Goal: Task Accomplishment & Management: Manage account settings

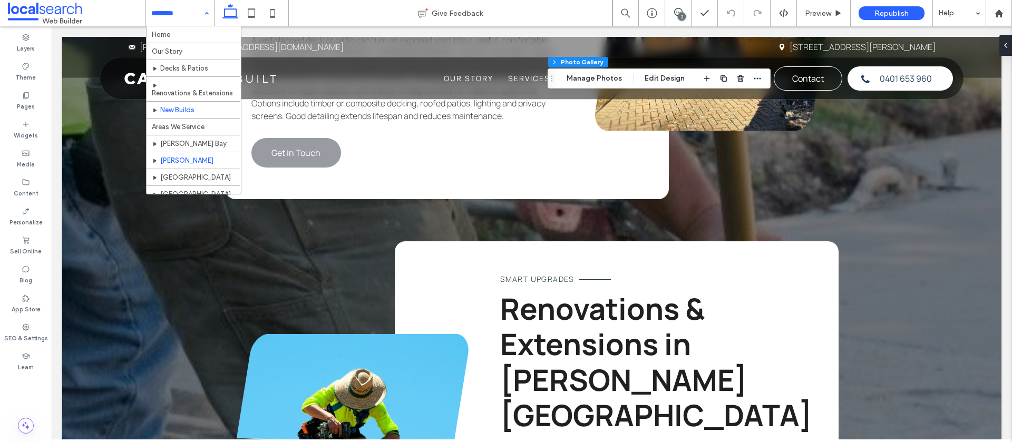
scroll to position [24, 0]
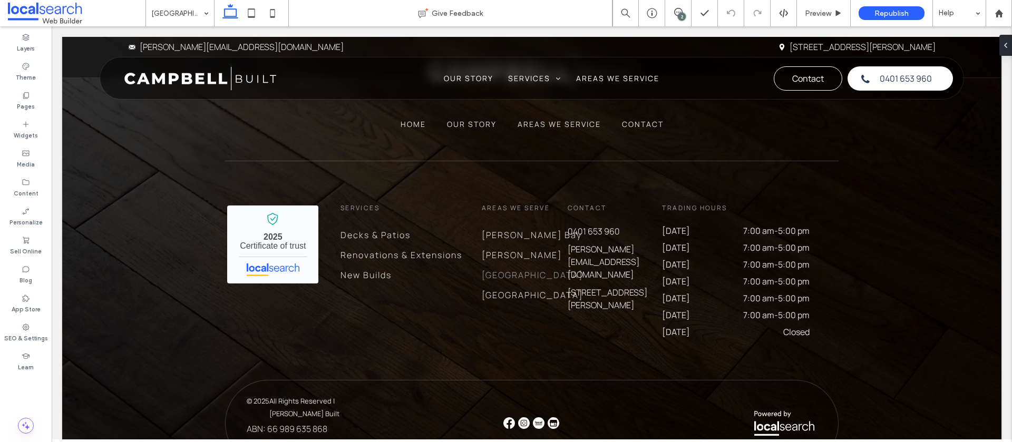
scroll to position [3165, 0]
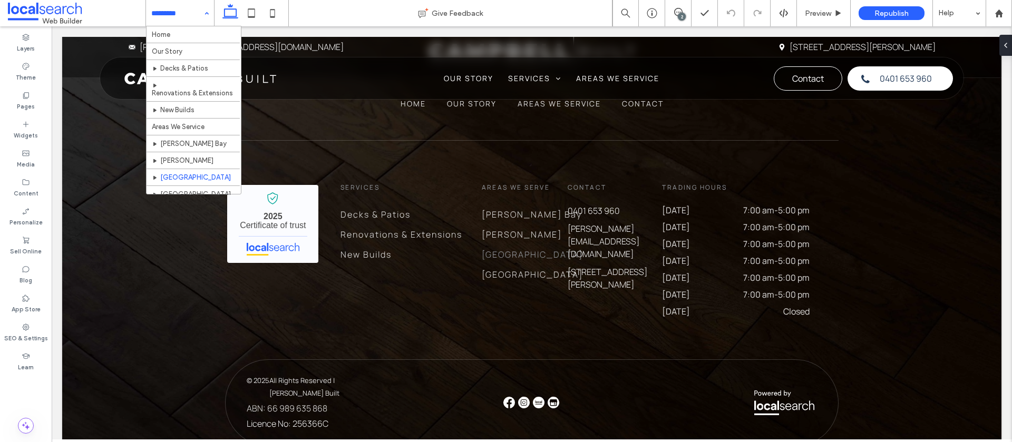
click at [163, 8] on input at bounding box center [177, 13] width 52 height 26
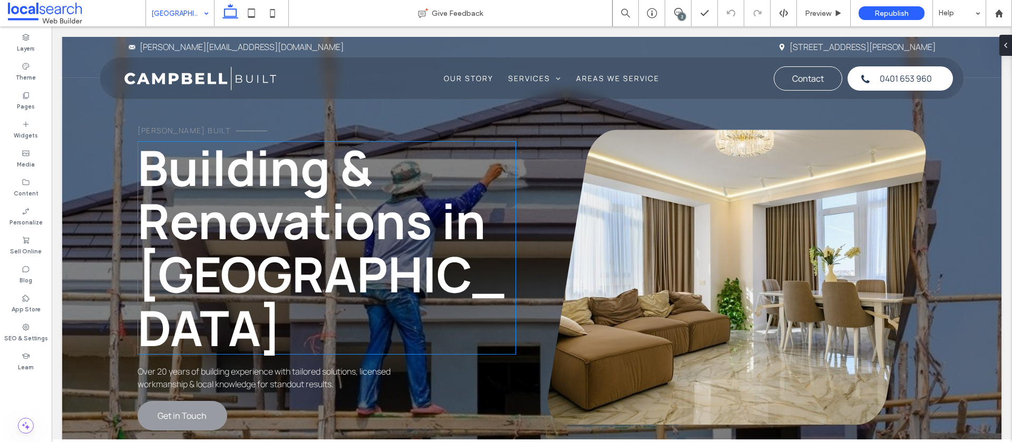
scroll to position [30, 0]
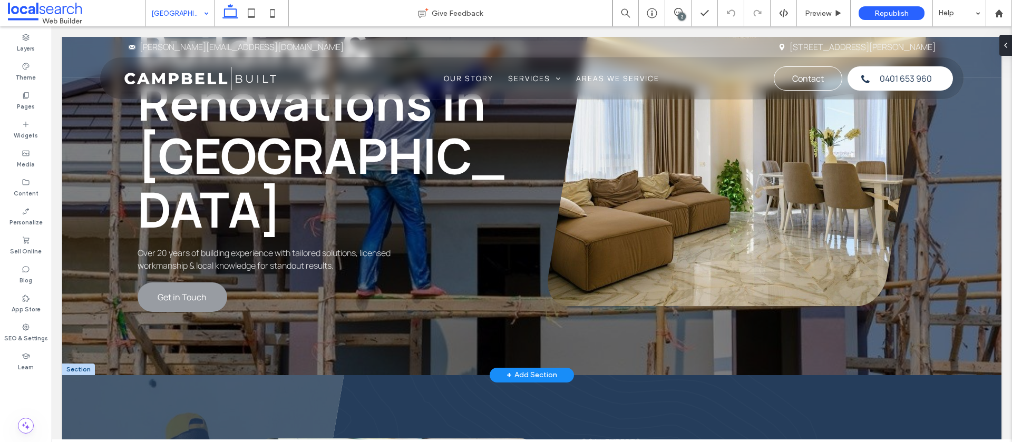
click at [87, 364] on div at bounding box center [78, 370] width 33 height 12
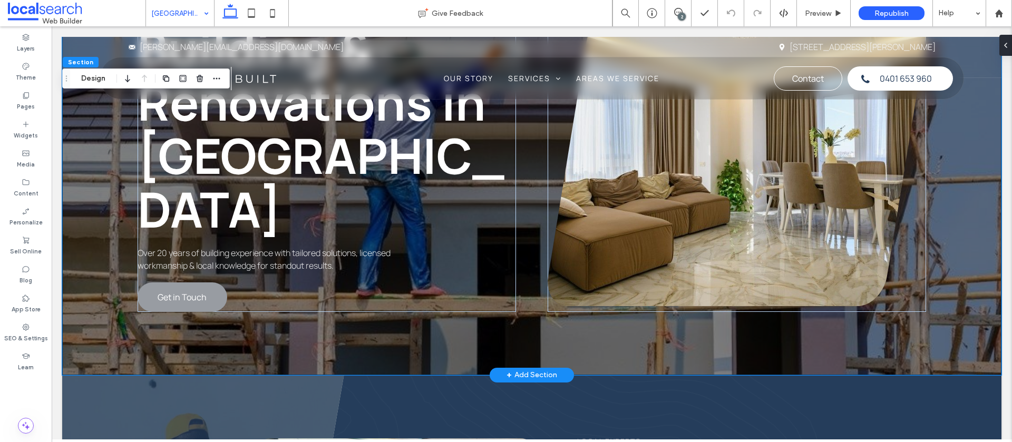
scroll to position [153, 0]
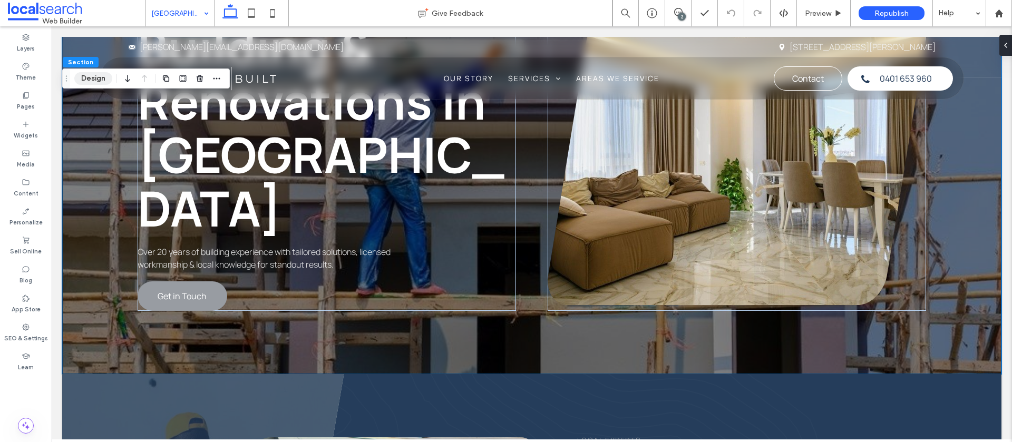
click at [95, 75] on button "Design" at bounding box center [93, 78] width 38 height 13
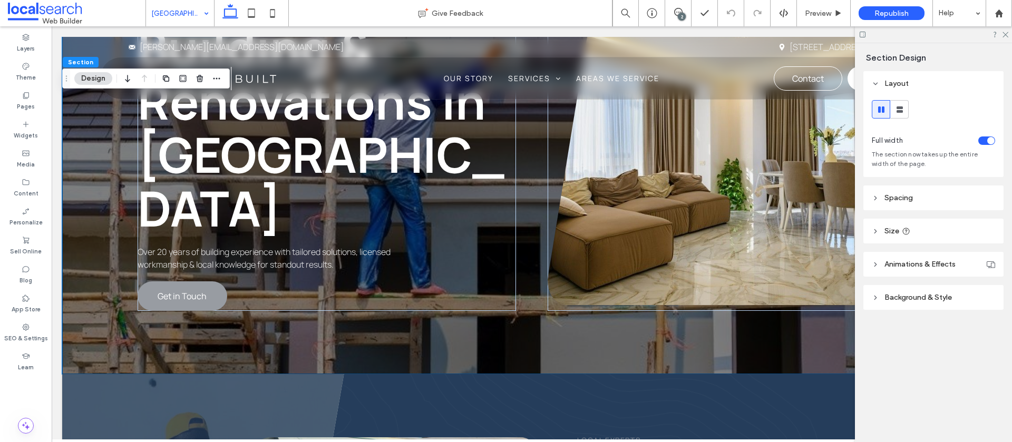
click at [925, 298] on span "Background & Style" at bounding box center [918, 297] width 67 height 9
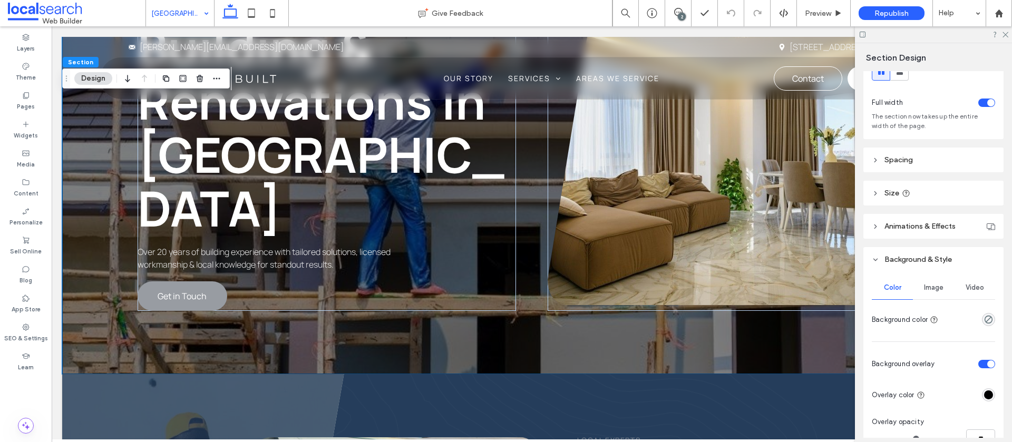
scroll to position [43, 0]
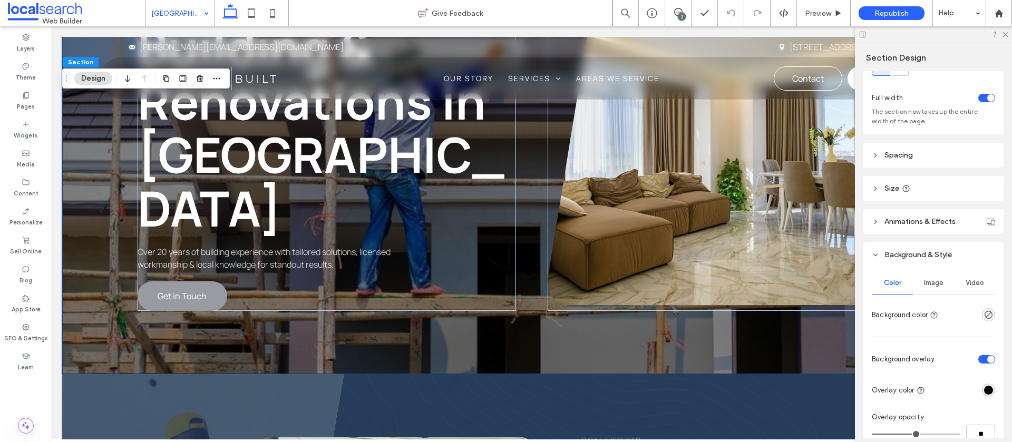
click at [932, 285] on span "Image" at bounding box center [934, 283] width 20 height 8
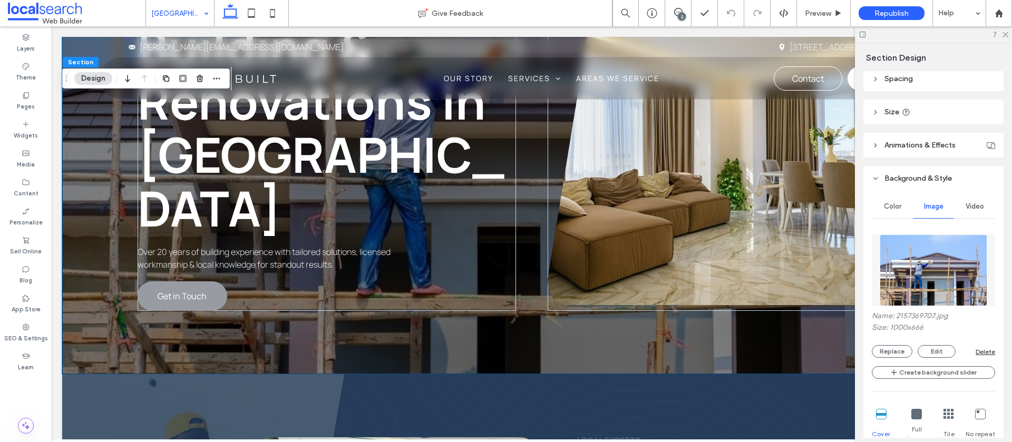
scroll to position [122, 0]
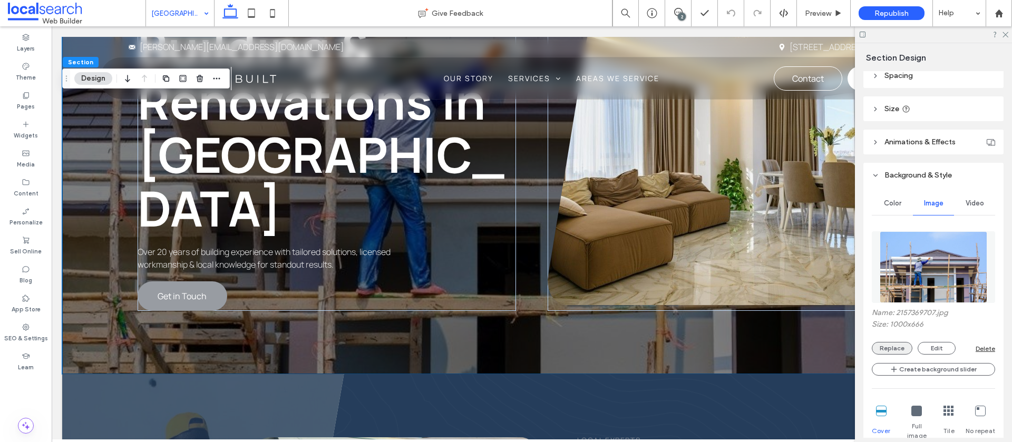
click at [891, 345] on button "Replace" at bounding box center [892, 348] width 41 height 13
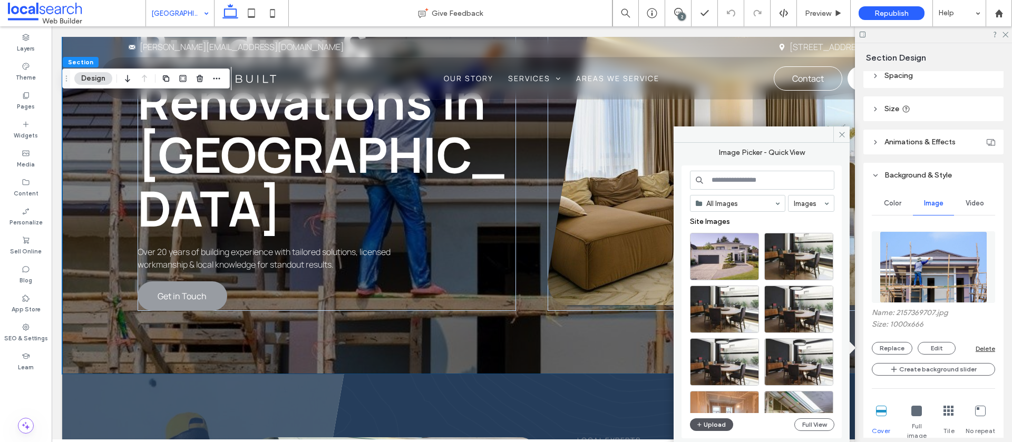
click at [710, 427] on button "Upload" at bounding box center [711, 425] width 43 height 13
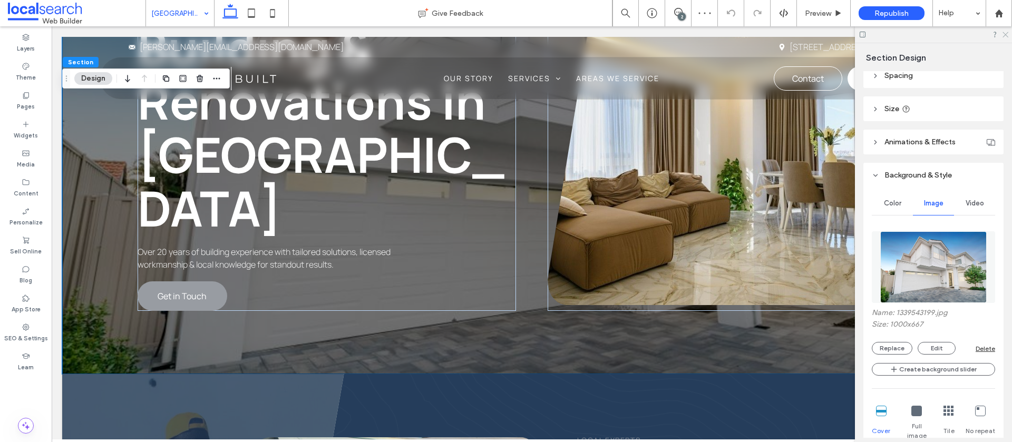
click at [1007, 35] on icon at bounding box center [1005, 34] width 7 height 7
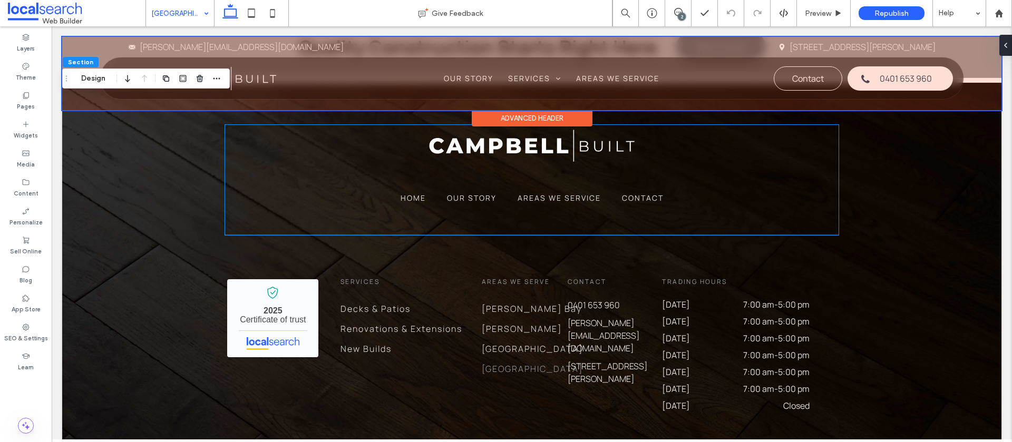
scroll to position [2932, 0]
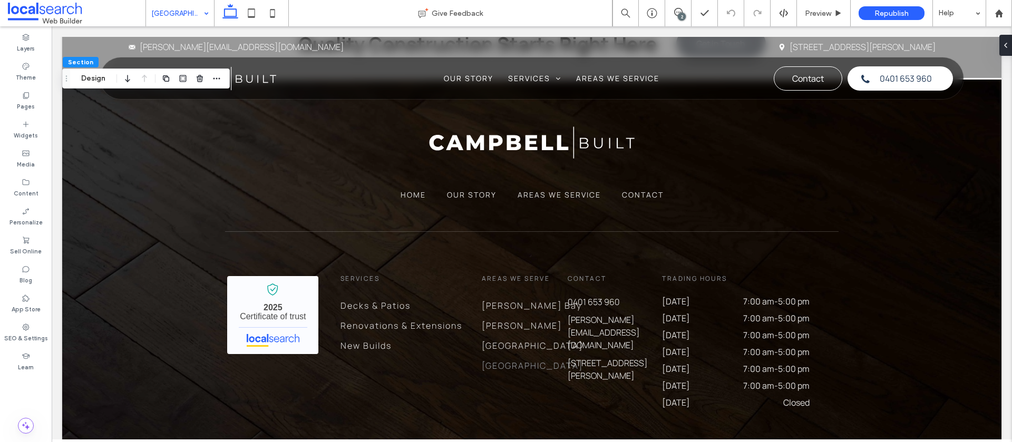
drag, startPoint x: 180, startPoint y: 13, endPoint x: 180, endPoint y: 20, distance: 6.9
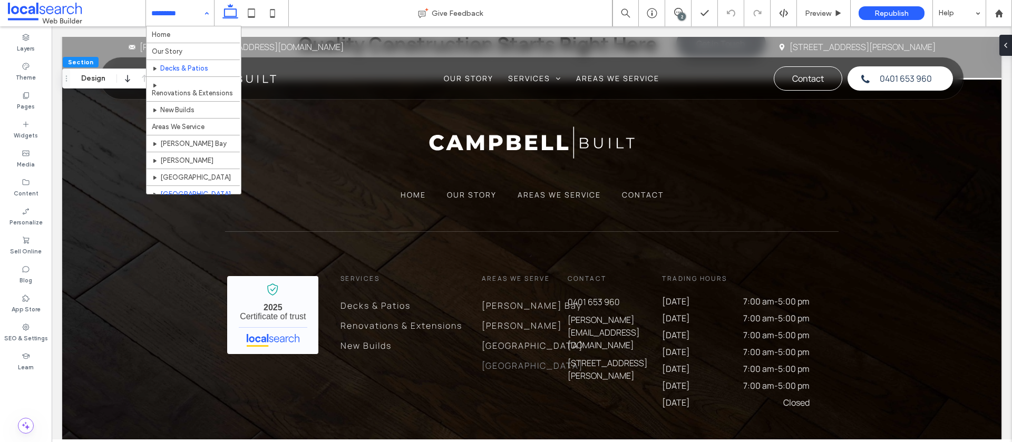
scroll to position [24, 0]
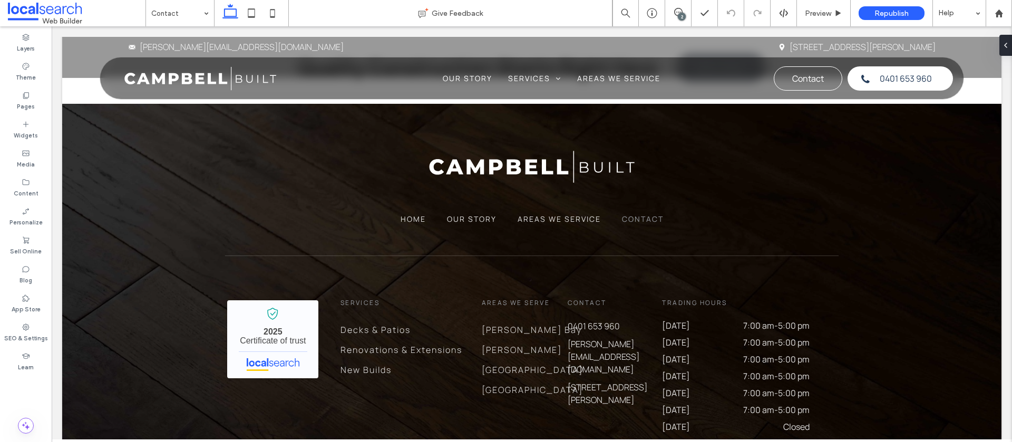
scroll to position [1503, 0]
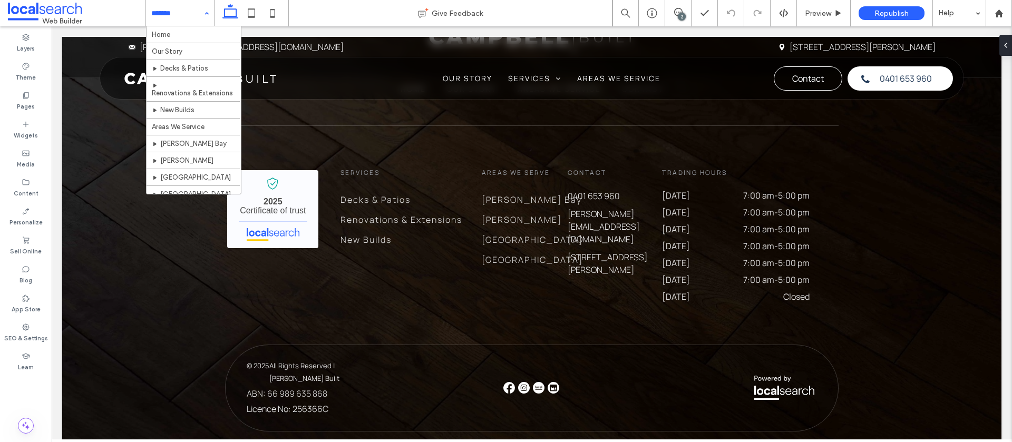
click at [191, 16] on input at bounding box center [177, 13] width 52 height 26
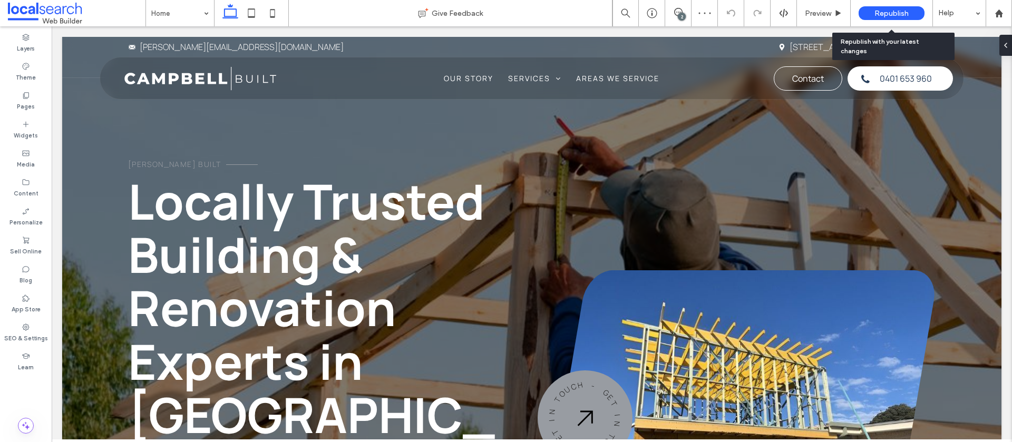
click at [877, 11] on span "Republish" at bounding box center [892, 13] width 34 height 9
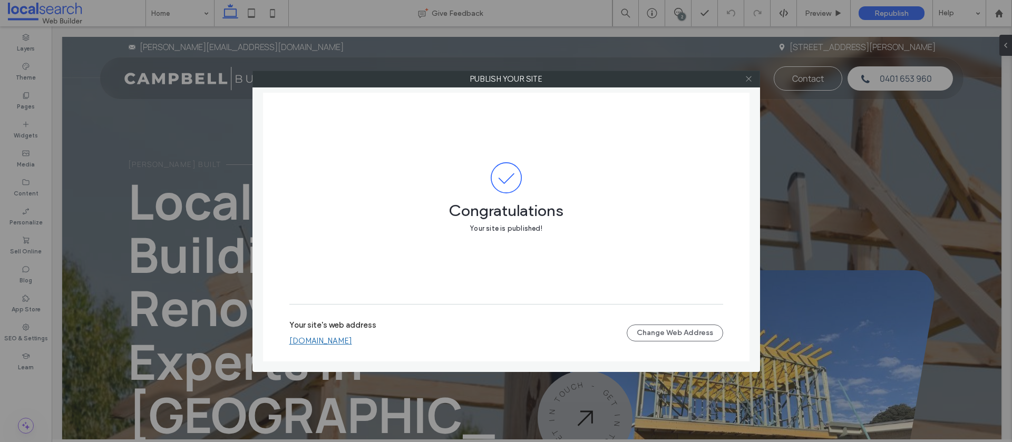
click at [752, 80] on icon at bounding box center [749, 79] width 8 height 8
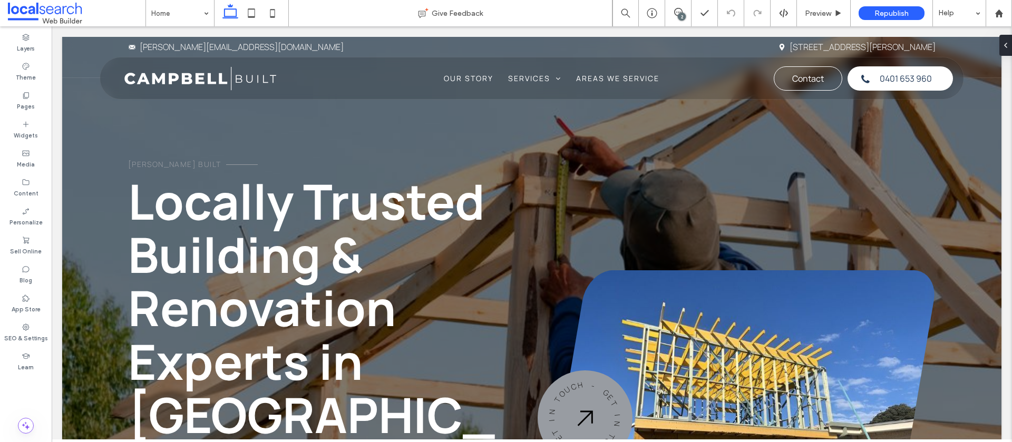
click at [681, 13] on div "2" at bounding box center [682, 17] width 8 height 8
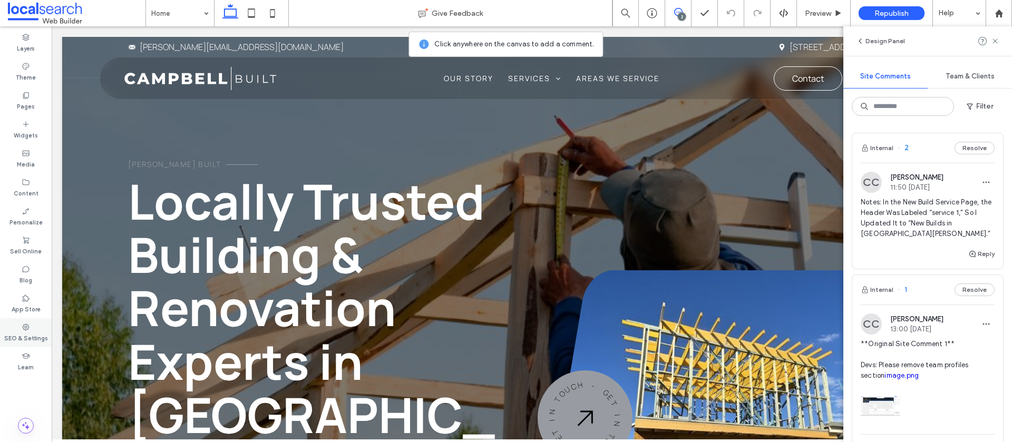
click at [17, 343] on label "SEO & Settings" at bounding box center [26, 338] width 44 height 12
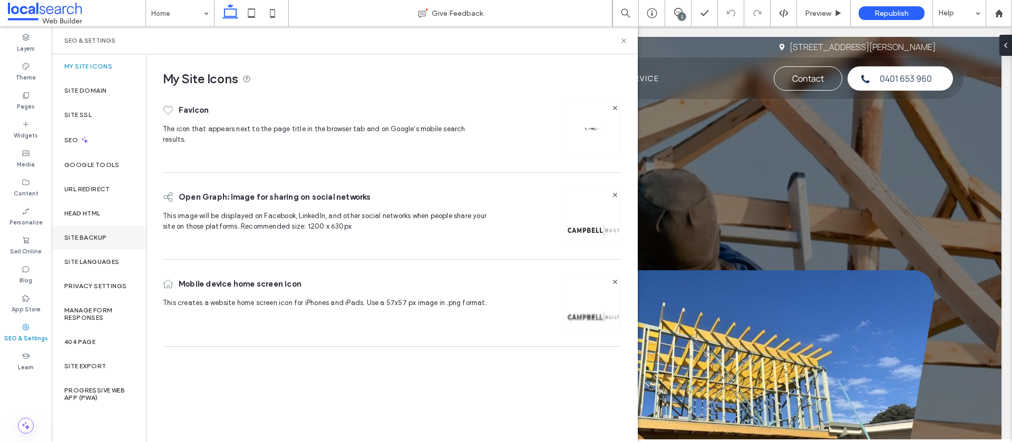
click at [82, 244] on div "Site Backup" at bounding box center [99, 238] width 95 height 24
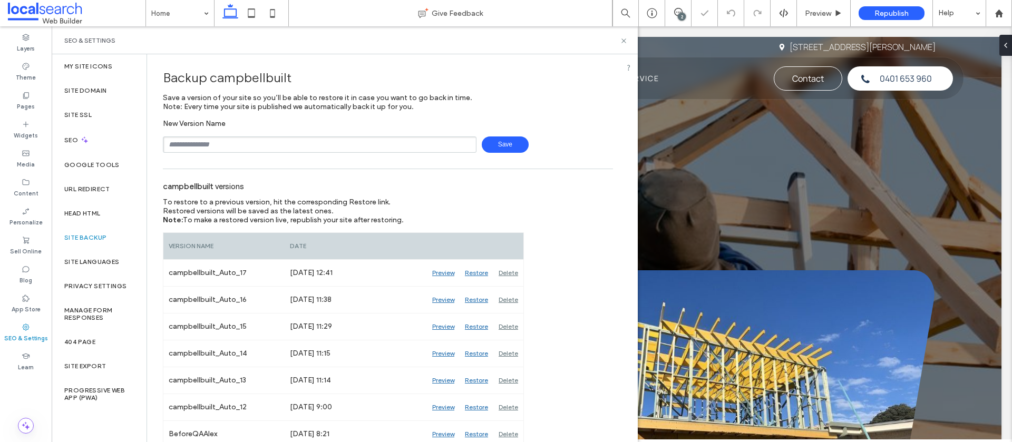
click at [226, 132] on div "New Version Name Save" at bounding box center [388, 136] width 450 height 34
click at [223, 143] on input "text" at bounding box center [320, 145] width 314 height 16
type input "**********"
drag, startPoint x: 488, startPoint y: 146, endPoint x: 462, endPoint y: 141, distance: 25.7
click at [488, 146] on span "Save" at bounding box center [505, 145] width 47 height 16
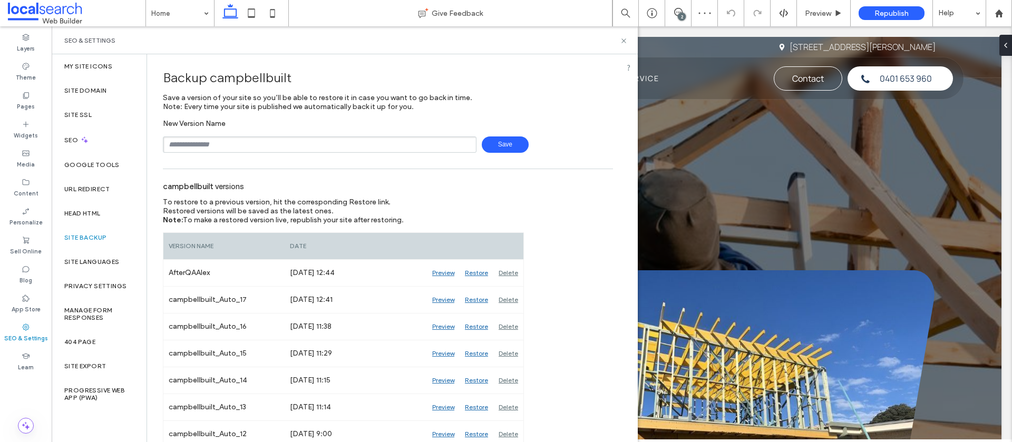
drag, startPoint x: 627, startPoint y: 41, endPoint x: 636, endPoint y: 41, distance: 9.0
click at [630, 41] on div "SEO & Settings" at bounding box center [345, 40] width 586 height 28
click at [1004, 13] on div at bounding box center [999, 13] width 25 height 9
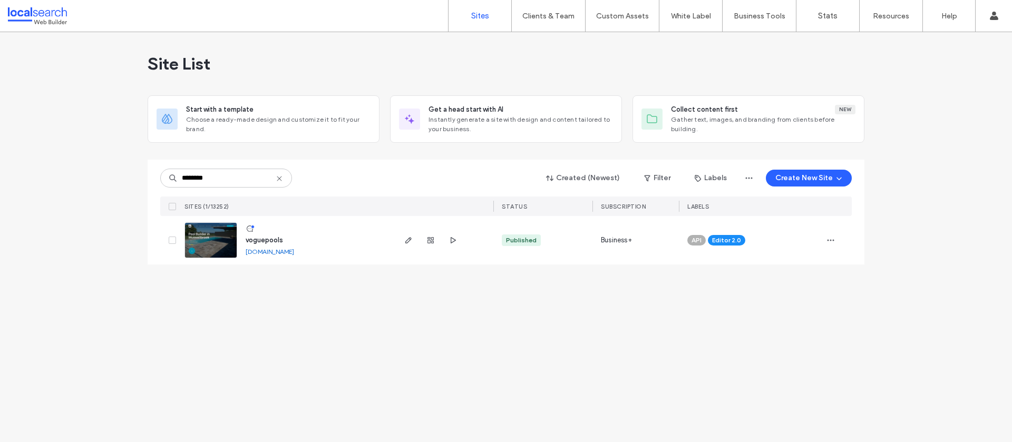
type input "********"
click at [271, 241] on span "voguepools" at bounding box center [264, 240] width 37 height 8
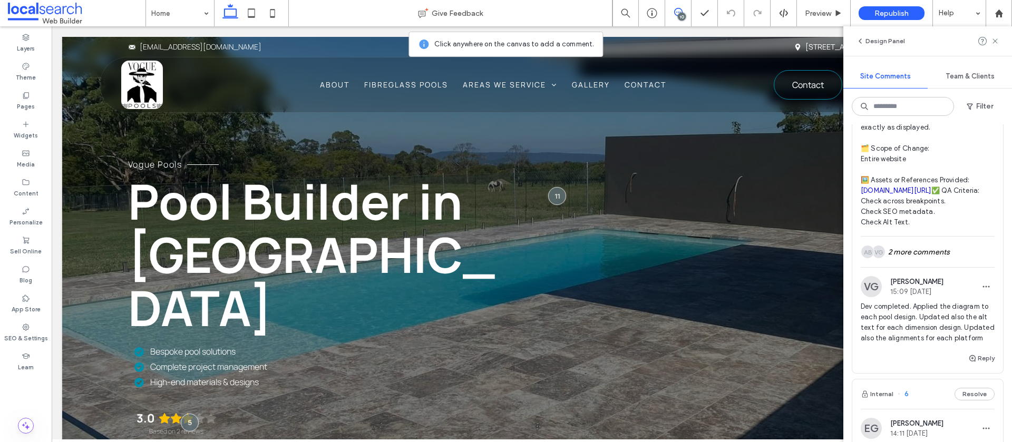
scroll to position [1434, 0]
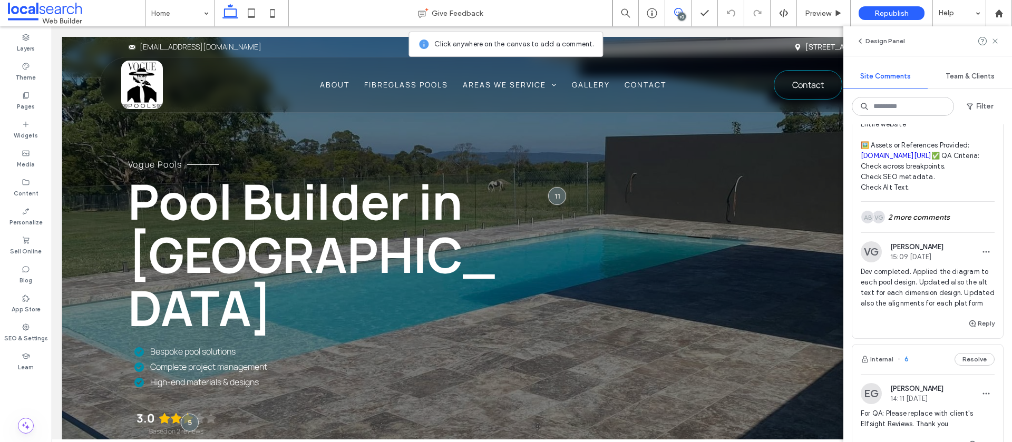
click at [944, 193] on span "🧾 Instruction Summary: Import full data for all fiberglass pools from Summertim…" at bounding box center [928, 82] width 134 height 221
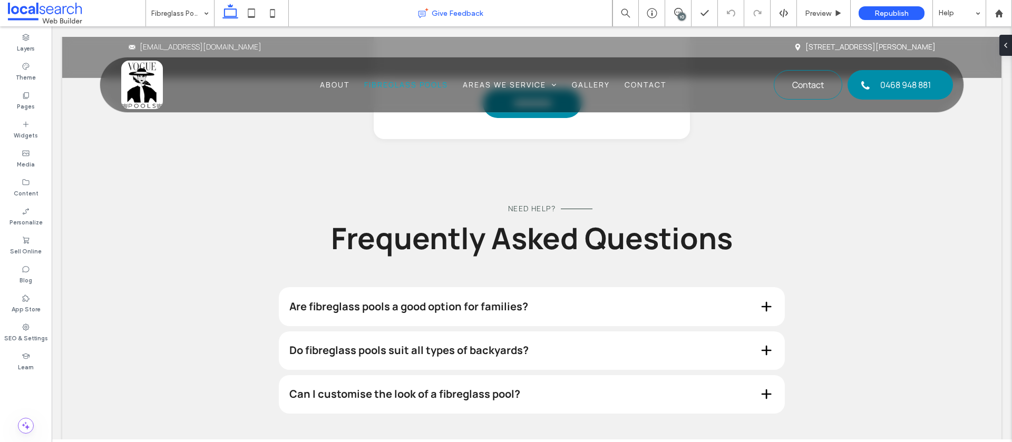
scroll to position [5634, 0]
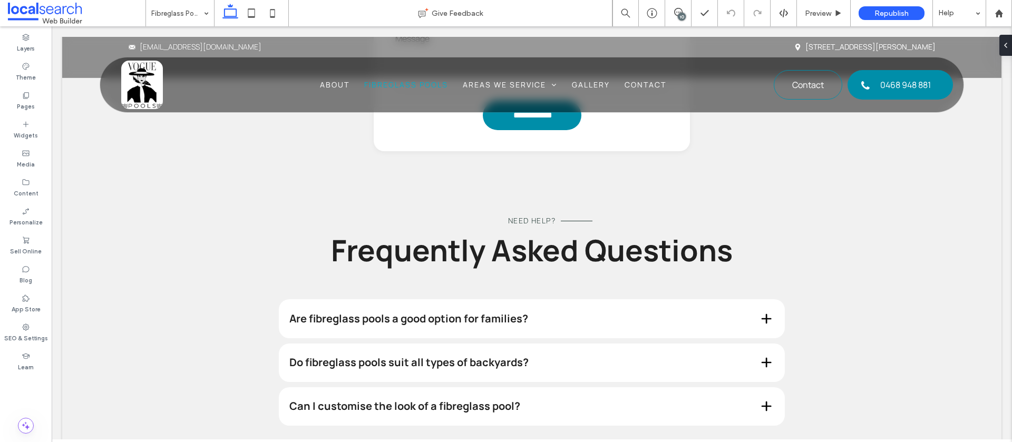
click at [683, 13] on div "10" at bounding box center [682, 17] width 8 height 8
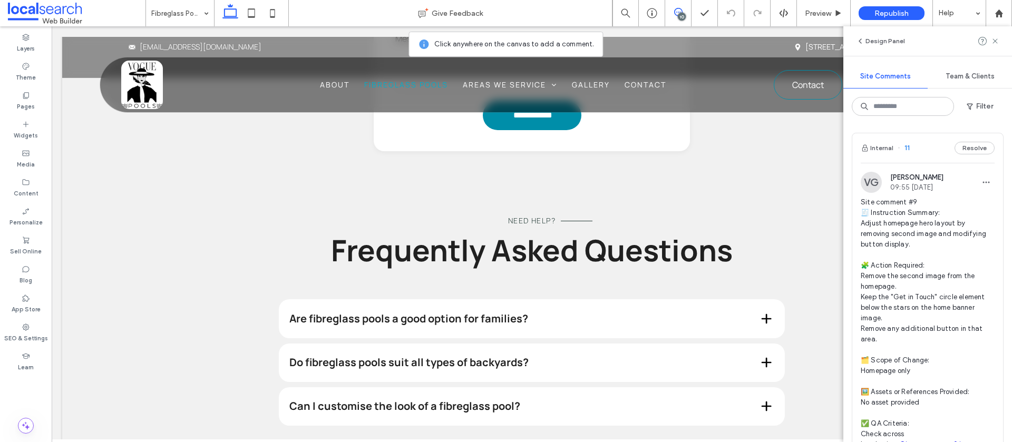
drag, startPoint x: 999, startPoint y: 43, endPoint x: 905, endPoint y: 41, distance: 93.9
click at [996, 43] on icon at bounding box center [995, 41] width 8 height 8
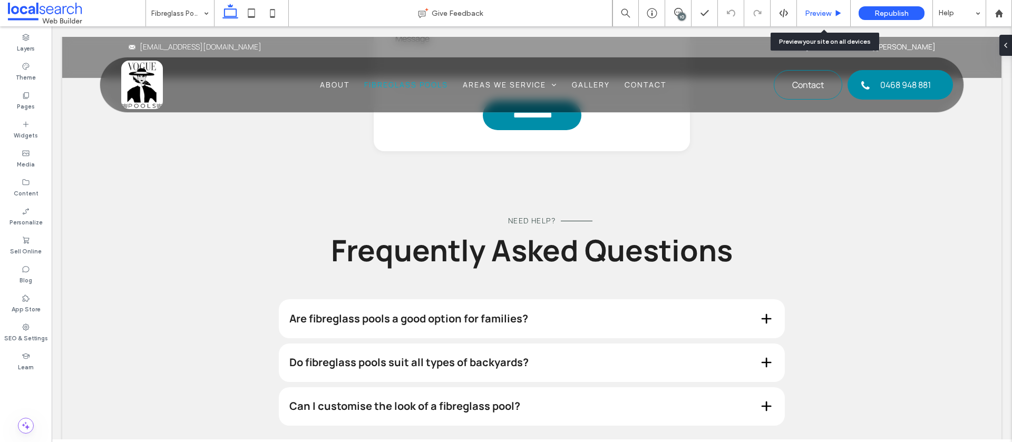
click at [839, 17] on icon at bounding box center [839, 13] width 8 height 8
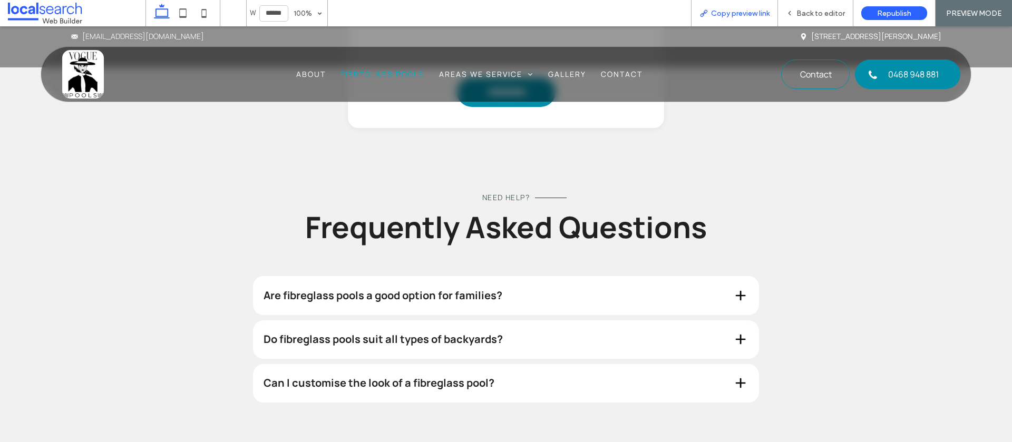
scroll to position [5621, 0]
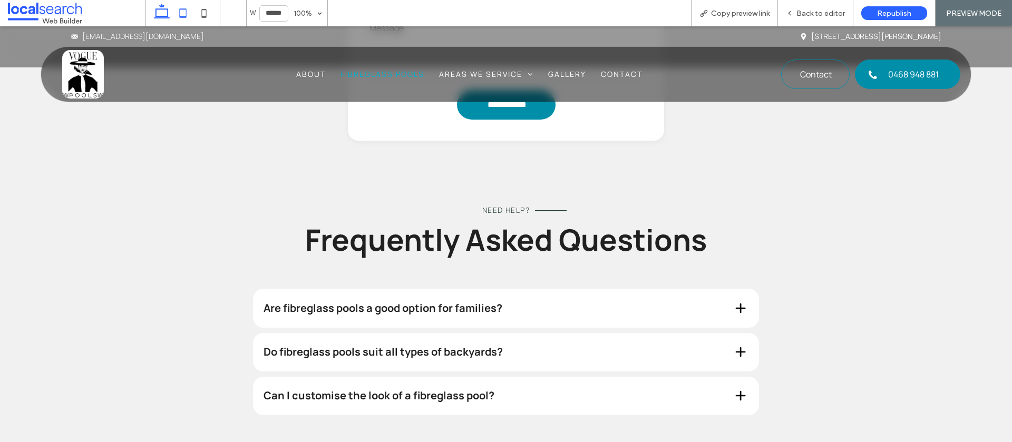
click at [187, 12] on icon at bounding box center [182, 13] width 21 height 21
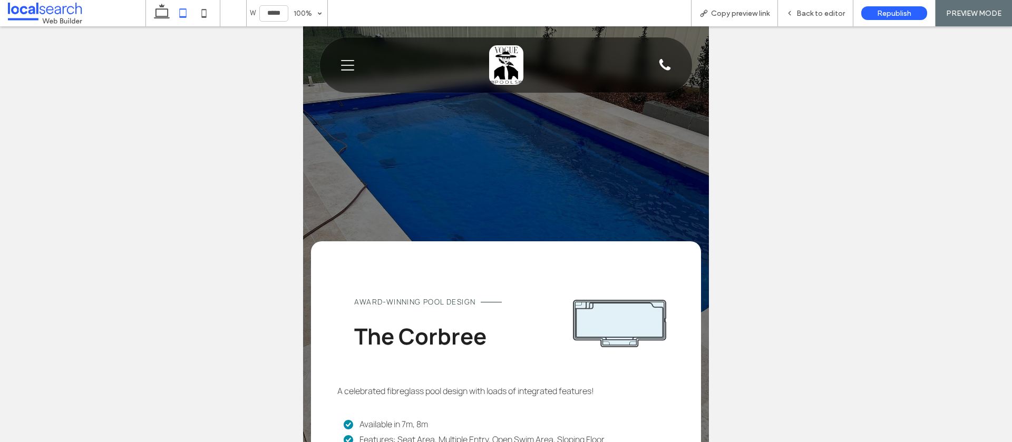
scroll to position [5860, 0]
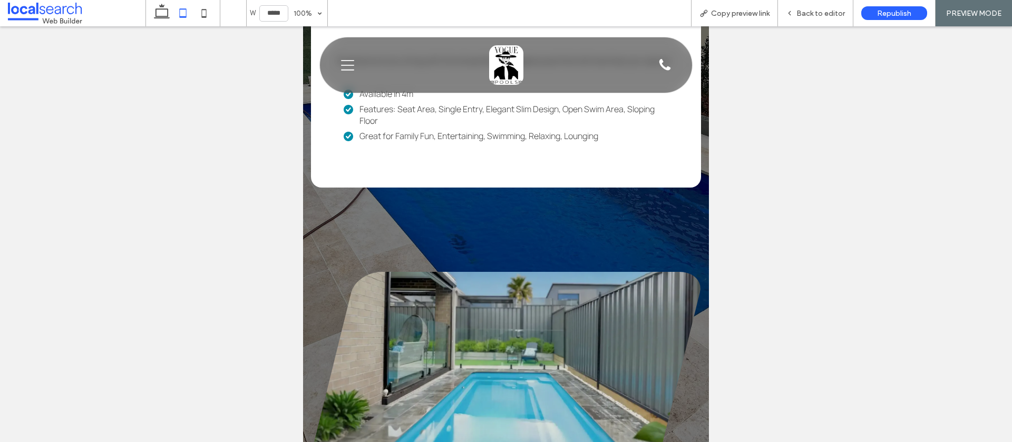
drag, startPoint x: 202, startPoint y: 11, endPoint x: 279, endPoint y: 101, distance: 118.9
click at [202, 12] on use at bounding box center [204, 13] width 5 height 8
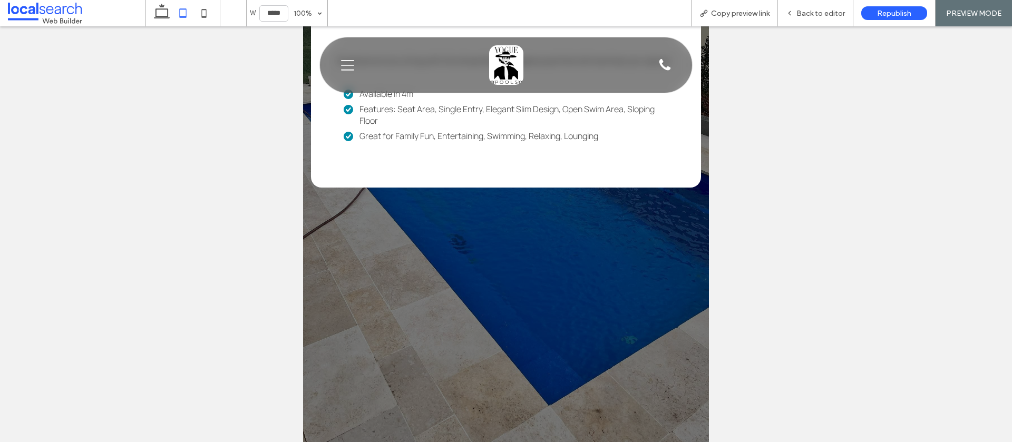
type input "*****"
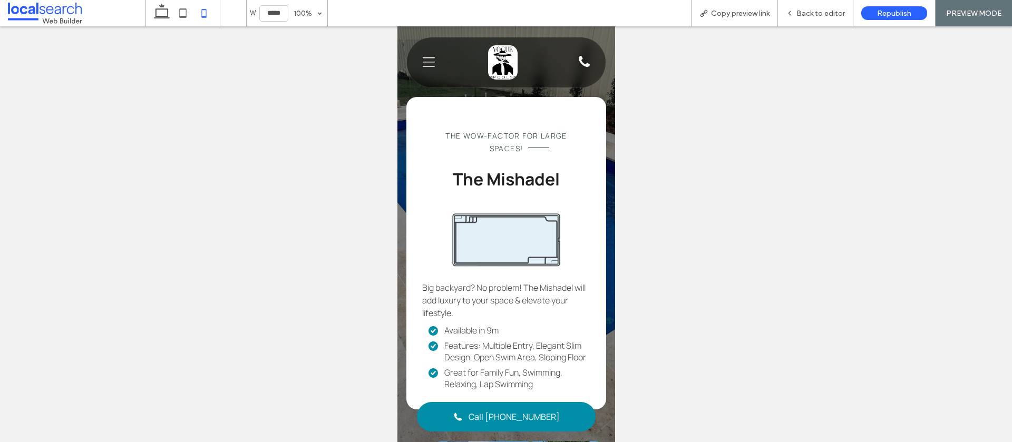
scroll to position [2264, 0]
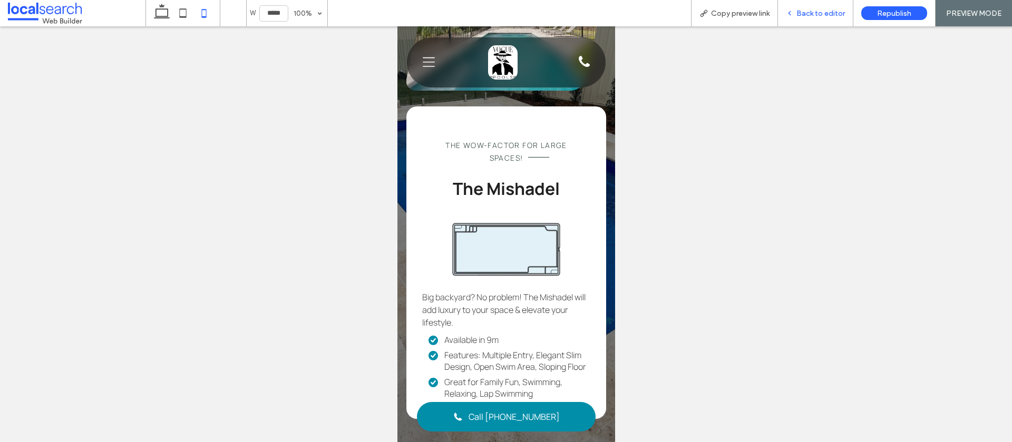
click at [832, 14] on span "Back to editor" at bounding box center [821, 13] width 49 height 9
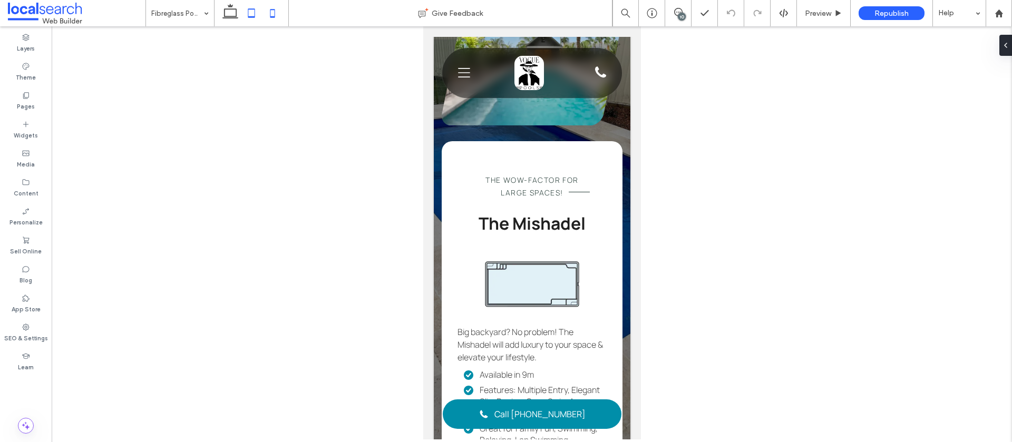
drag, startPoint x: 228, startPoint y: 12, endPoint x: 250, endPoint y: 24, distance: 24.5
click at [228, 12] on icon at bounding box center [230, 13] width 21 height 21
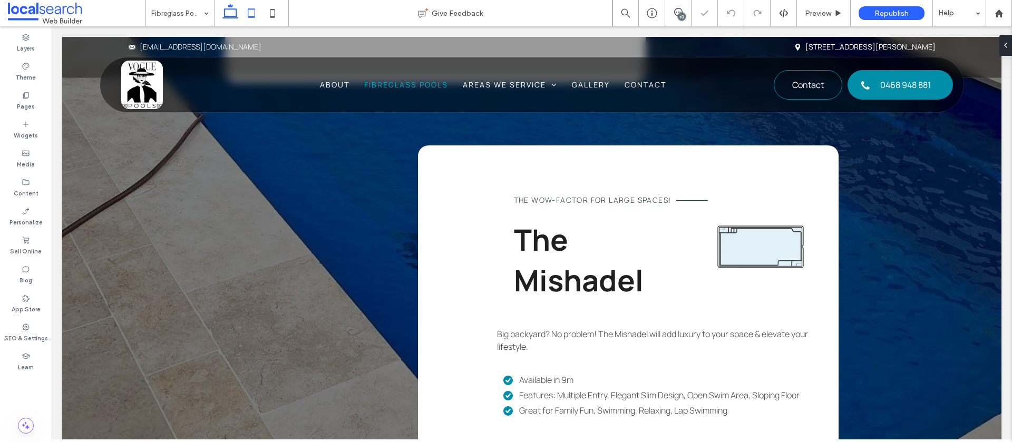
scroll to position [5665, 0]
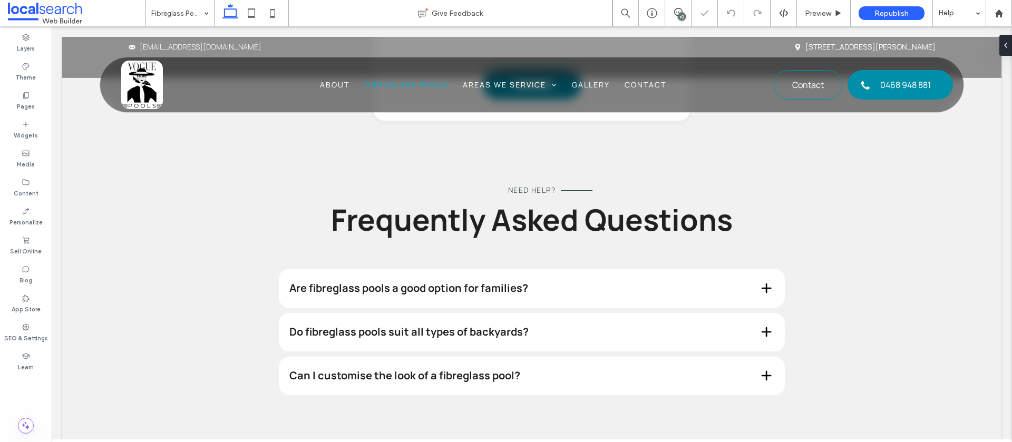
click at [682, 14] on div "10" at bounding box center [682, 17] width 8 height 8
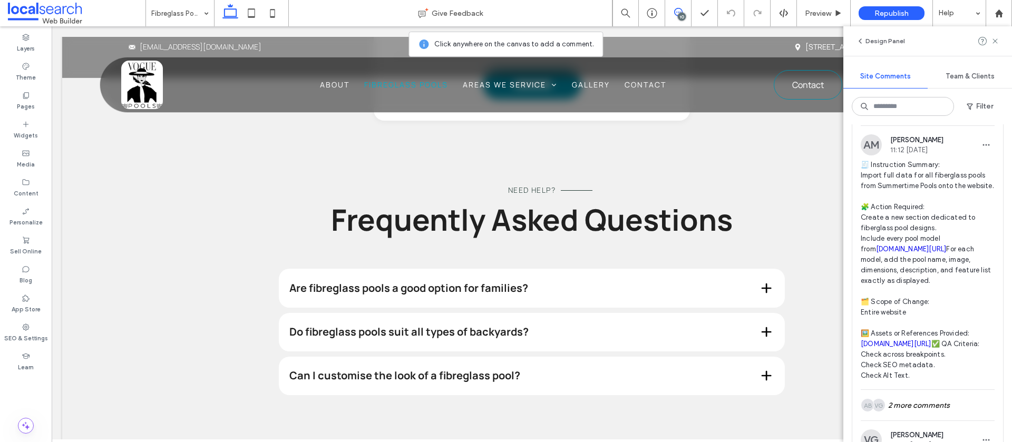
scroll to position [1256, 0]
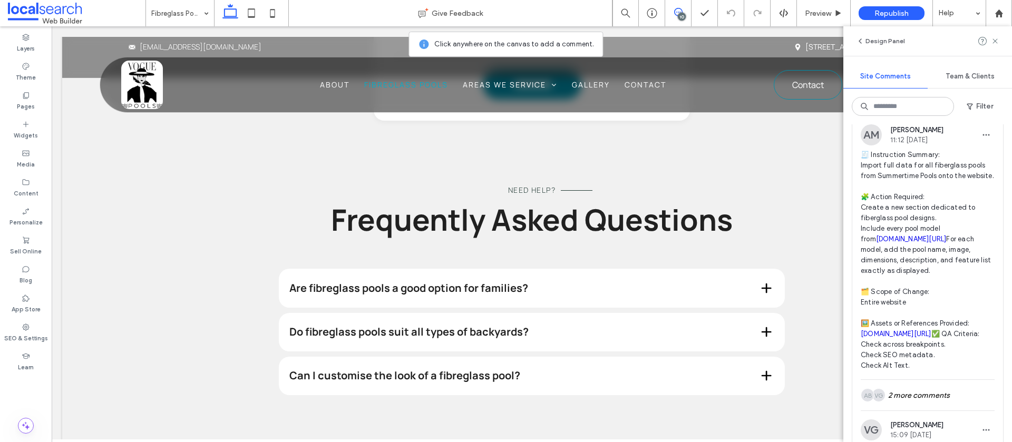
click at [892, 243] on link "summertimepools.com.au/fibreglass-pool-designs" at bounding box center [911, 239] width 71 height 8
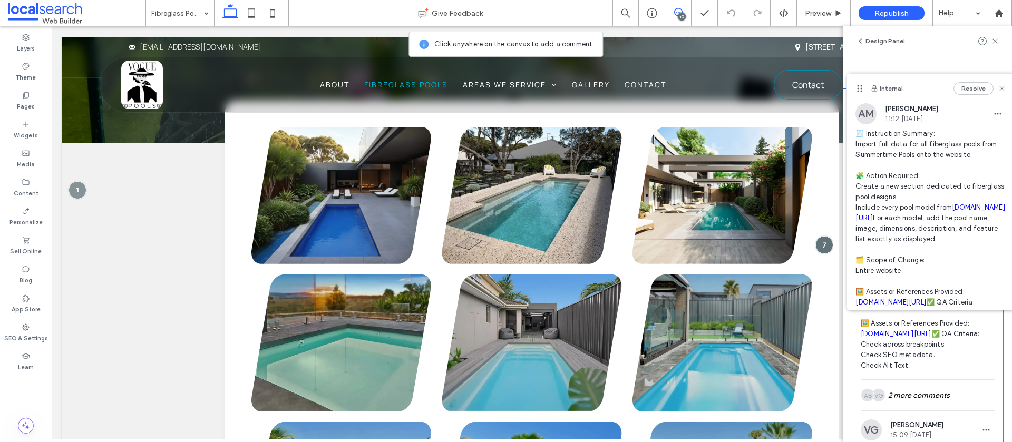
click at [964, 342] on span "🧾 Instruction Summary: Import full data for all fiberglass pools from Summertim…" at bounding box center [928, 260] width 134 height 221
drag, startPoint x: 1000, startPoint y: 85, endPoint x: 998, endPoint y: 119, distance: 34.3
click at [1000, 85] on icon at bounding box center [1002, 88] width 8 height 8
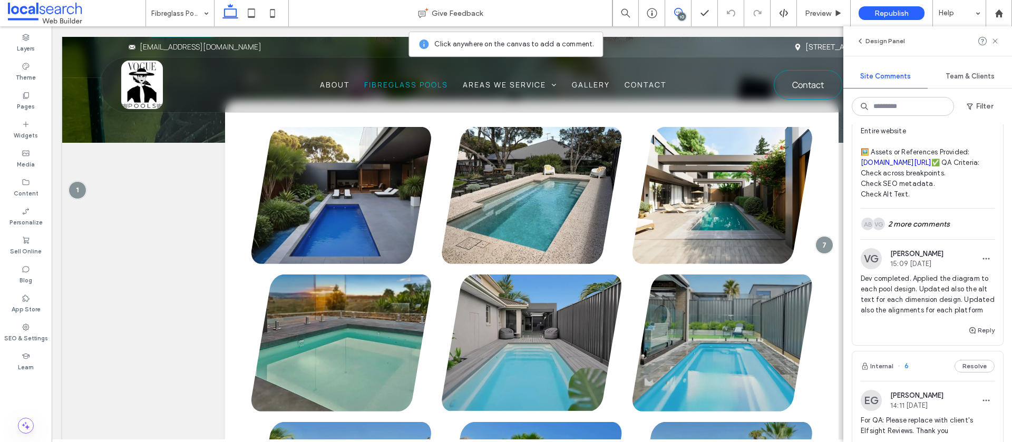
scroll to position [1428, 0]
click at [983, 336] on button "Reply" at bounding box center [982, 329] width 26 height 13
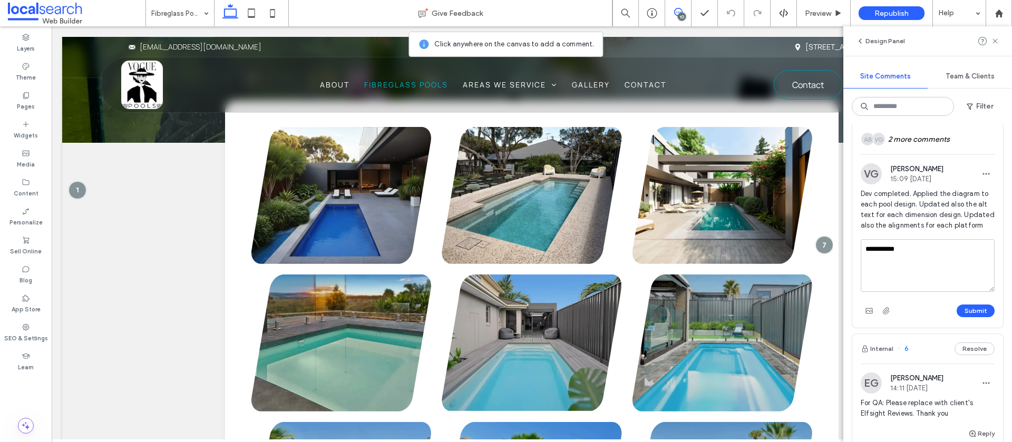
scroll to position [1513, 0]
type textarea "**********"
click at [975, 317] on button "Submit" at bounding box center [976, 310] width 38 height 13
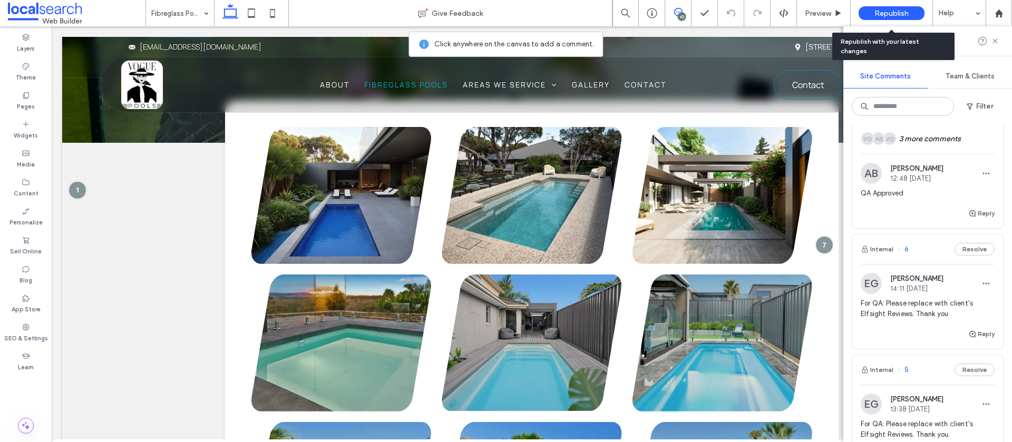
click at [881, 14] on span "Republish" at bounding box center [892, 13] width 34 height 9
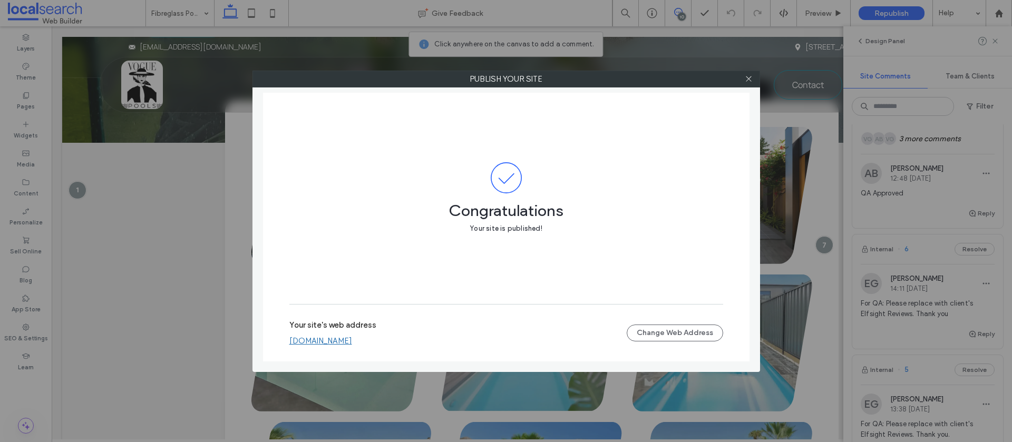
drag, startPoint x: 749, startPoint y: 80, endPoint x: 291, endPoint y: 3, distance: 464.6
click at [749, 80] on icon at bounding box center [749, 79] width 8 height 8
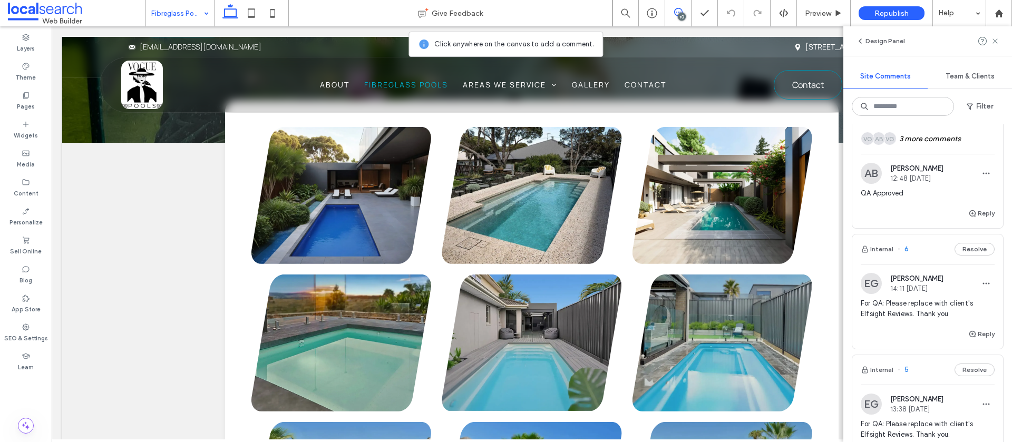
scroll to position [0, 0]
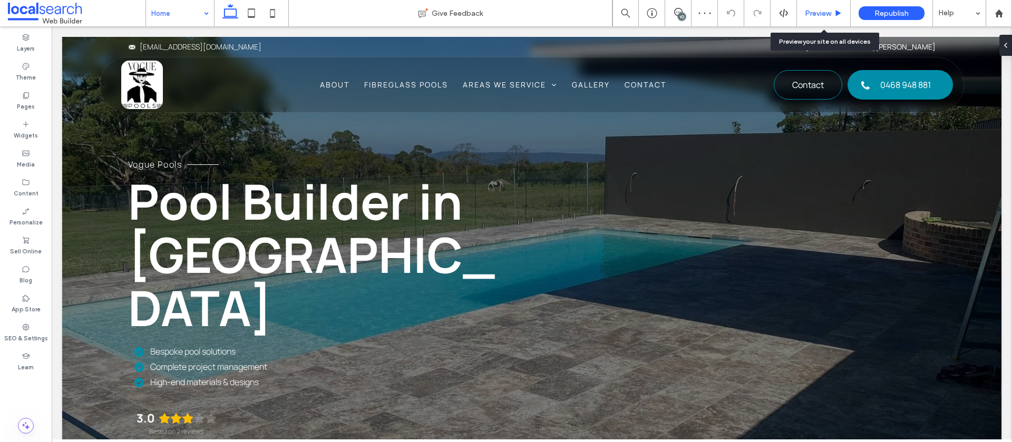
click at [829, 13] on span "Preview" at bounding box center [818, 13] width 26 height 9
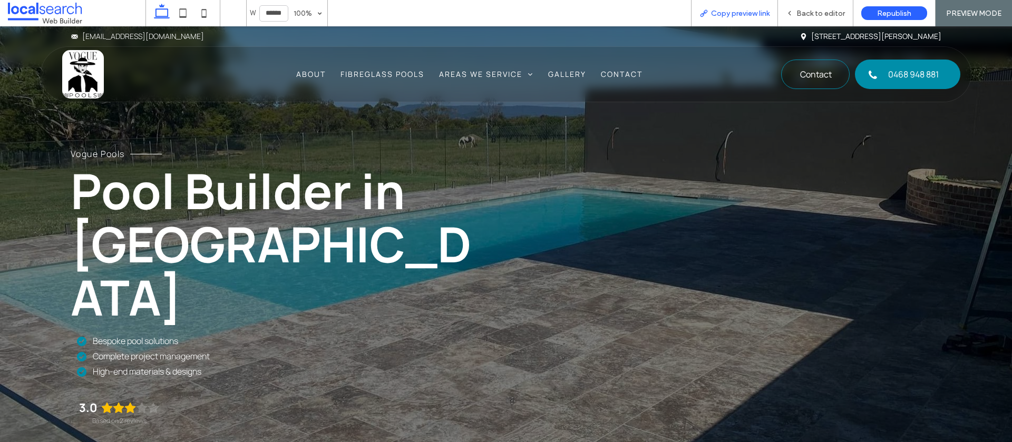
click at [758, 13] on span "Copy preview link" at bounding box center [740, 13] width 59 height 9
click at [794, 16] on icon at bounding box center [789, 12] width 7 height 7
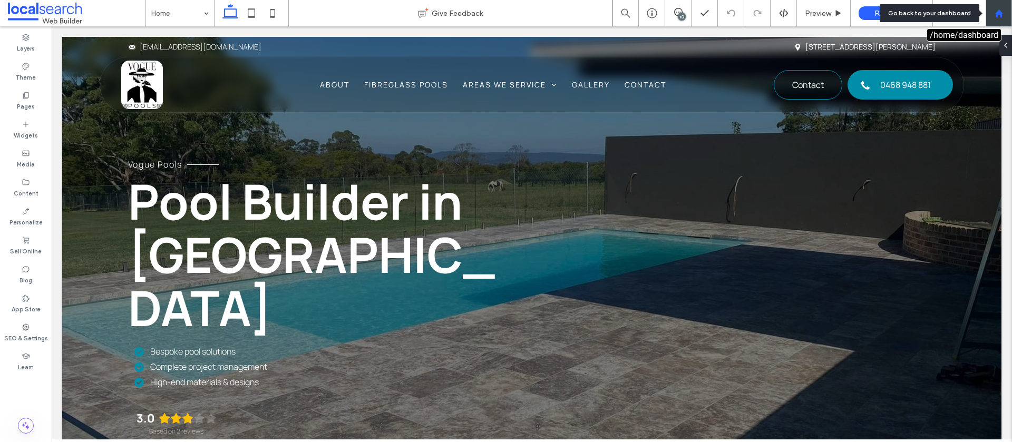
click at [1002, 13] on use at bounding box center [999, 13] width 8 height 8
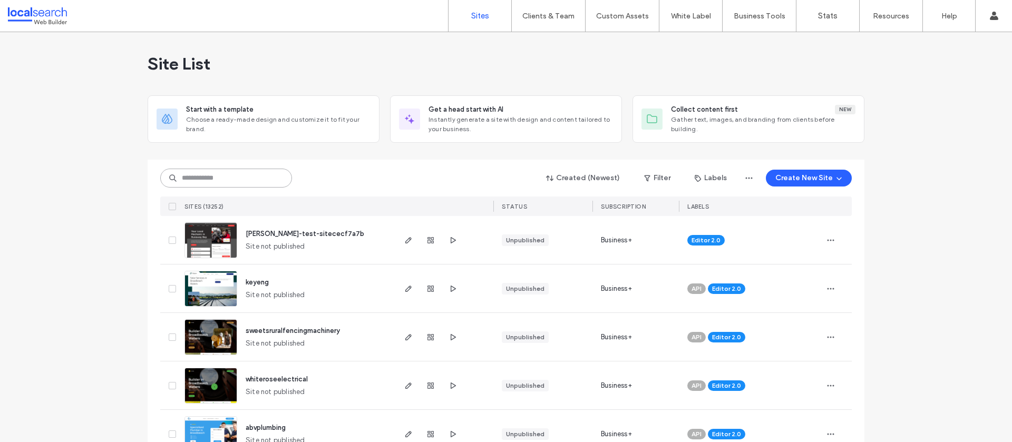
click at [190, 176] on input at bounding box center [226, 178] width 132 height 19
paste input "********"
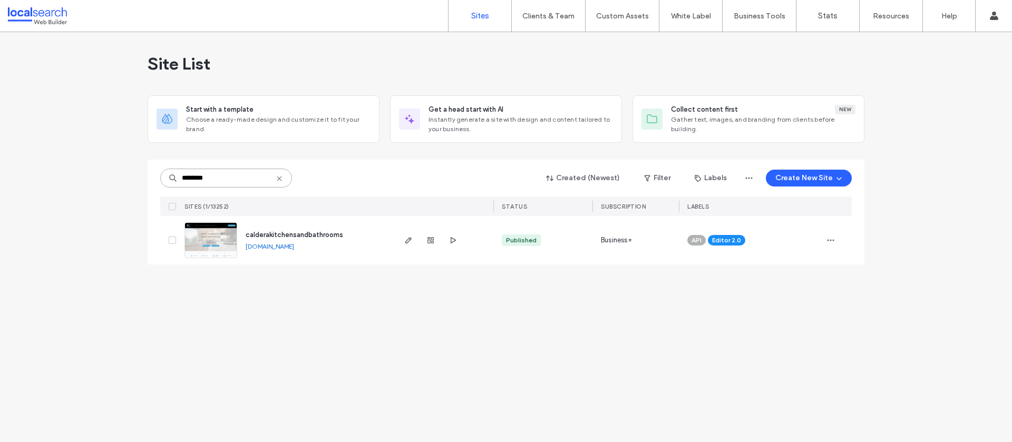
type input "********"
click at [304, 234] on span "calderakitchensandbathrooms" at bounding box center [295, 235] width 98 height 8
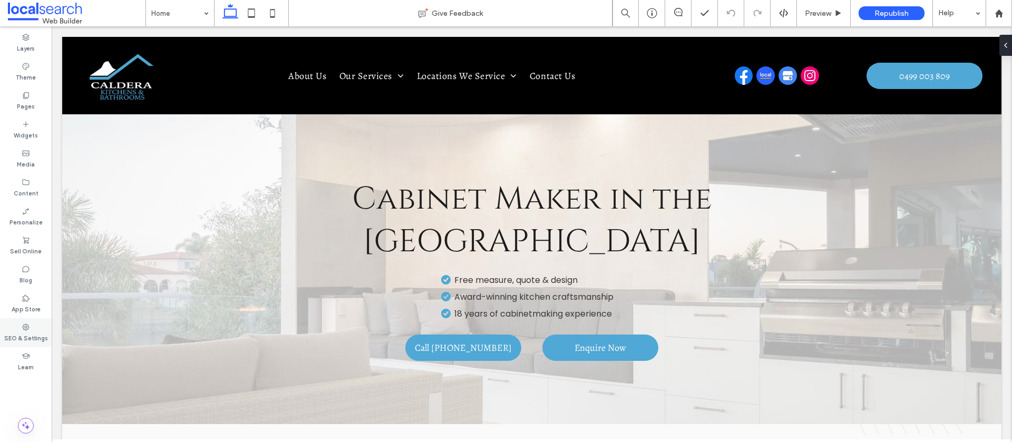
click at [20, 330] on div "SEO & Settings" at bounding box center [26, 332] width 52 height 29
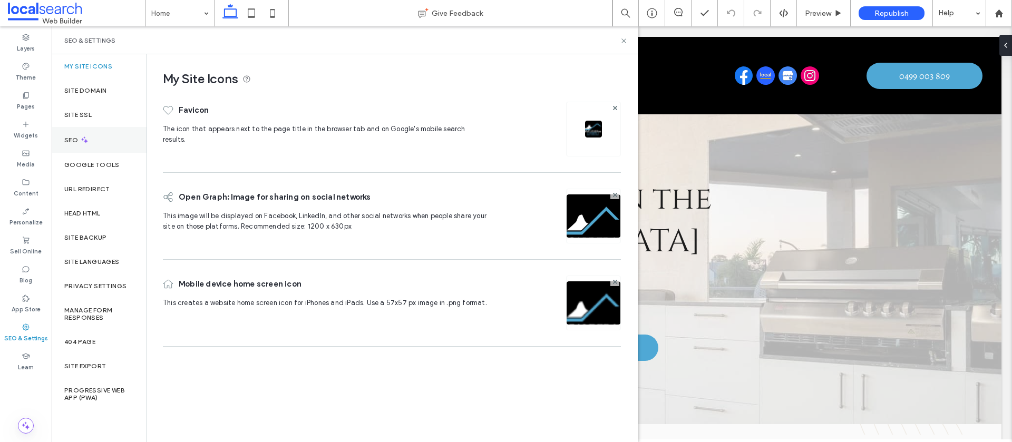
click at [88, 141] on icon at bounding box center [84, 140] width 9 height 9
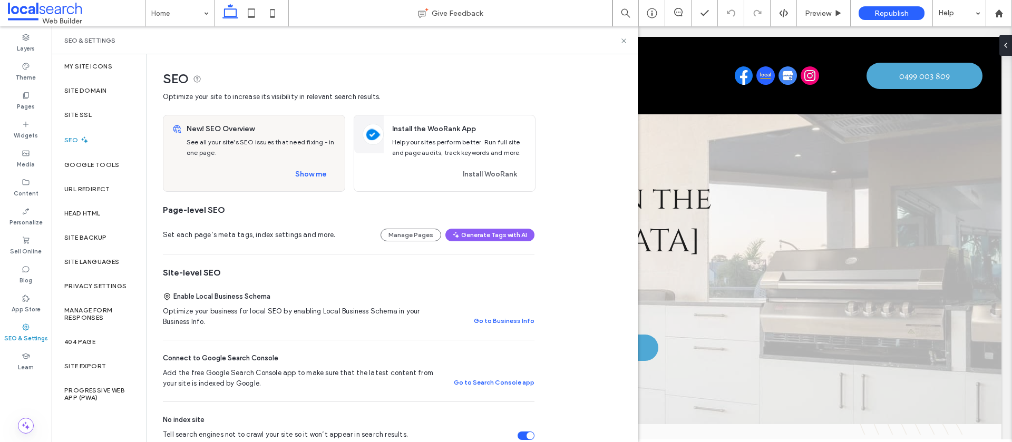
drag, startPoint x: 528, startPoint y: 433, endPoint x: 520, endPoint y: 430, distance: 8.7
click at [528, 433] on div "Tell search engines not to crawl your site so it won’t appear in search results." at bounding box center [530, 435] width 7 height 7
click at [306, 173] on button "Show me" at bounding box center [311, 174] width 51 height 17
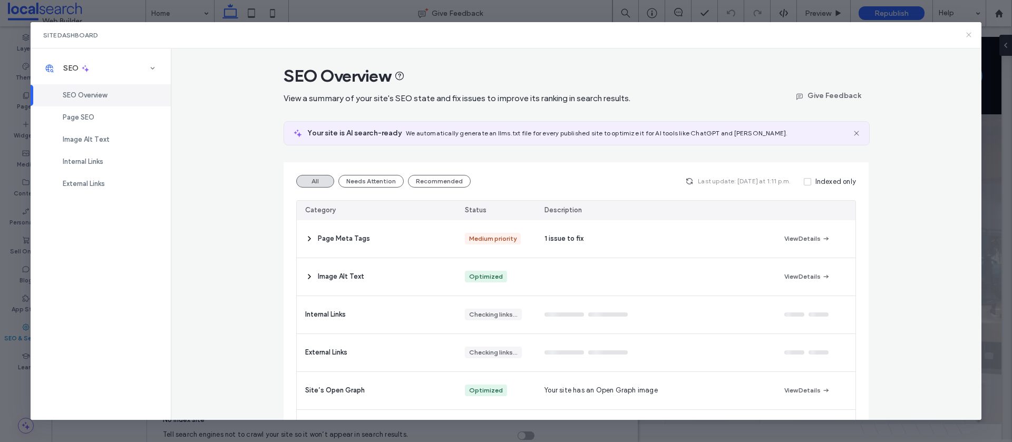
click at [970, 35] on use at bounding box center [969, 35] width 5 height 5
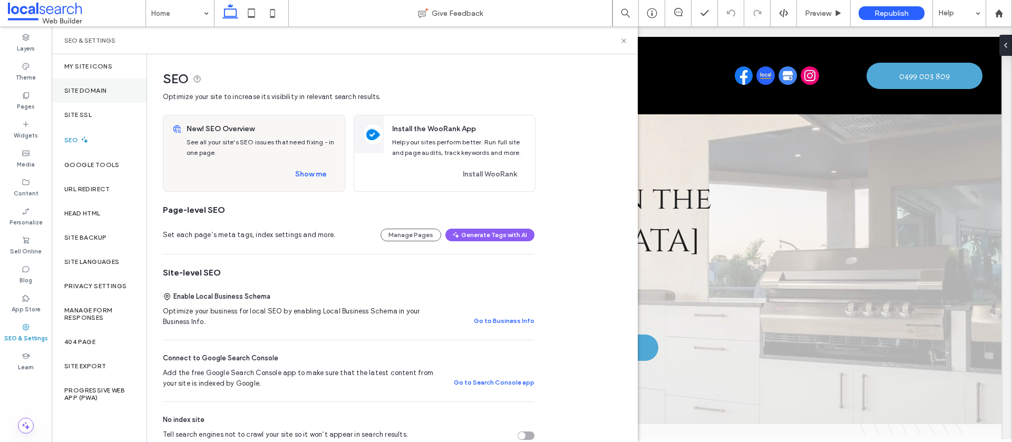
click at [96, 90] on label "Site Domain" at bounding box center [85, 90] width 42 height 7
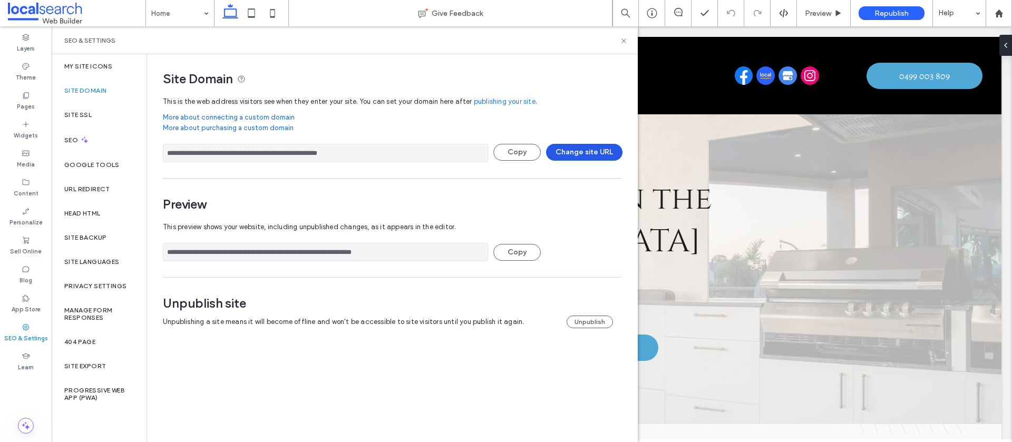
click at [569, 152] on button "Change site URL" at bounding box center [584, 152] width 76 height 17
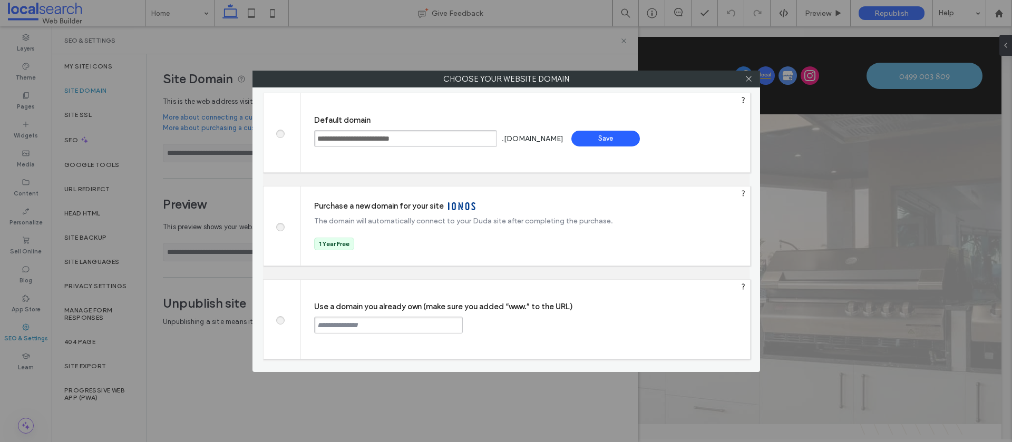
drag, startPoint x: 281, startPoint y: 321, endPoint x: 310, endPoint y: 322, distance: 29.0
click at [280, 321] on span at bounding box center [280, 319] width 0 height 8
click at [403, 326] on input "text" at bounding box center [388, 325] width 149 height 17
paste input "**********"
type input "**********"
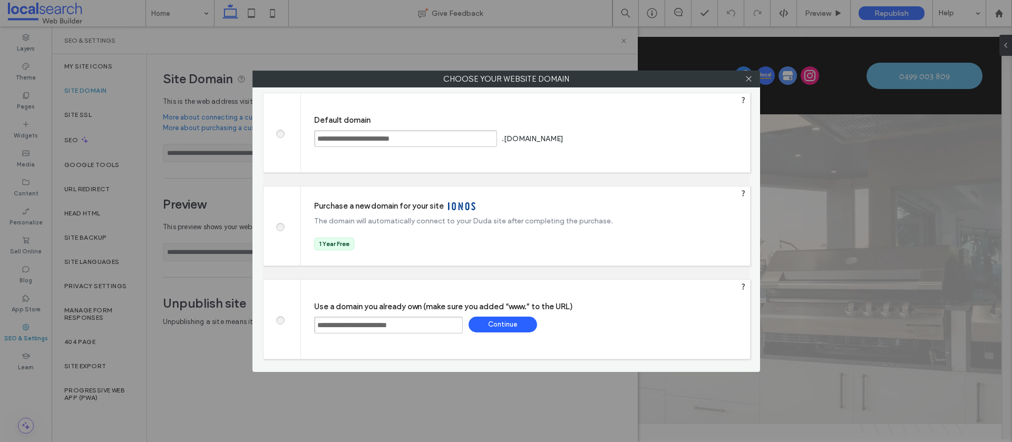
click at [498, 324] on div "Continue" at bounding box center [503, 325] width 69 height 16
type input "**********"
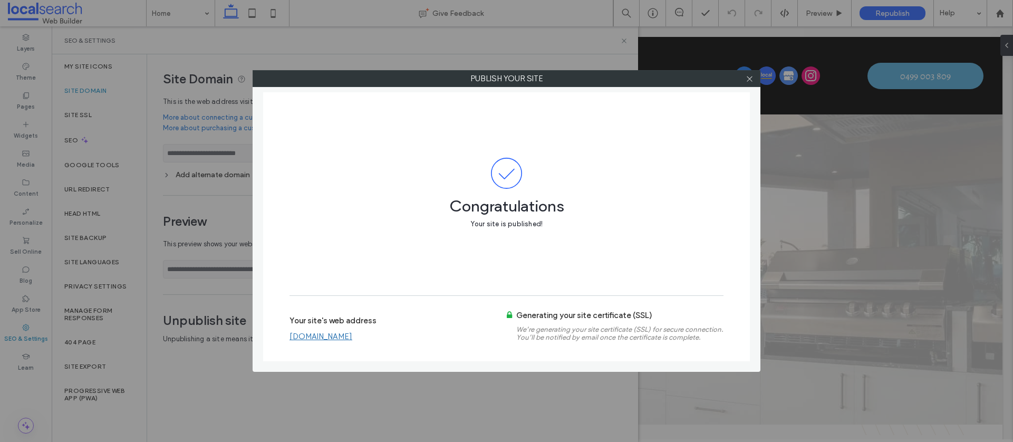
click at [329, 339] on link "[DOMAIN_NAME]" at bounding box center [320, 336] width 63 height 9
click at [748, 79] on icon at bounding box center [750, 79] width 8 height 8
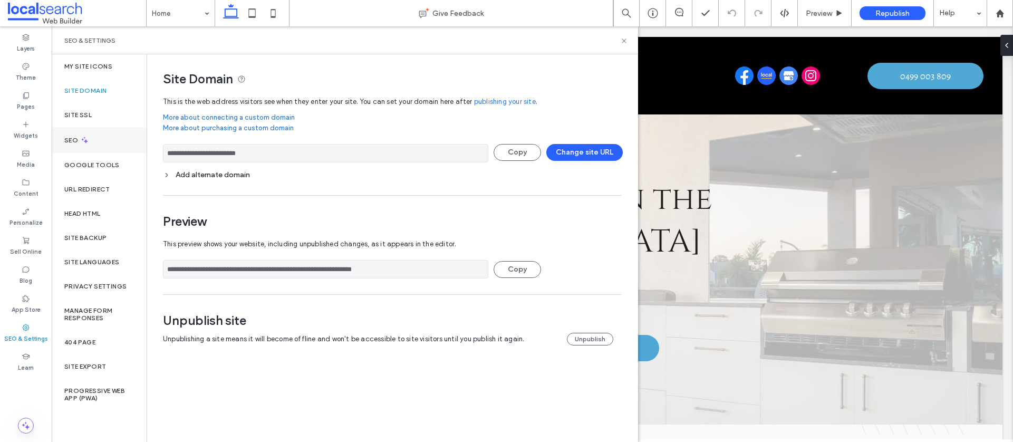
click at [93, 143] on div "SEO" at bounding box center [99, 140] width 95 height 26
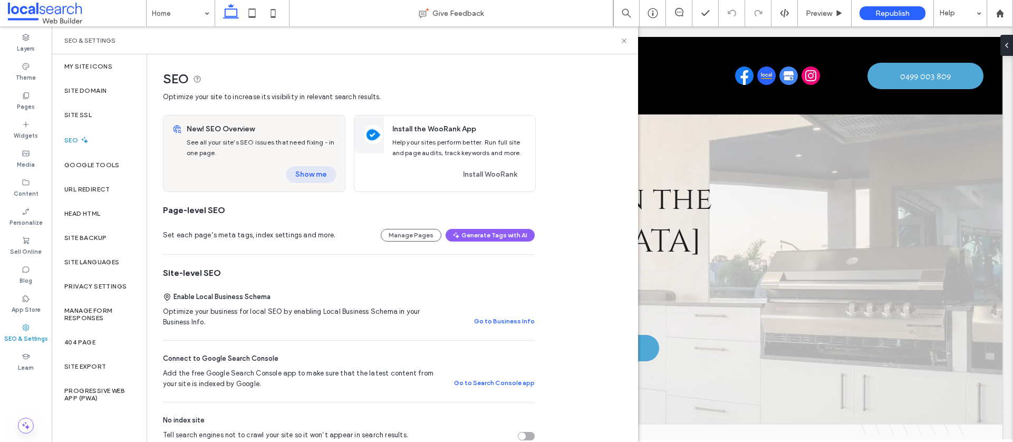
click at [320, 176] on button "Show me" at bounding box center [311, 174] width 51 height 17
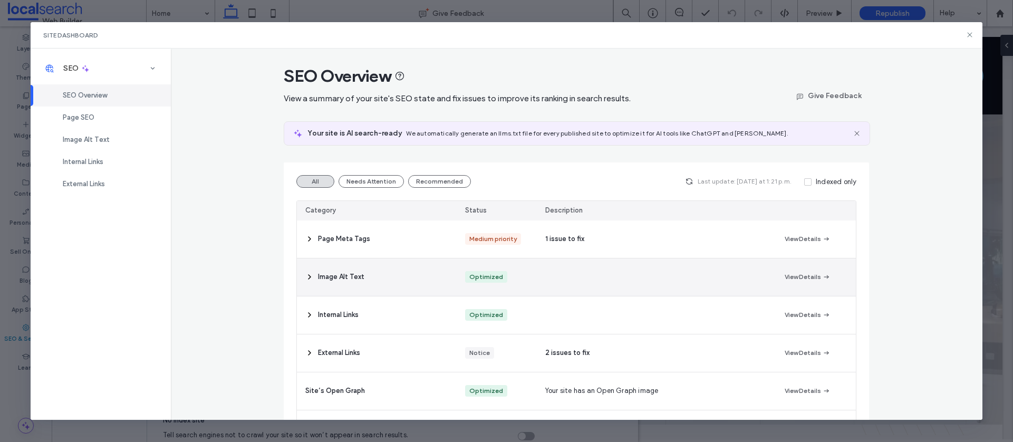
drag, startPoint x: 350, startPoint y: 283, endPoint x: 400, endPoint y: 262, distance: 54.1
click at [350, 283] on div "Image Alt Text" at bounding box center [377, 276] width 160 height 37
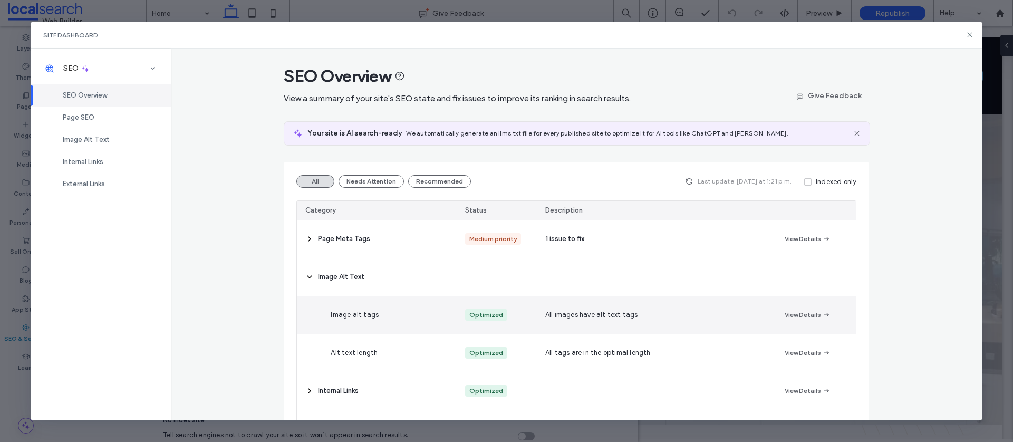
click at [827, 314] on use "button" at bounding box center [826, 315] width 5 height 4
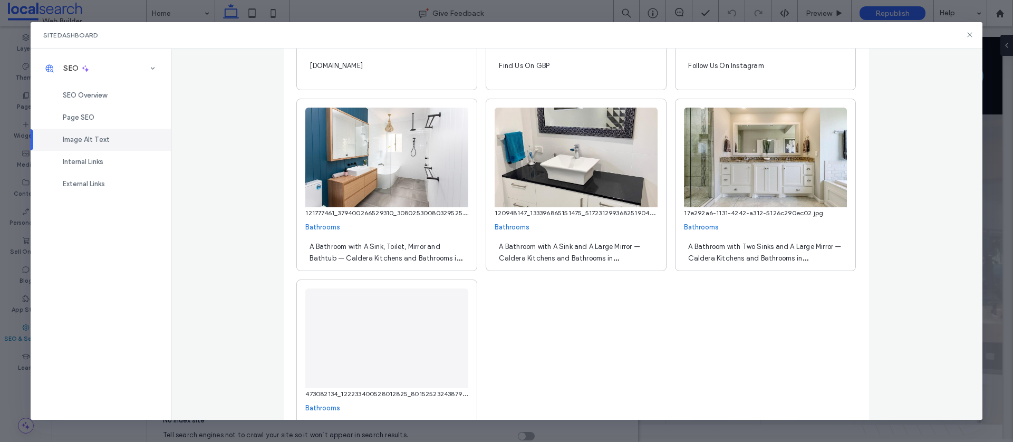
scroll to position [3003, 0]
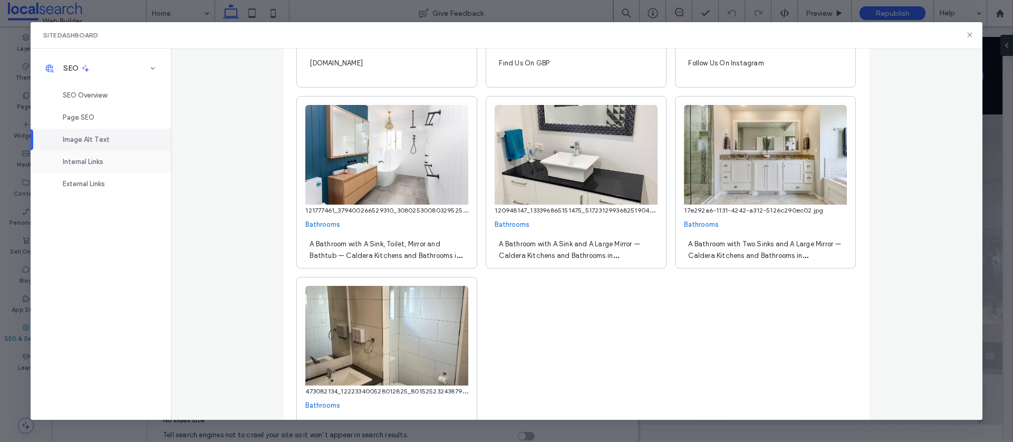
click at [111, 166] on div "Internal Links" at bounding box center [101, 162] width 140 height 22
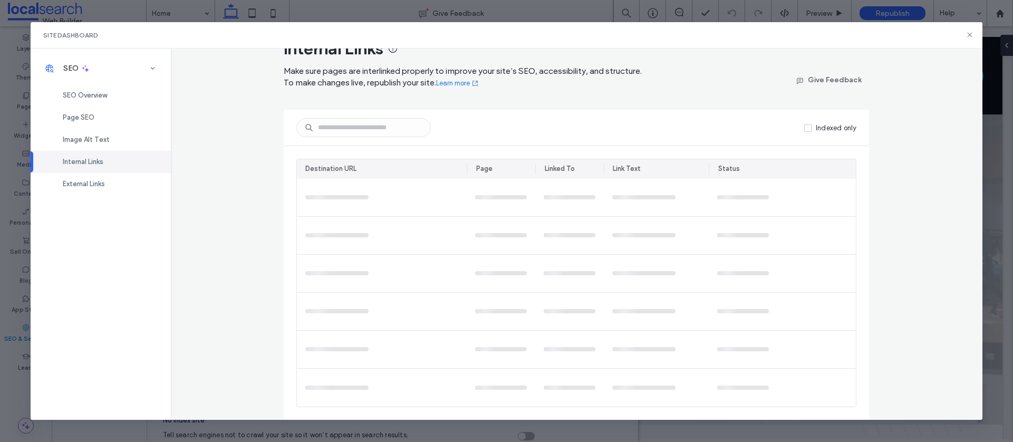
scroll to position [0, 0]
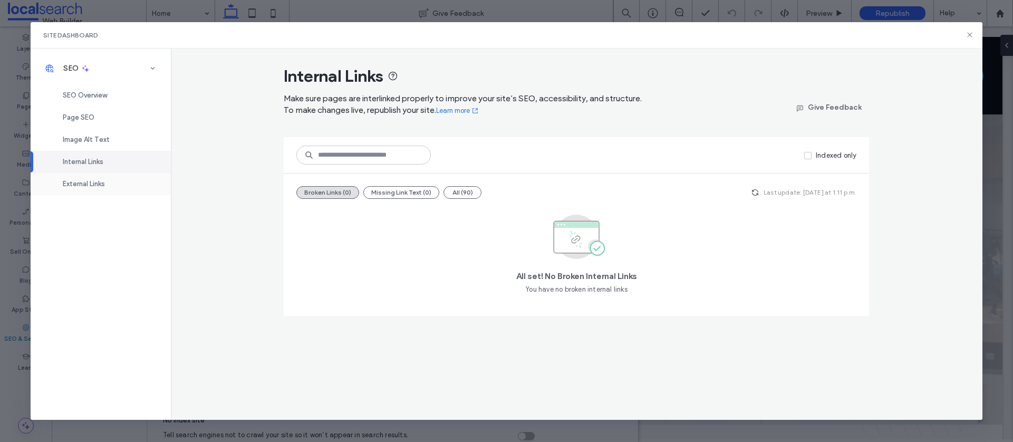
click at [100, 183] on span "External Links" at bounding box center [84, 184] width 42 height 8
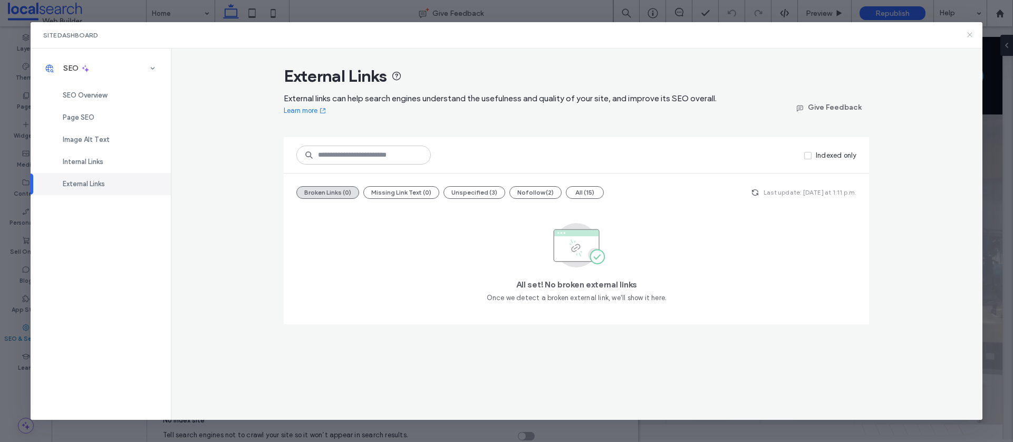
click at [970, 35] on use at bounding box center [970, 35] width 5 height 5
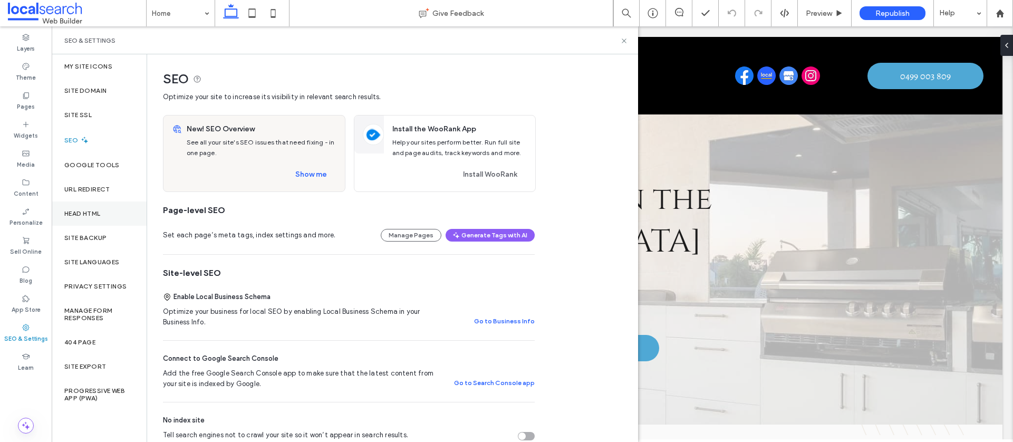
click at [76, 207] on div "Head HTML" at bounding box center [99, 213] width 95 height 24
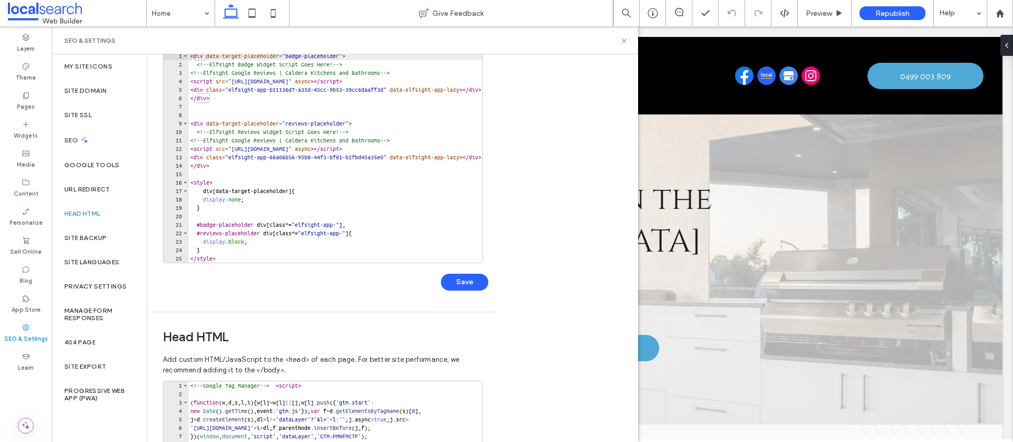
scroll to position [85, 0]
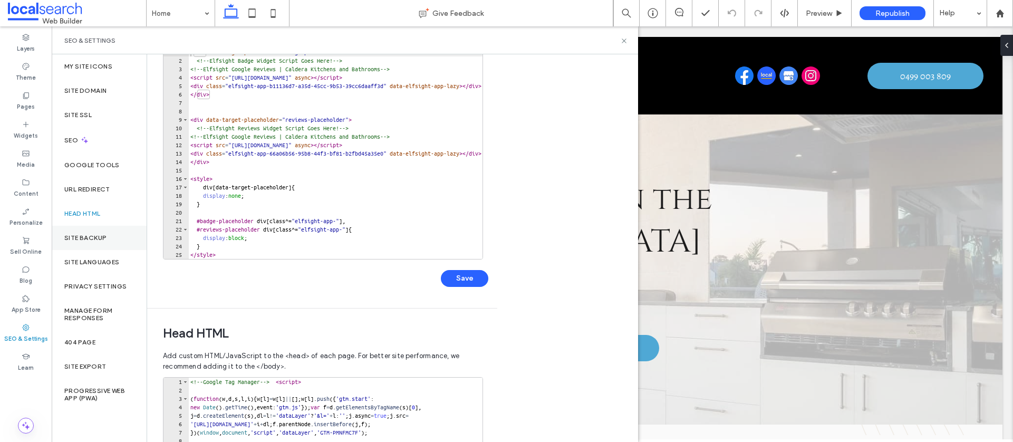
click at [92, 243] on div "Site Backup" at bounding box center [99, 238] width 95 height 24
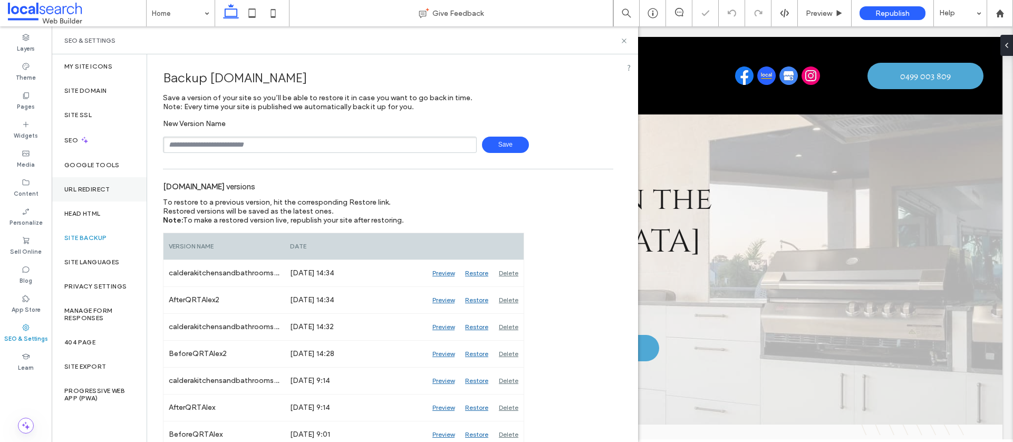
click at [78, 182] on div "URL Redirect" at bounding box center [99, 189] width 95 height 24
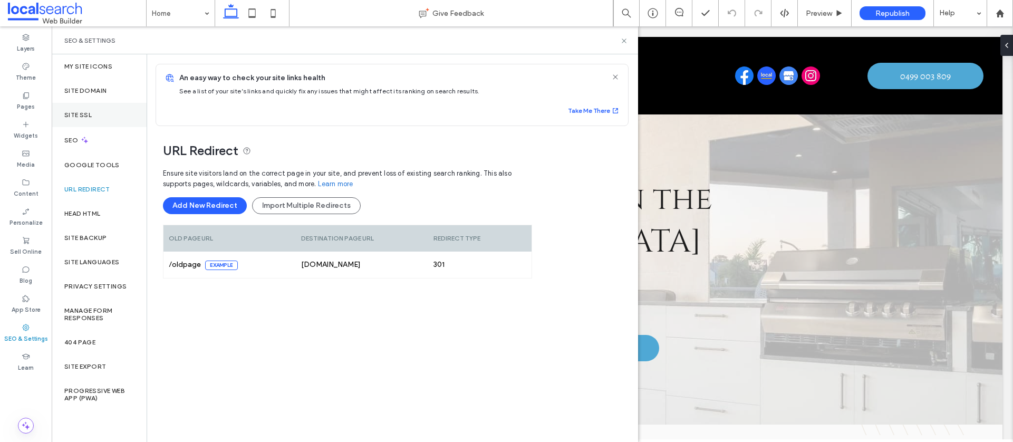
click at [71, 119] on div "Site SSL" at bounding box center [99, 115] width 95 height 24
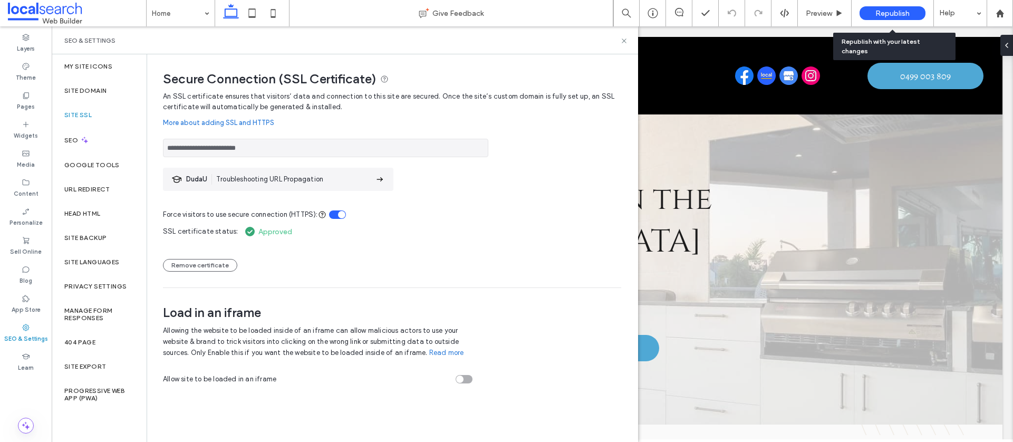
click at [875, 18] on div "Republish" at bounding box center [892, 13] width 66 height 14
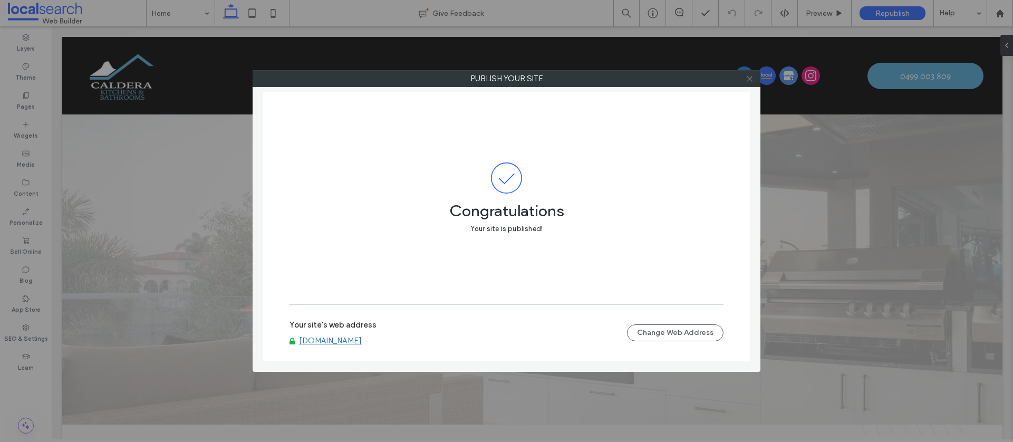
click at [748, 80] on use at bounding box center [749, 78] width 5 height 5
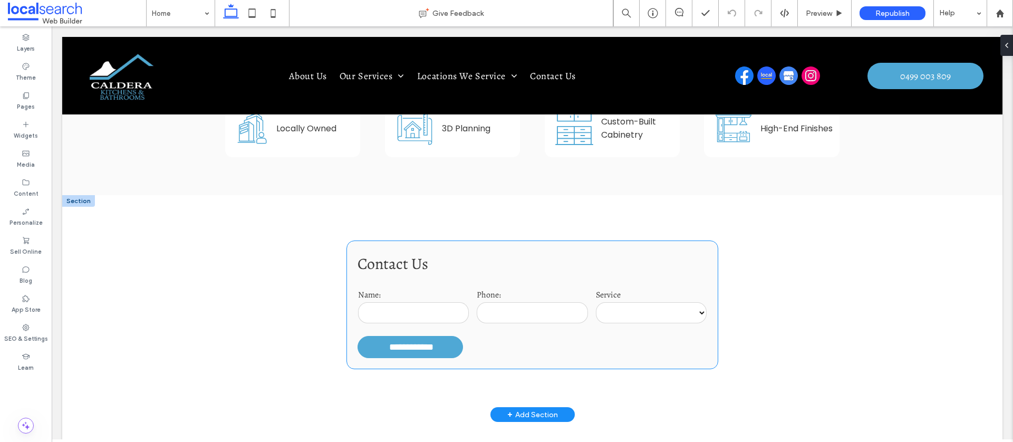
scroll to position [378, 0]
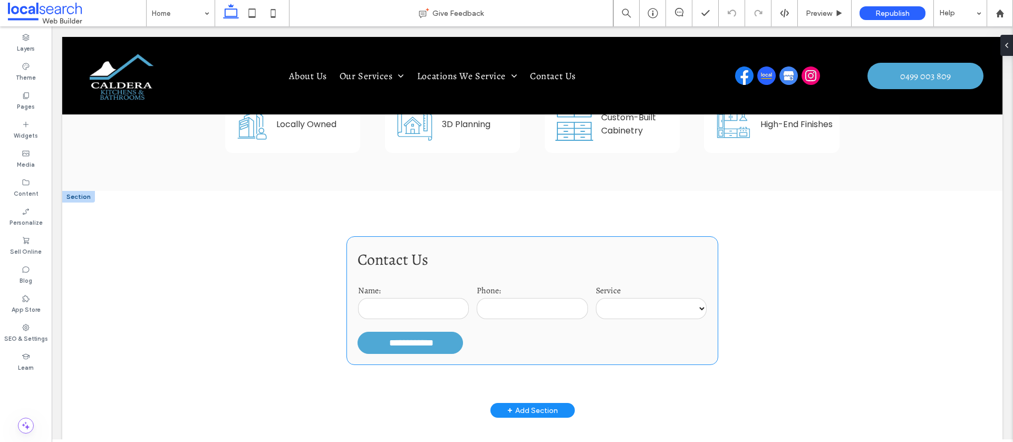
click at [538, 314] on input "tel" at bounding box center [532, 308] width 111 height 21
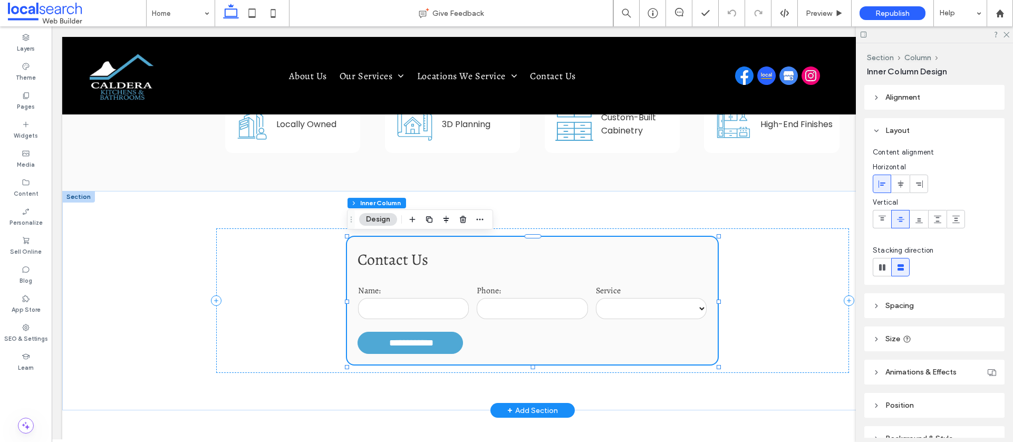
click at [538, 314] on input "tel" at bounding box center [532, 308] width 111 height 21
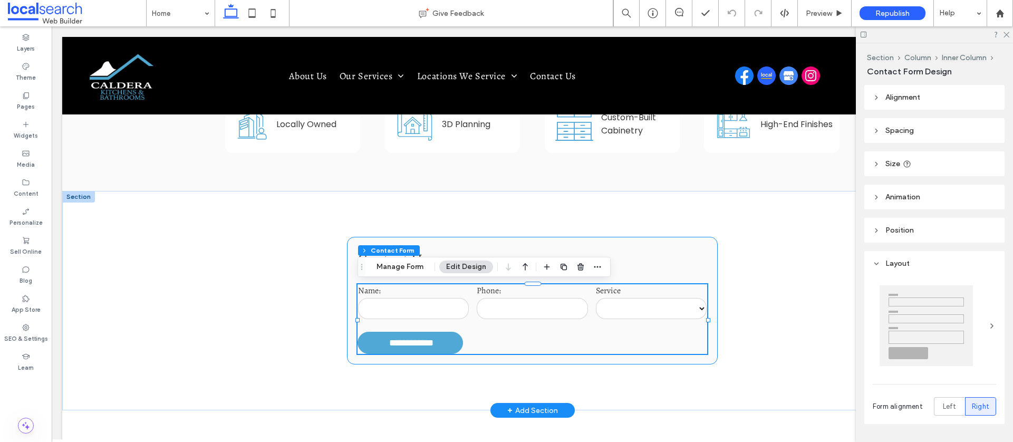
type input "*"
type input "***"
type input "**"
type input "*"
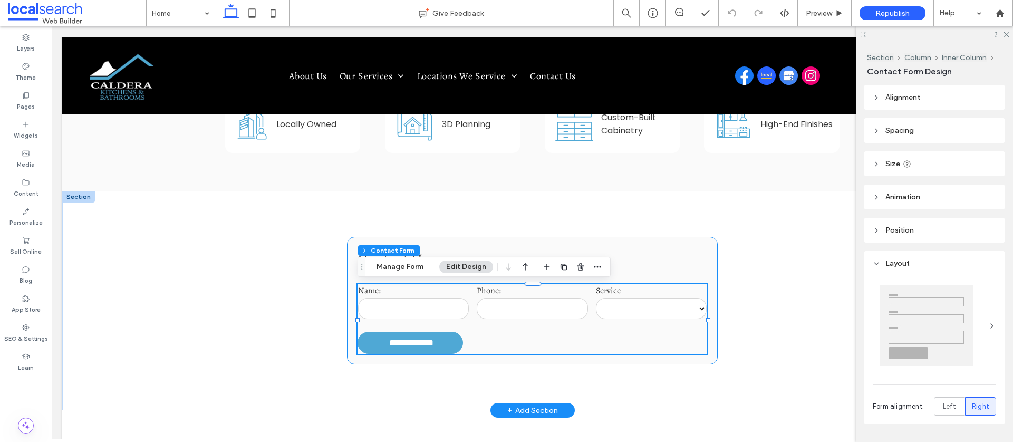
type input "***"
type input "**"
click at [381, 272] on button "Manage Form" at bounding box center [400, 266] width 61 height 13
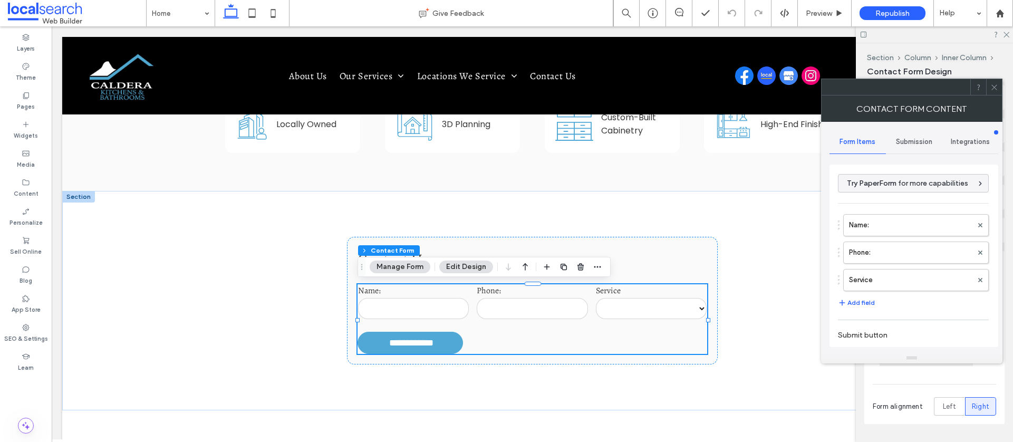
click at [896, 146] on span "Submission" at bounding box center [914, 142] width 36 height 8
drag, startPoint x: 878, startPoint y: 188, endPoint x: 858, endPoint y: 186, distance: 20.1
click at [878, 188] on label "New submission notification" at bounding box center [914, 191] width 141 height 21
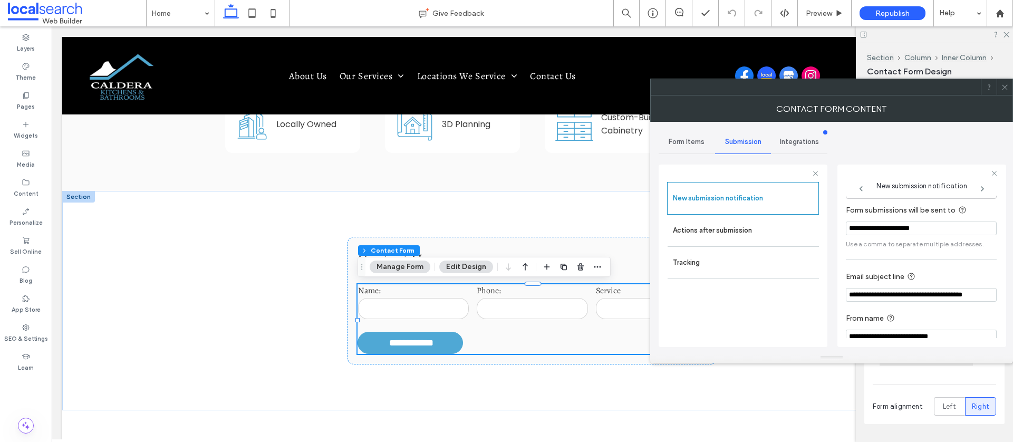
scroll to position [55, 0]
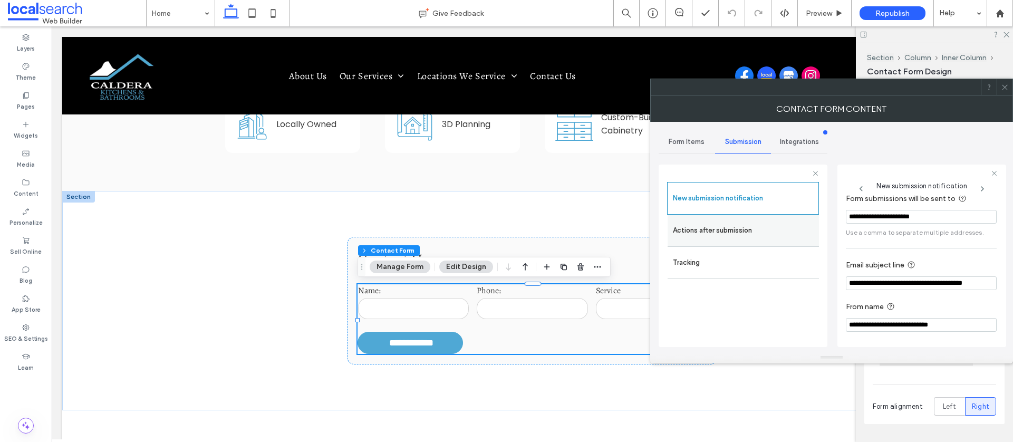
drag, startPoint x: 684, startPoint y: 236, endPoint x: 813, endPoint y: 239, distance: 128.7
click at [684, 236] on label "Actions after submission" at bounding box center [743, 230] width 141 height 21
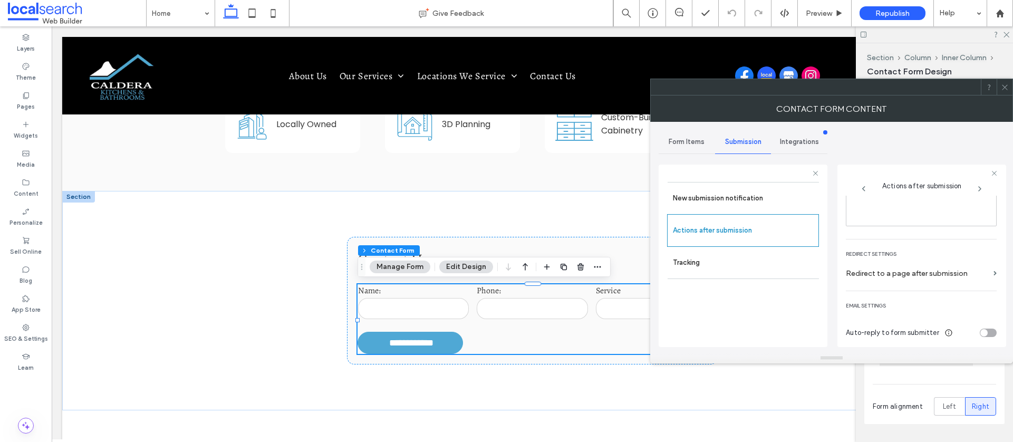
scroll to position [182, 0]
click at [1006, 88] on use at bounding box center [1004, 86] width 5 height 5
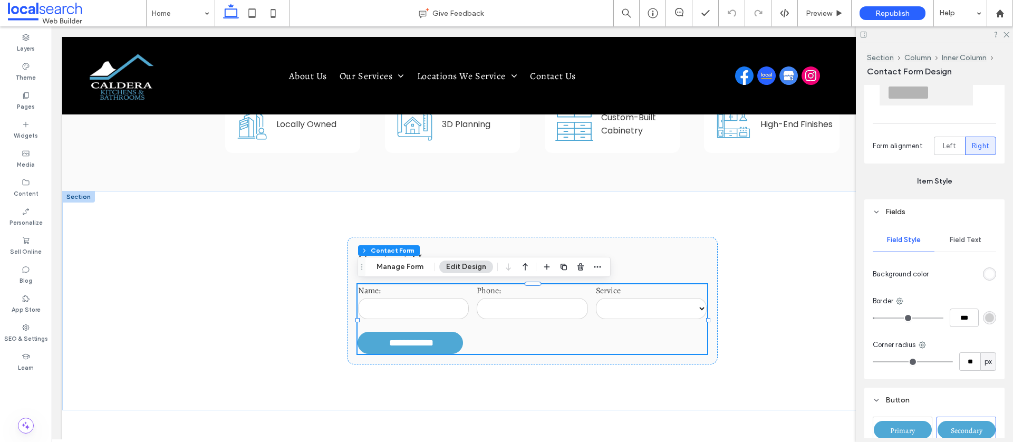
scroll to position [278, 0]
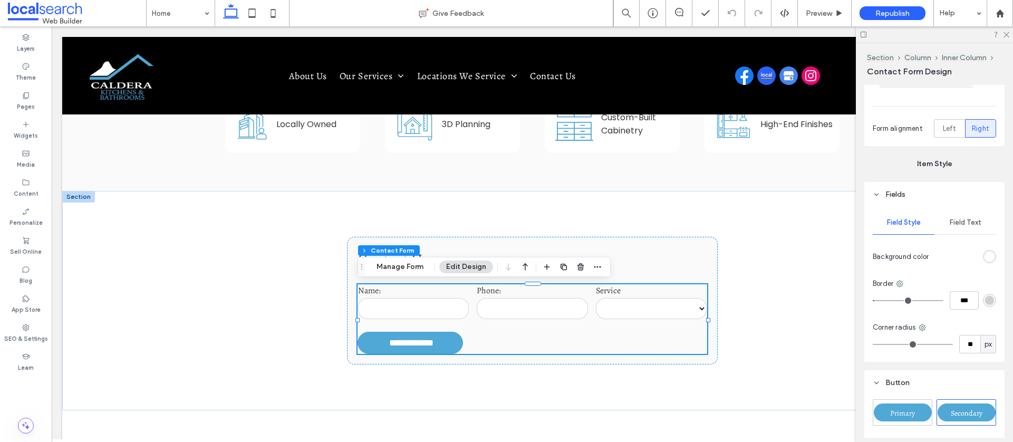
click at [969, 218] on span "Field Text" at bounding box center [966, 222] width 32 height 8
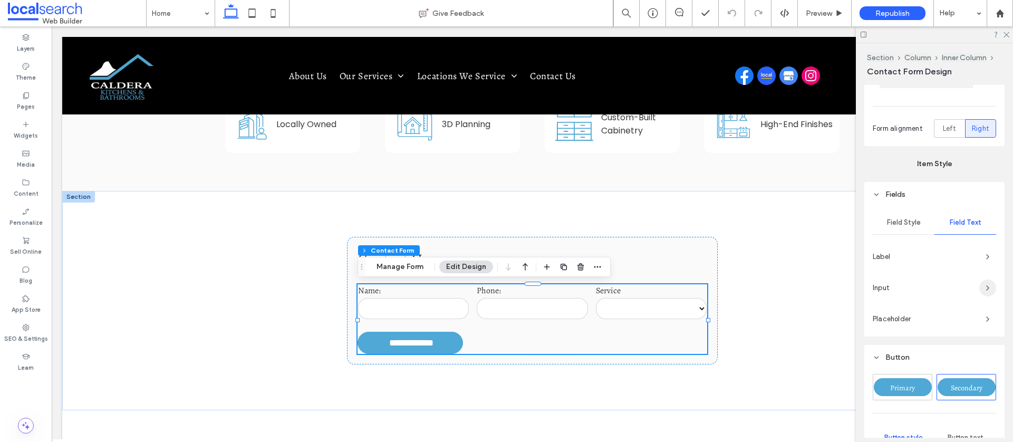
click at [991, 285] on icon "button" at bounding box center [987, 288] width 8 height 8
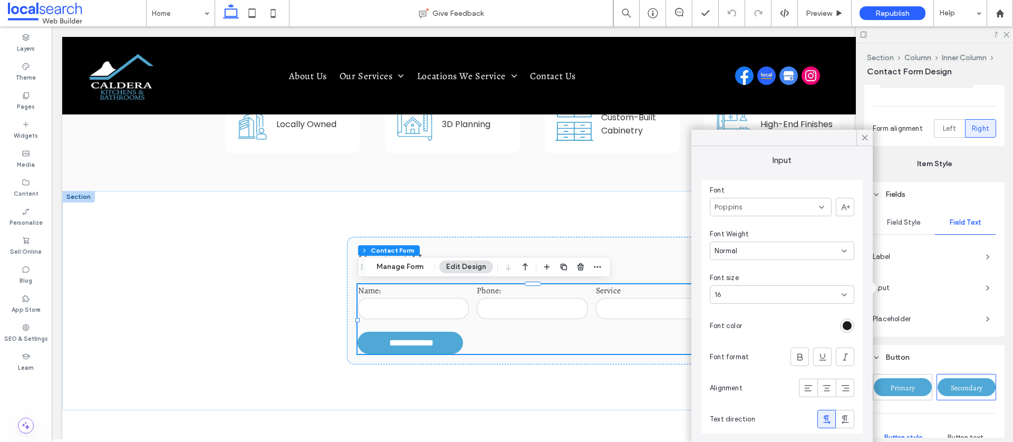
drag, startPoint x: 867, startPoint y: 138, endPoint x: 900, endPoint y: 185, distance: 57.5
click at [867, 138] on icon at bounding box center [864, 137] width 9 height 9
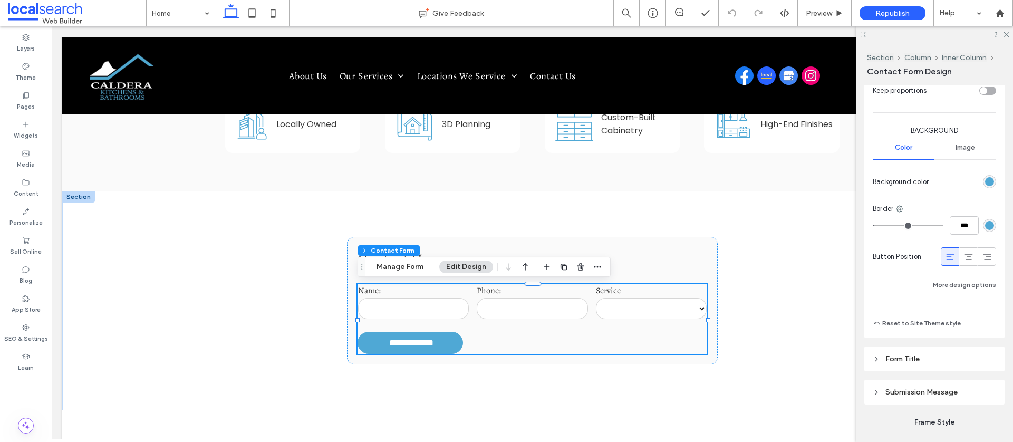
scroll to position [816, 0]
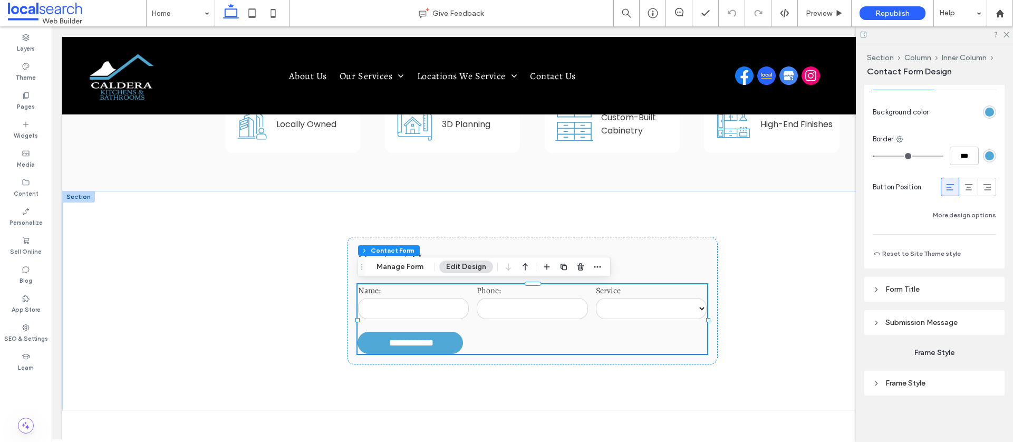
click at [900, 324] on span "Submission Message" at bounding box center [921, 322] width 72 height 9
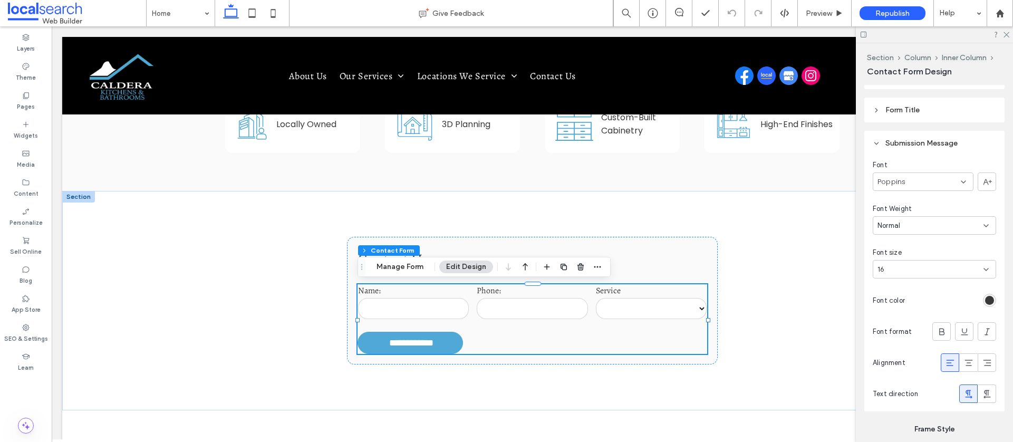
scroll to position [1072, 0]
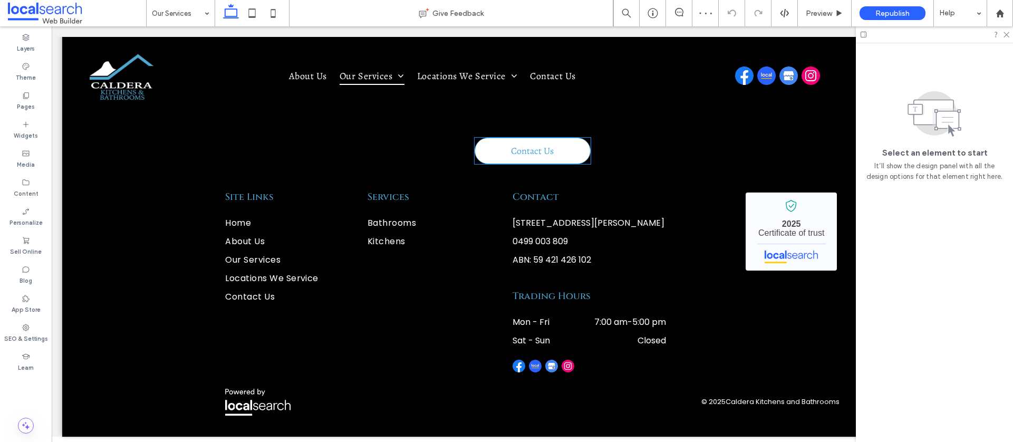
scroll to position [1055, 0]
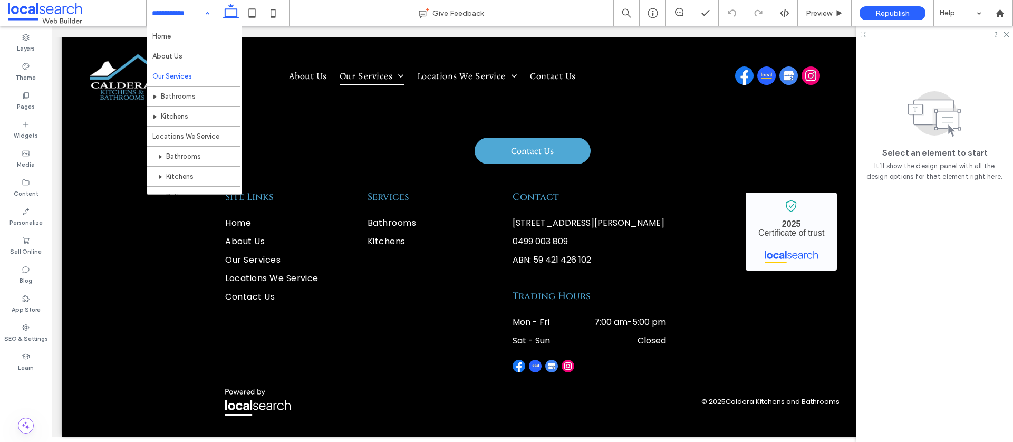
click at [166, 5] on input at bounding box center [178, 13] width 52 height 26
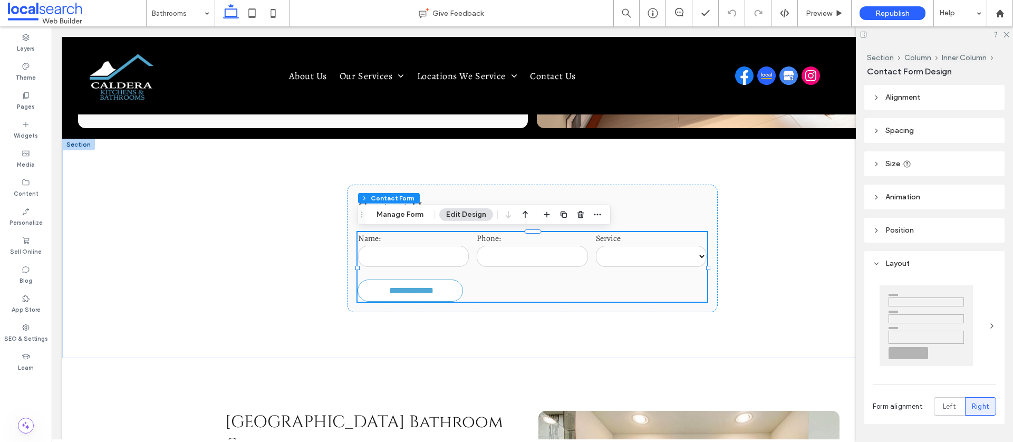
type input "*"
type input "***"
type input "*"
type input "***"
type input "**"
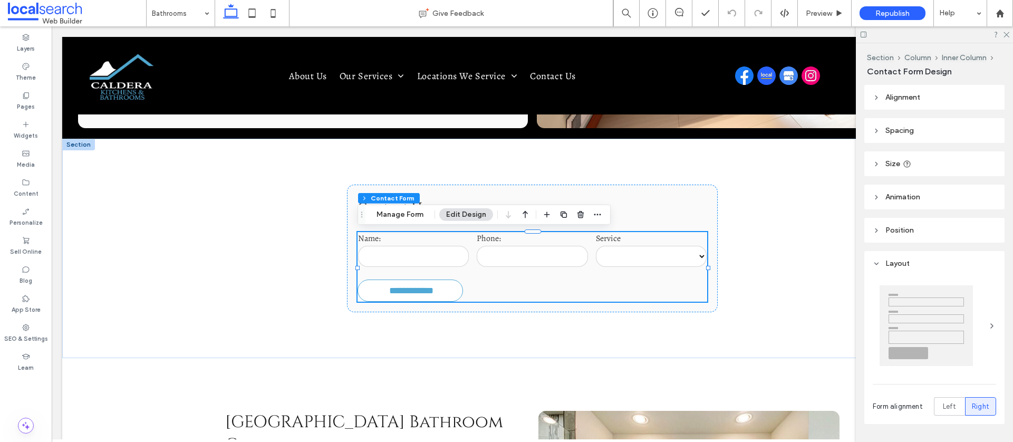
type input "**"
click at [405, 220] on button "Manage Form" at bounding box center [400, 214] width 61 height 13
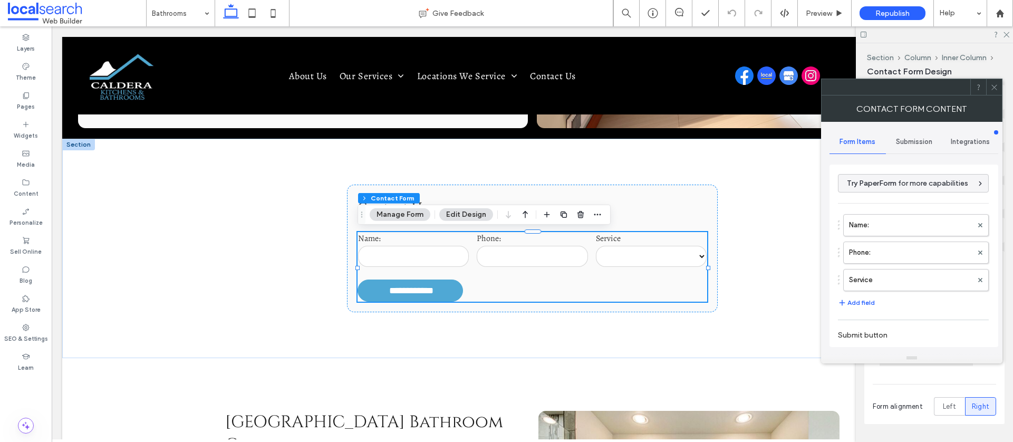
click at [905, 145] on span "Submission" at bounding box center [914, 142] width 36 height 8
drag, startPoint x: 871, startPoint y: 182, endPoint x: 856, endPoint y: 181, distance: 14.8
click at [871, 181] on label "New submission notification" at bounding box center [914, 191] width 141 height 21
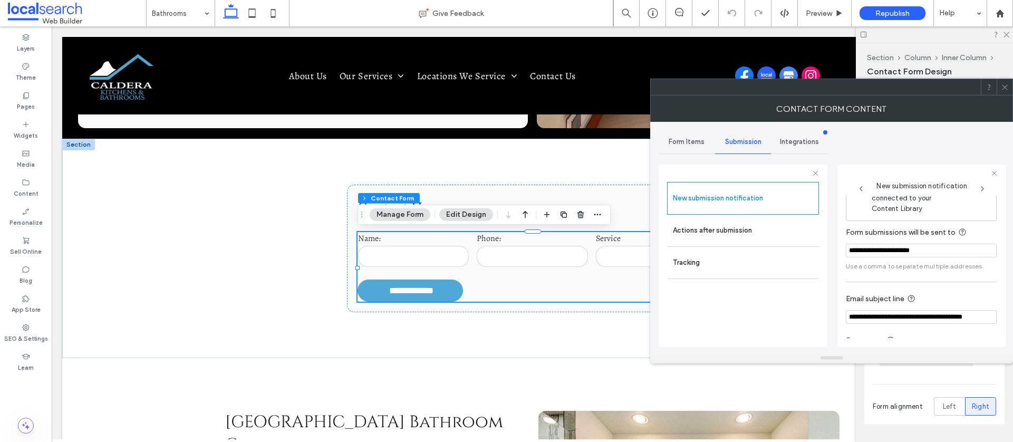
scroll to position [55, 0]
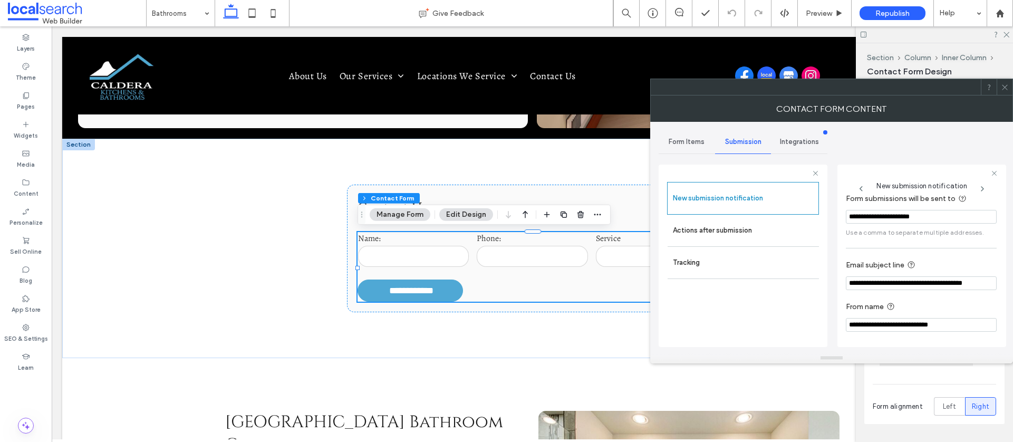
click at [730, 228] on label "Actions after submission" at bounding box center [743, 230] width 141 height 21
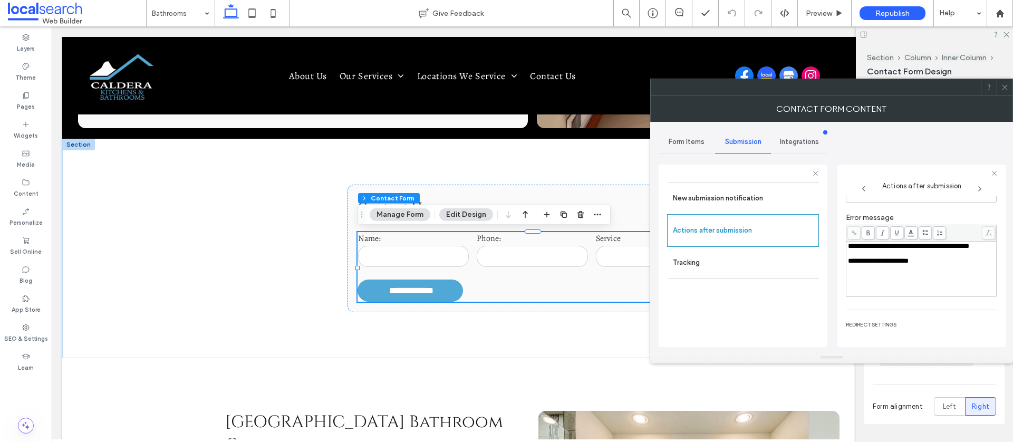
scroll to position [182, 0]
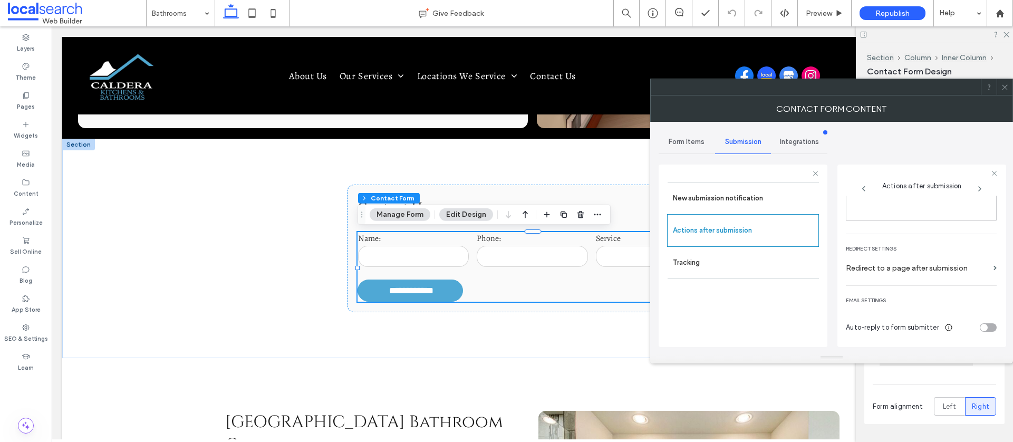
drag, startPoint x: 1002, startPoint y: 88, endPoint x: 983, endPoint y: 97, distance: 21.0
click at [1002, 88] on icon at bounding box center [1005, 87] width 8 height 8
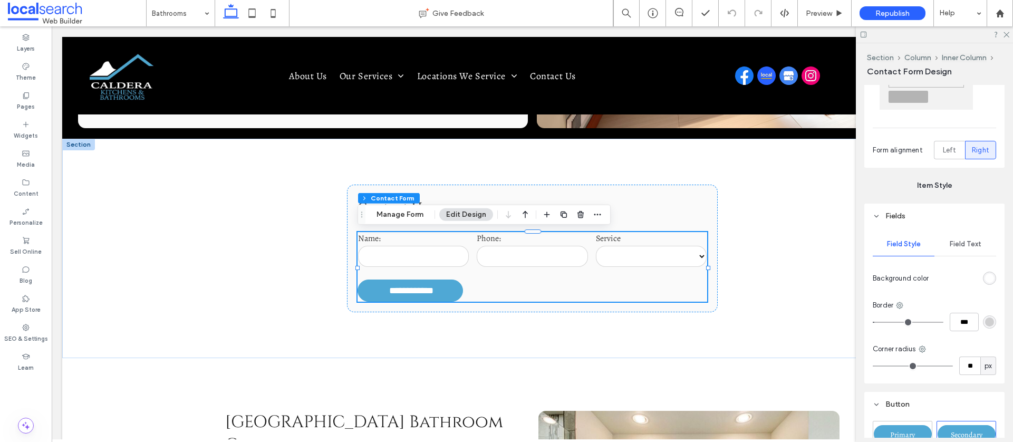
scroll to position [257, 0]
click at [968, 241] on span "Field Text" at bounding box center [966, 243] width 32 height 8
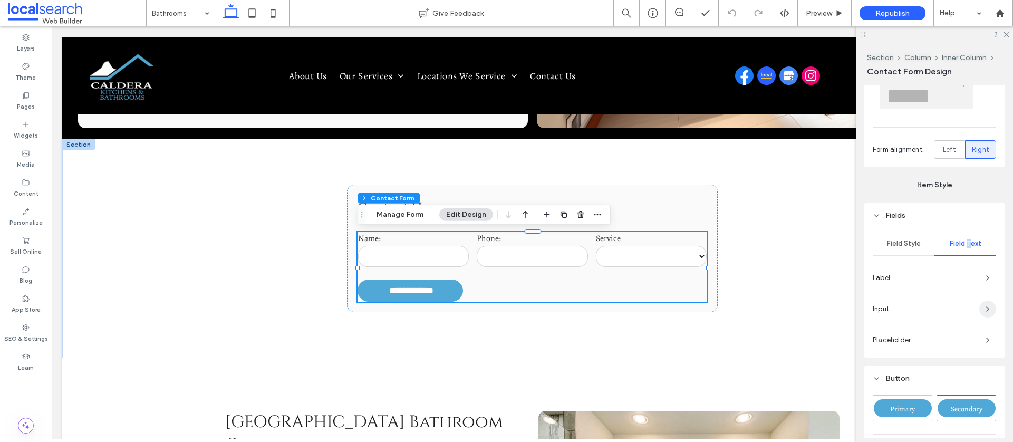
drag, startPoint x: 991, startPoint y: 310, endPoint x: 986, endPoint y: 308, distance: 5.5
click at [991, 310] on icon "button" at bounding box center [987, 309] width 8 height 8
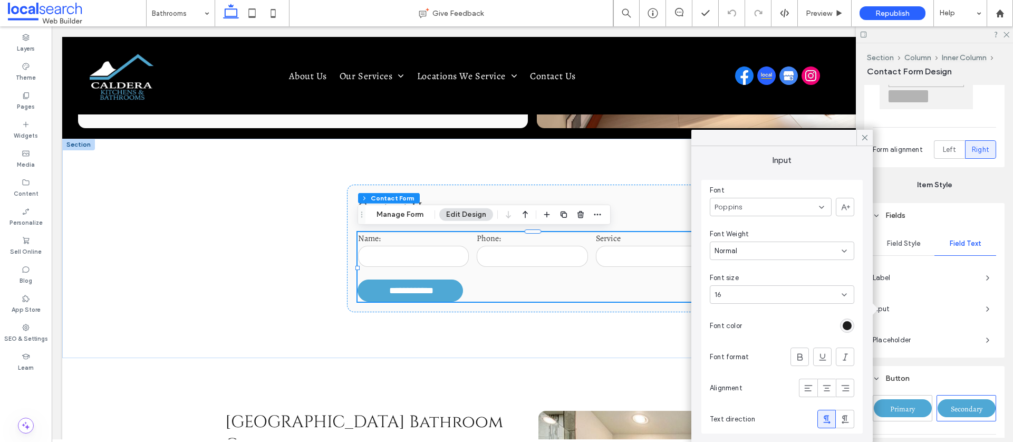
click at [865, 141] on icon at bounding box center [864, 137] width 9 height 9
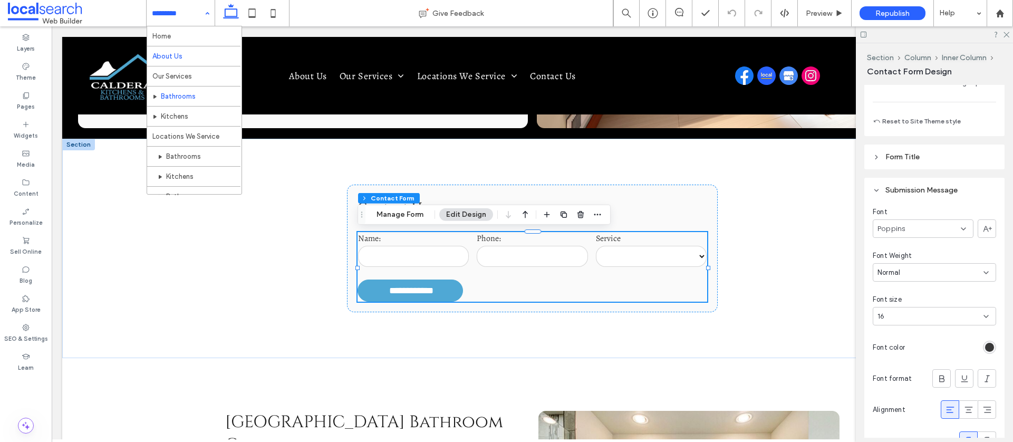
scroll to position [32, 0]
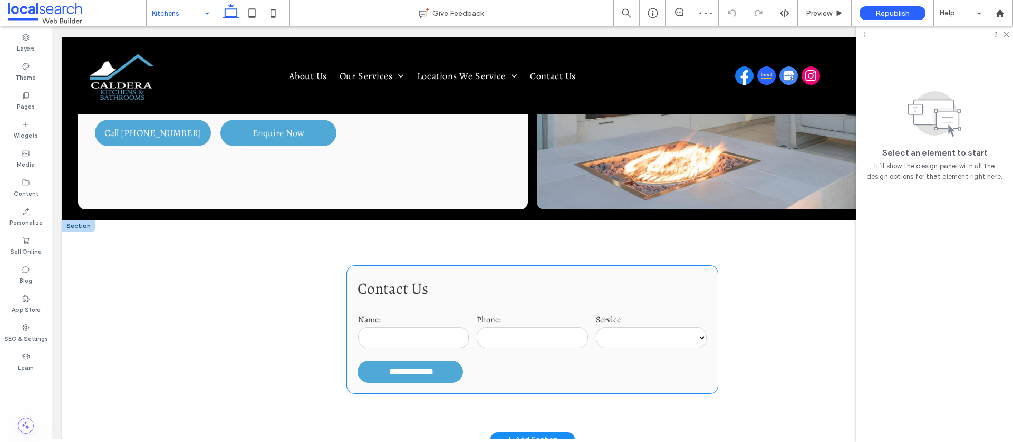
scroll to position [273, 0]
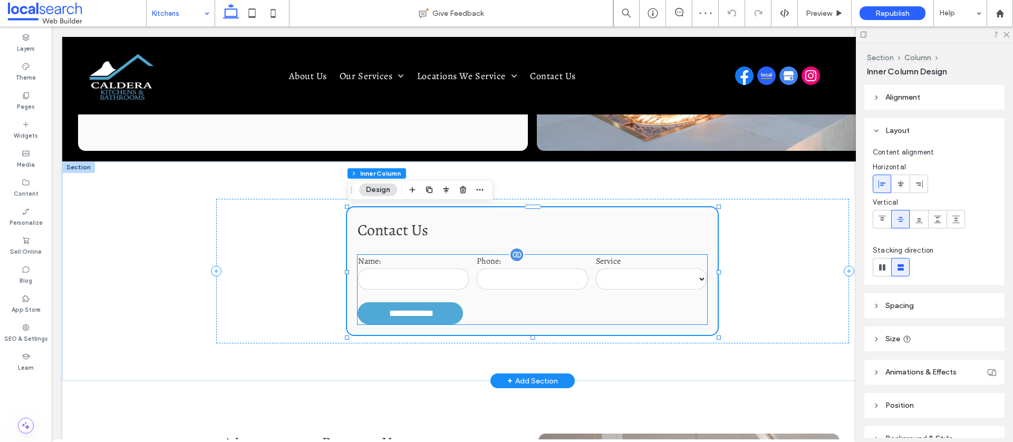
click at [477, 277] on input "tel" at bounding box center [532, 278] width 111 height 21
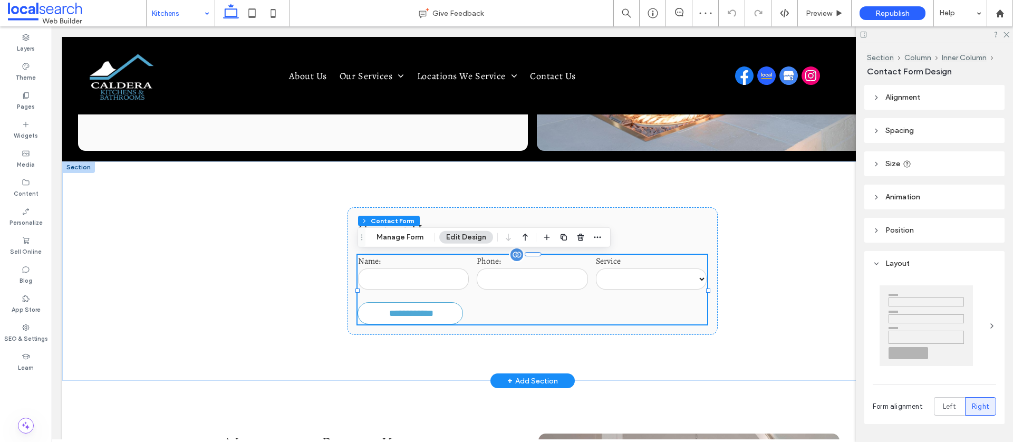
type input "*"
type input "***"
type input "**"
type input "*"
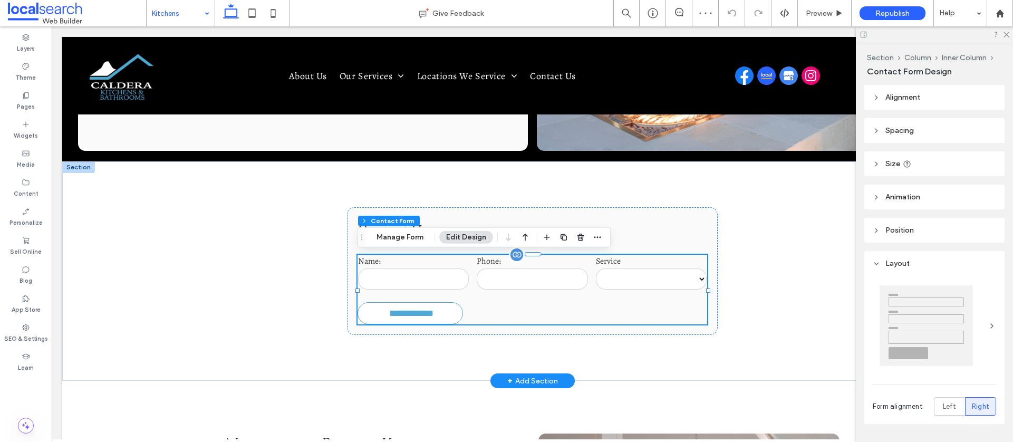
type input "***"
type input "**"
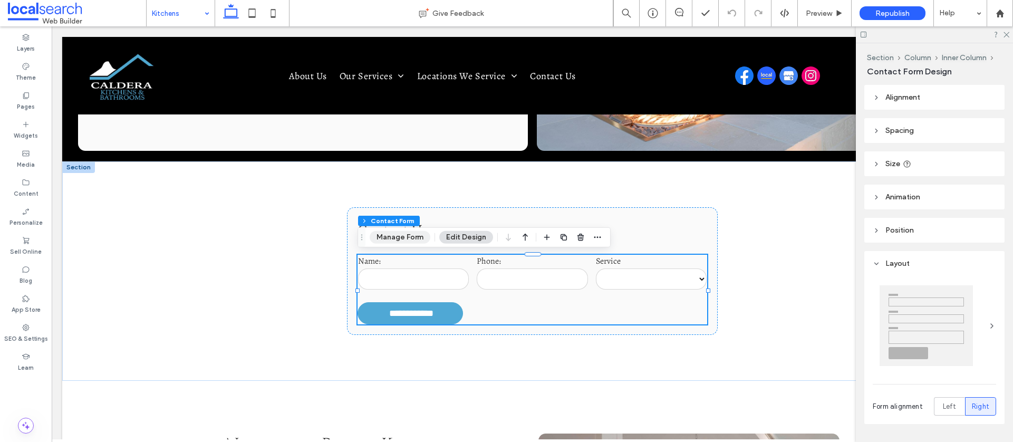
click at [390, 239] on button "Manage Form" at bounding box center [400, 237] width 61 height 13
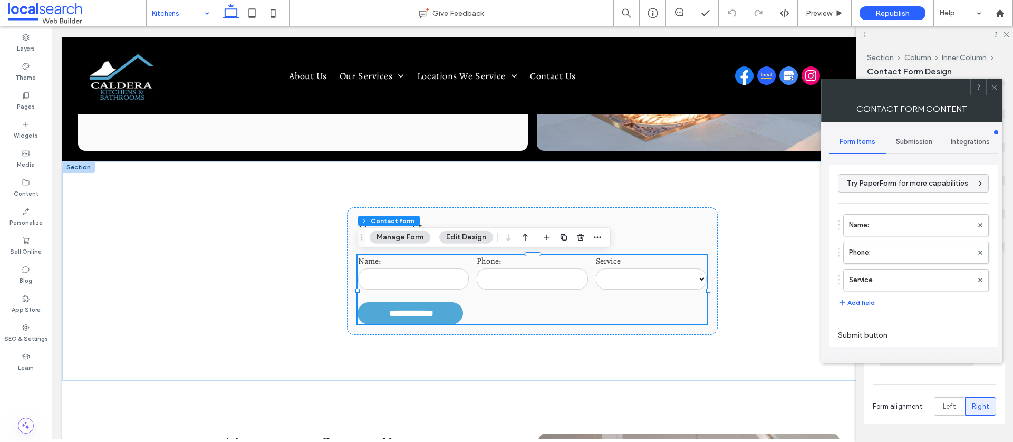
click at [911, 144] on span "Submission" at bounding box center [914, 142] width 36 height 8
click at [862, 189] on label "New submission notification" at bounding box center [914, 191] width 141 height 21
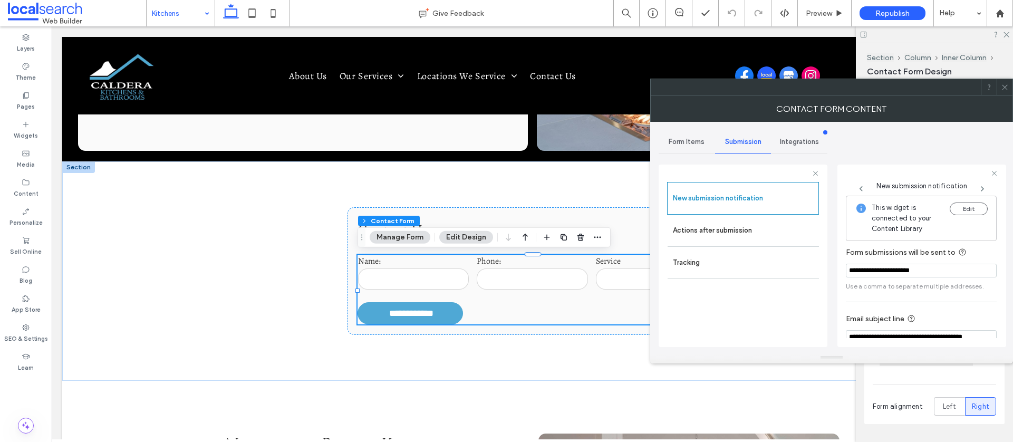
scroll to position [55, 0]
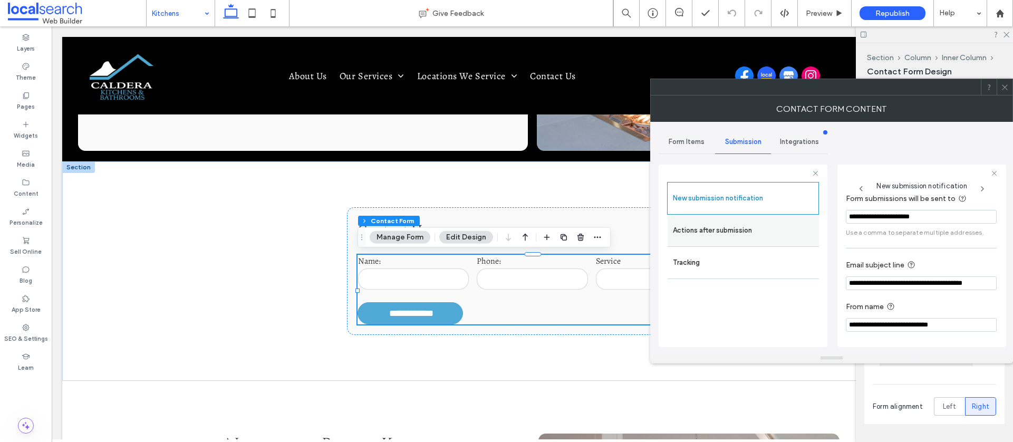
drag, startPoint x: 740, startPoint y: 236, endPoint x: 795, endPoint y: 237, distance: 54.8
click at [740, 236] on label "Actions after submission" at bounding box center [743, 230] width 141 height 21
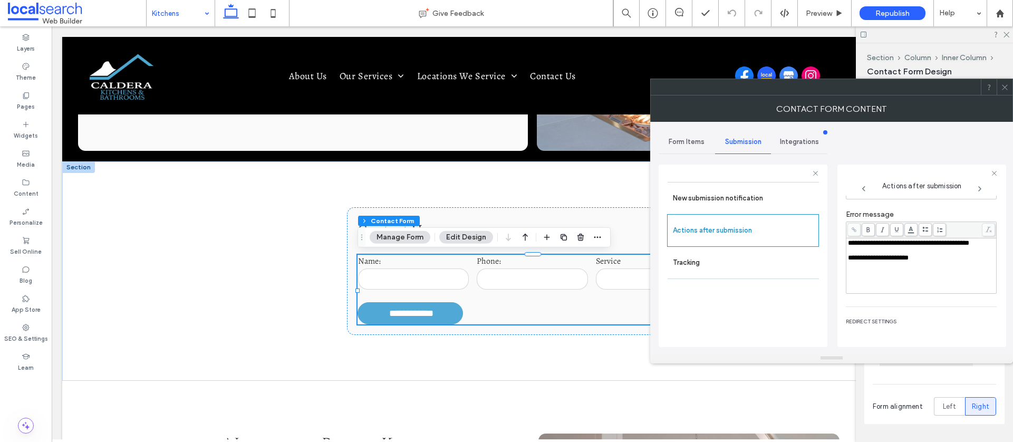
scroll to position [182, 0]
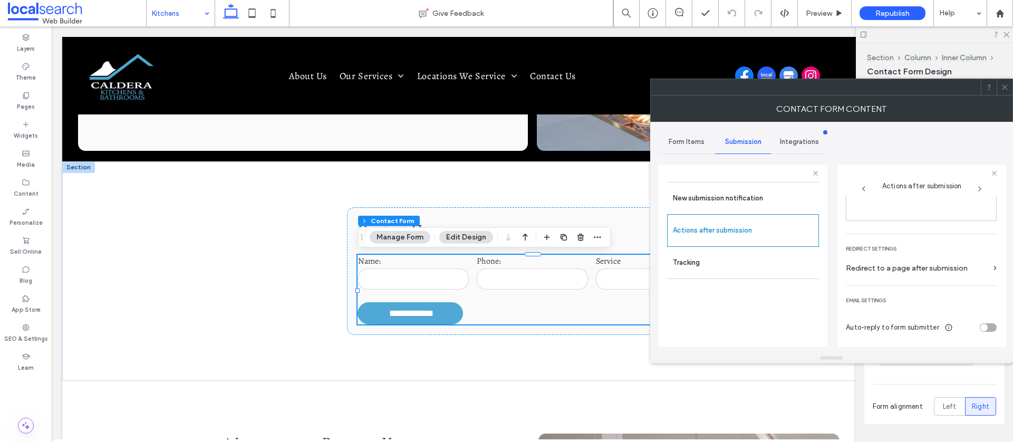
drag, startPoint x: 1004, startPoint y: 88, endPoint x: 947, endPoint y: 164, distance: 95.2
click at [1004, 88] on icon at bounding box center [1005, 87] width 8 height 8
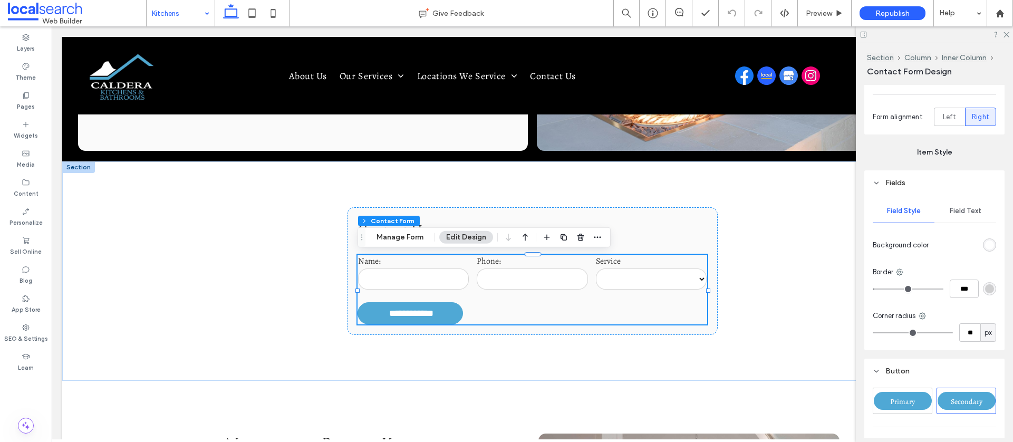
scroll to position [292, 0]
click at [976, 207] on span "Field Text" at bounding box center [966, 208] width 32 height 8
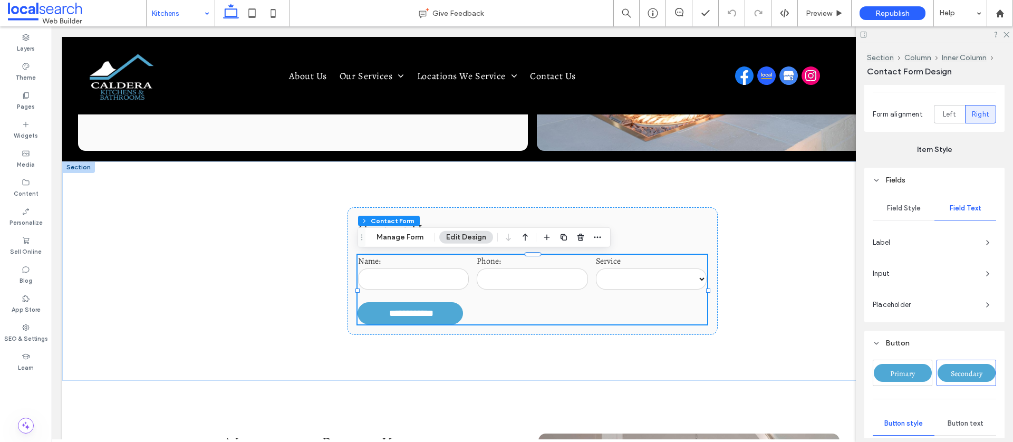
click at [976, 273] on span "Input" at bounding box center [925, 273] width 104 height 11
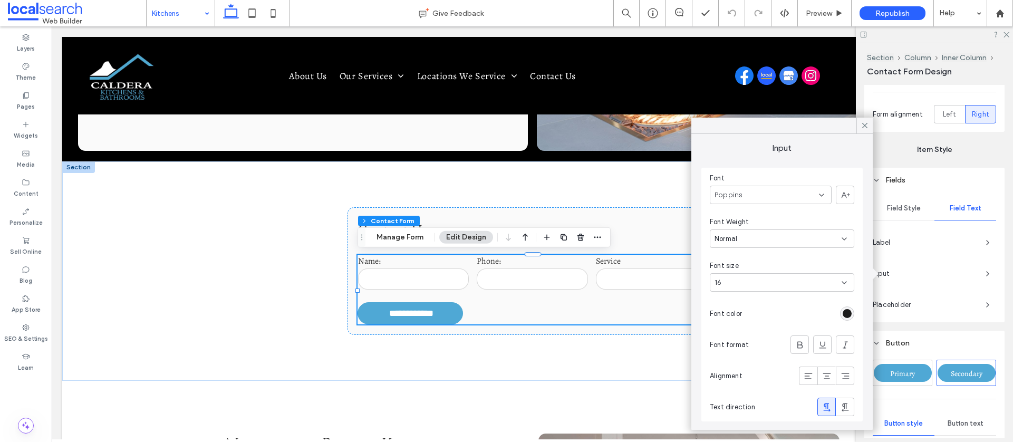
drag, startPoint x: 865, startPoint y: 128, endPoint x: 876, endPoint y: 169, distance: 43.0
click at [865, 128] on icon at bounding box center [864, 125] width 9 height 9
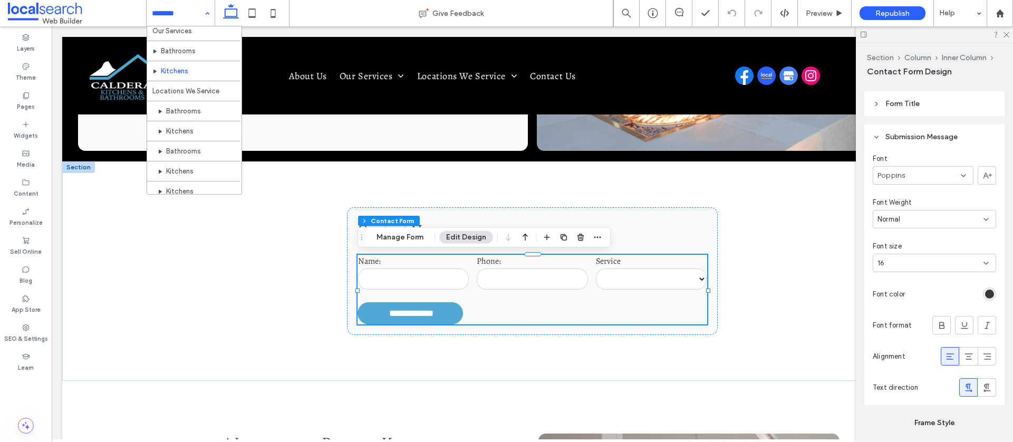
scroll to position [54, 0]
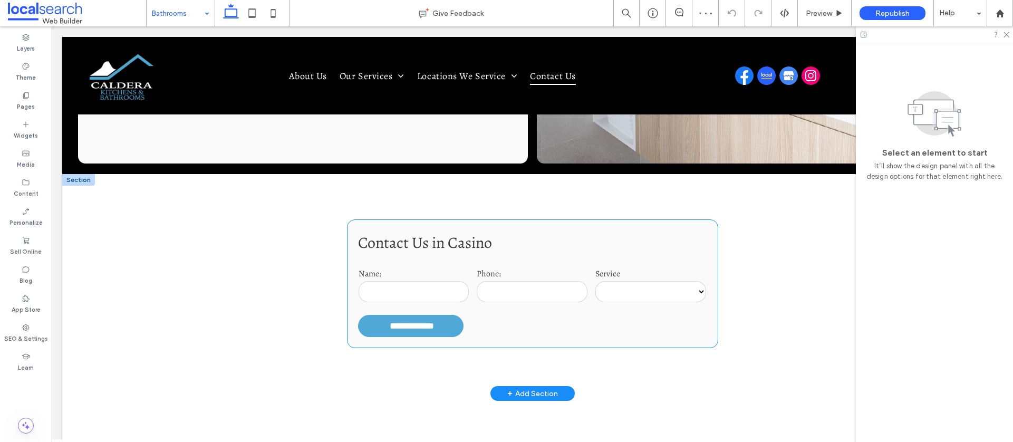
scroll to position [272, 0]
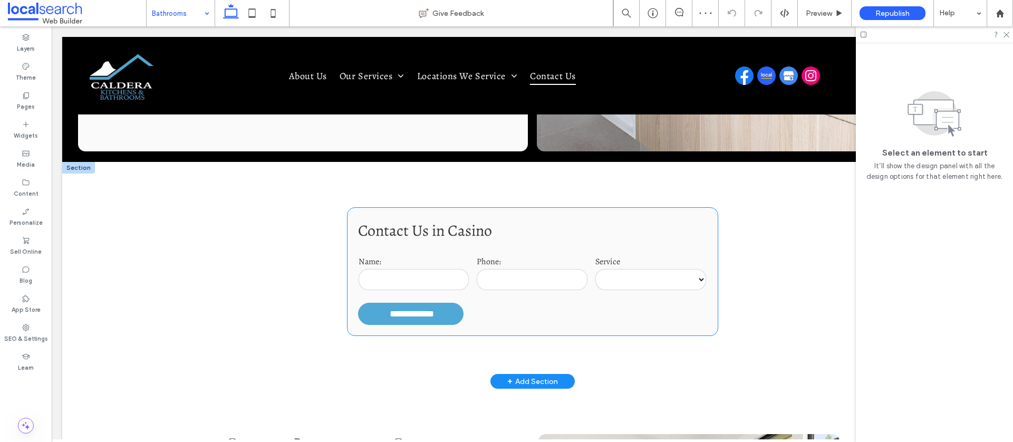
click at [499, 269] on input "tel" at bounding box center [532, 279] width 111 height 21
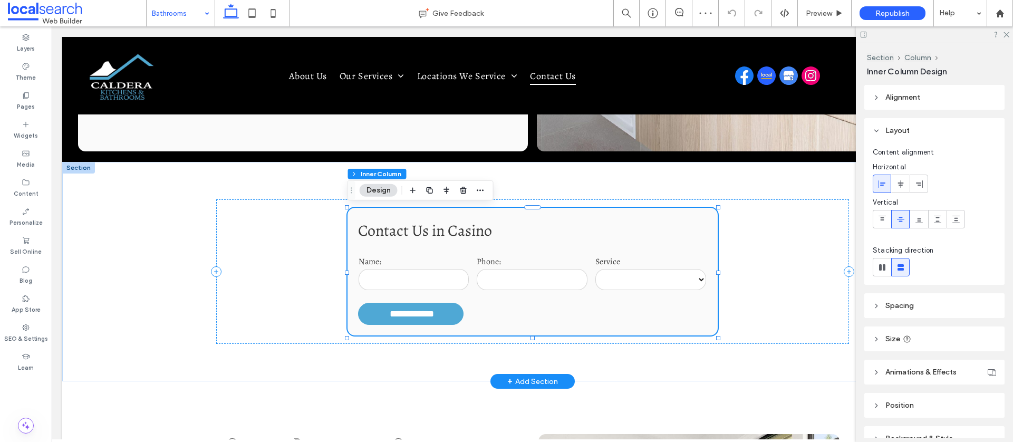
click at [499, 269] on input "tel" at bounding box center [532, 279] width 111 height 21
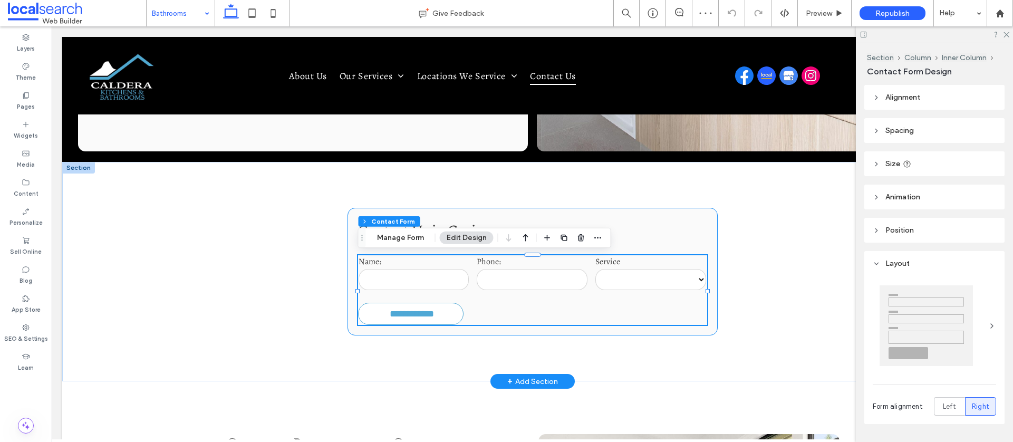
type input "*"
type input "***"
type input "**"
type input "*"
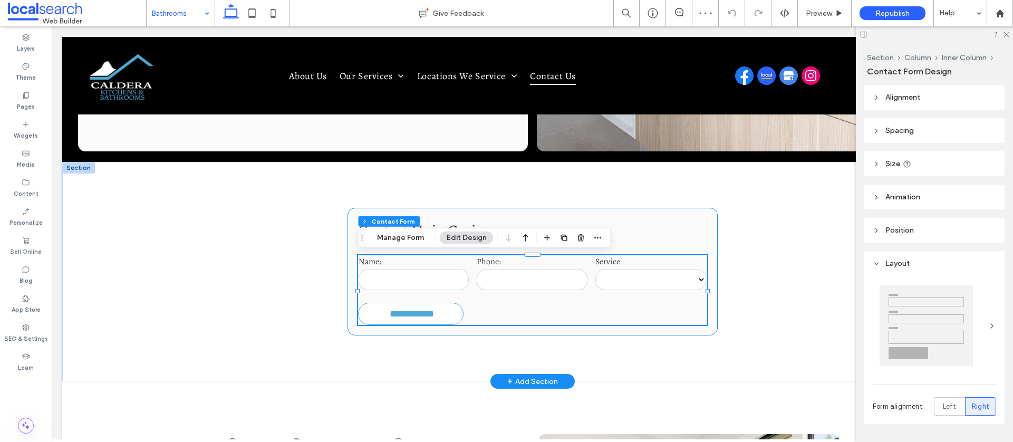
type input "***"
type input "**"
click at [384, 245] on div "Section Column Inner Column Contact Form Manage Form Edit Design" at bounding box center [484, 238] width 253 height 20
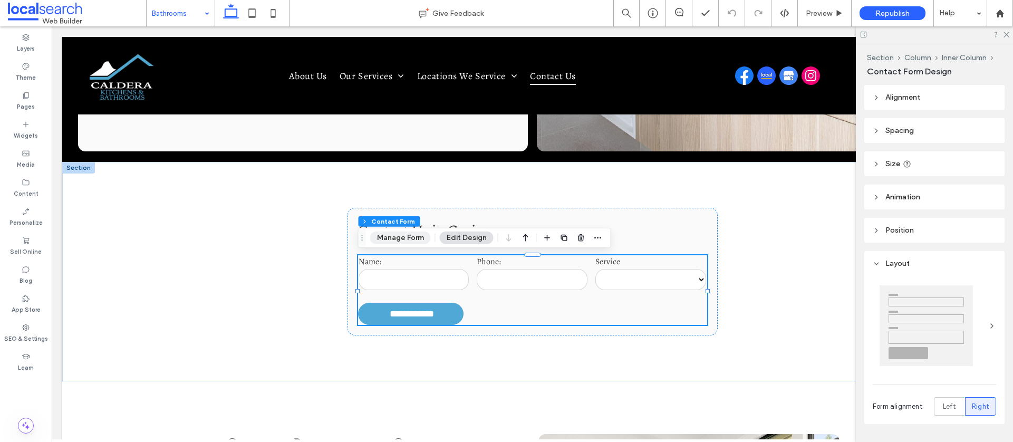
click at [387, 240] on button "Manage Form" at bounding box center [400, 237] width 61 height 13
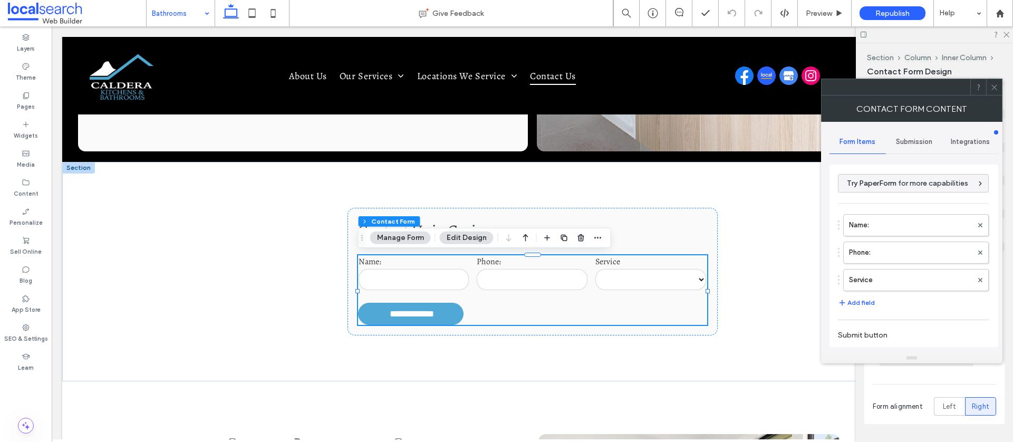
click at [907, 142] on span "Submission" at bounding box center [914, 142] width 36 height 8
click at [884, 186] on label "New submission notification" at bounding box center [914, 191] width 141 height 21
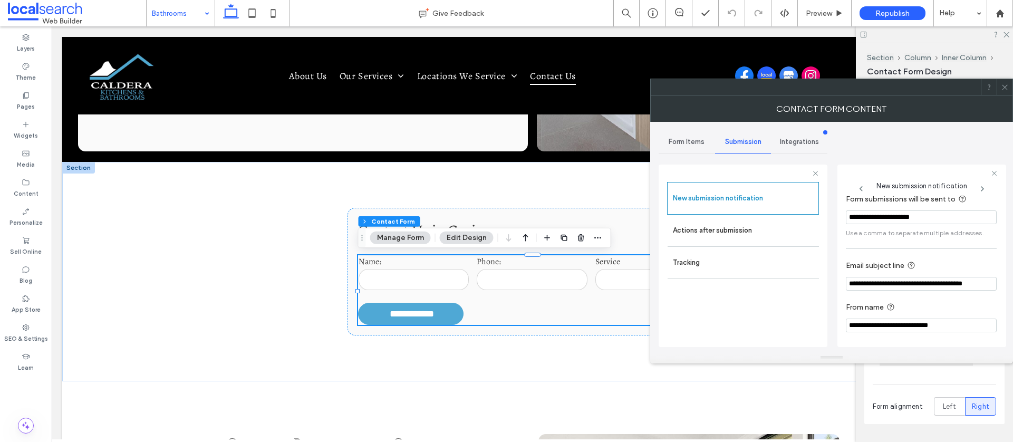
scroll to position [55, 0]
click at [687, 234] on label "Actions after submission" at bounding box center [743, 230] width 141 height 21
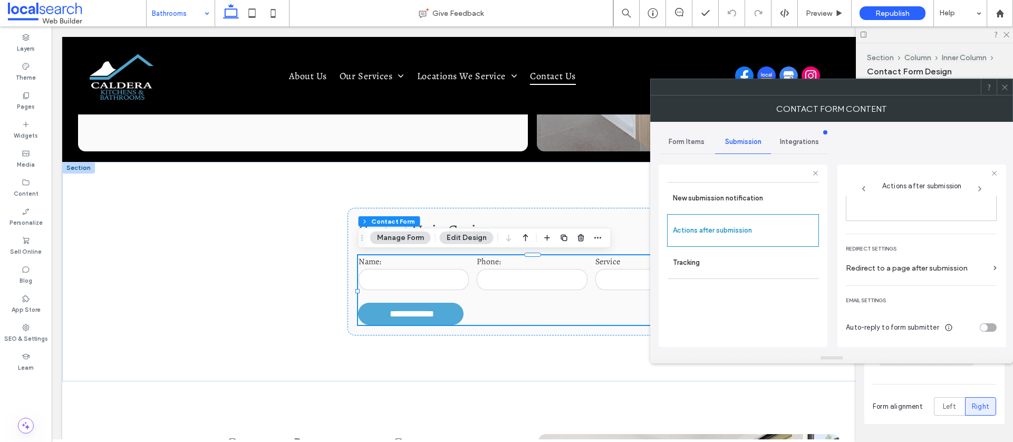
scroll to position [0, 0]
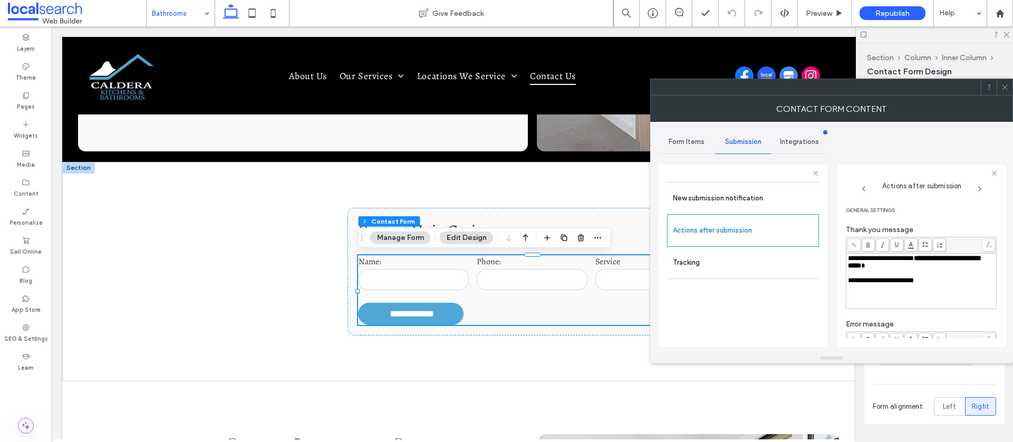
click at [1007, 90] on icon at bounding box center [1005, 87] width 8 height 8
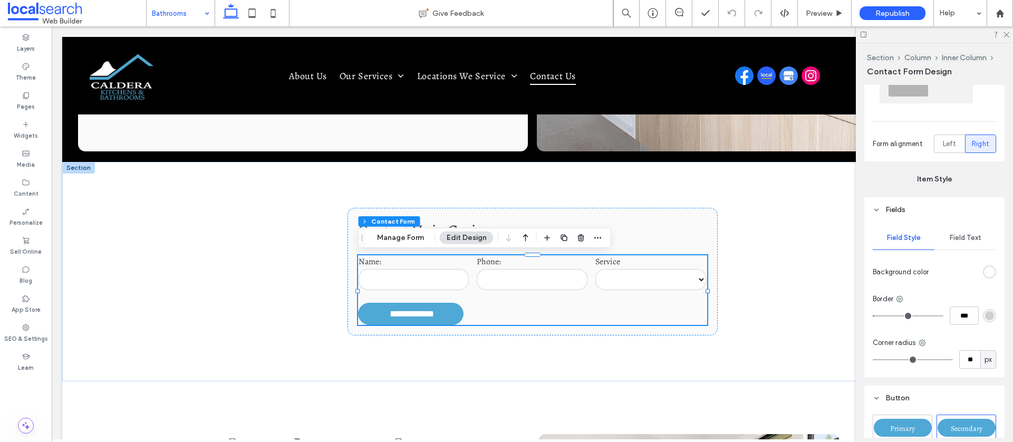
scroll to position [268, 0]
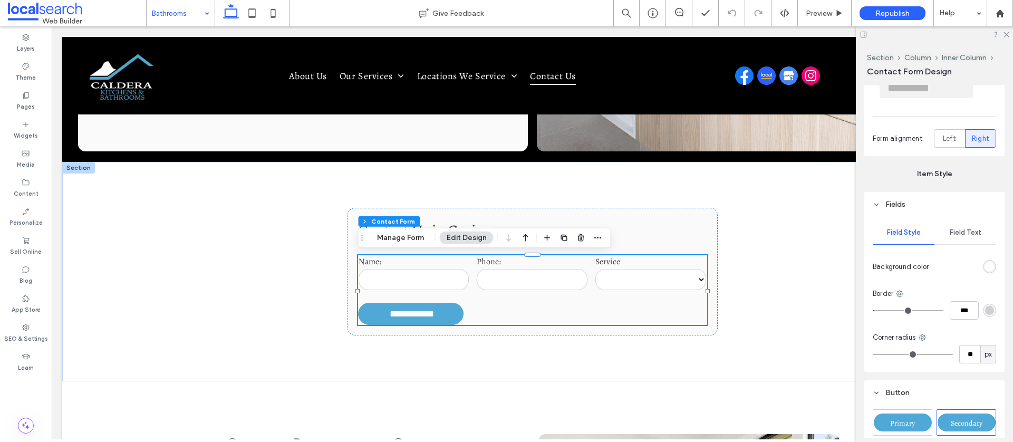
click at [963, 229] on span "Field Text" at bounding box center [966, 232] width 32 height 8
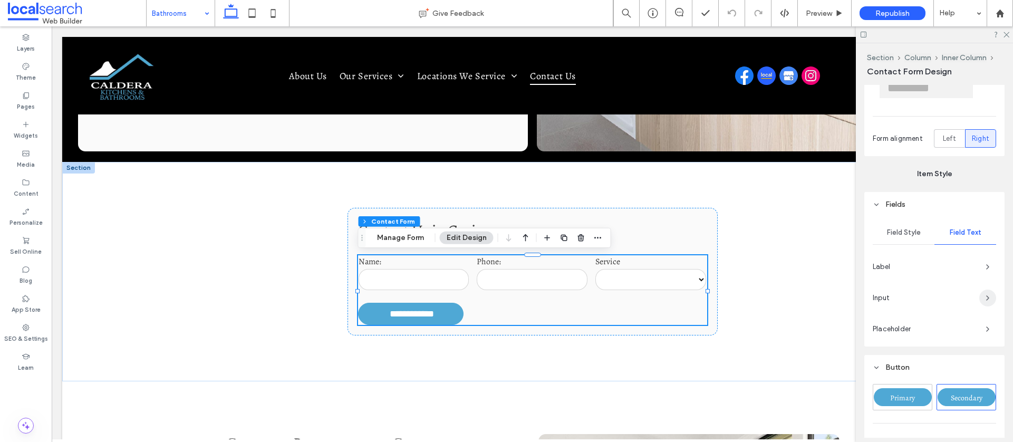
click at [986, 297] on icon "button" at bounding box center [987, 298] width 8 height 8
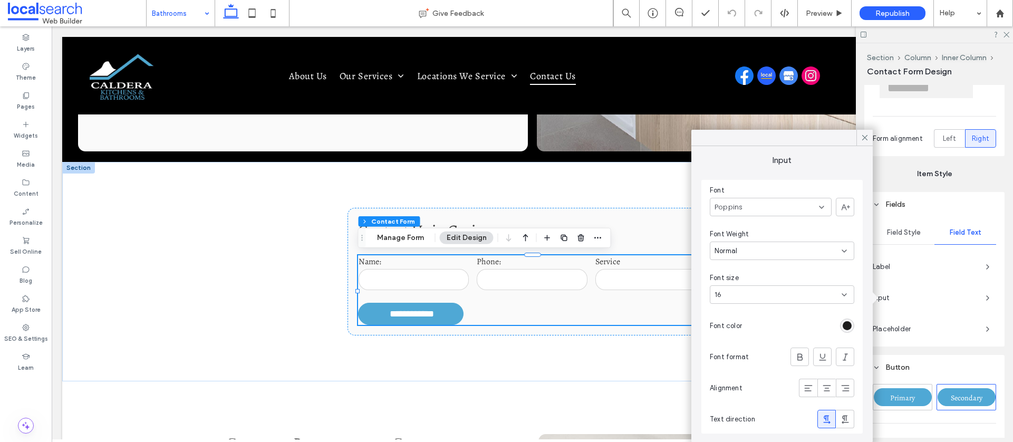
drag, startPoint x: 864, startPoint y: 137, endPoint x: 876, endPoint y: 153, distance: 20.4
click at [864, 137] on use at bounding box center [864, 137] width 5 height 5
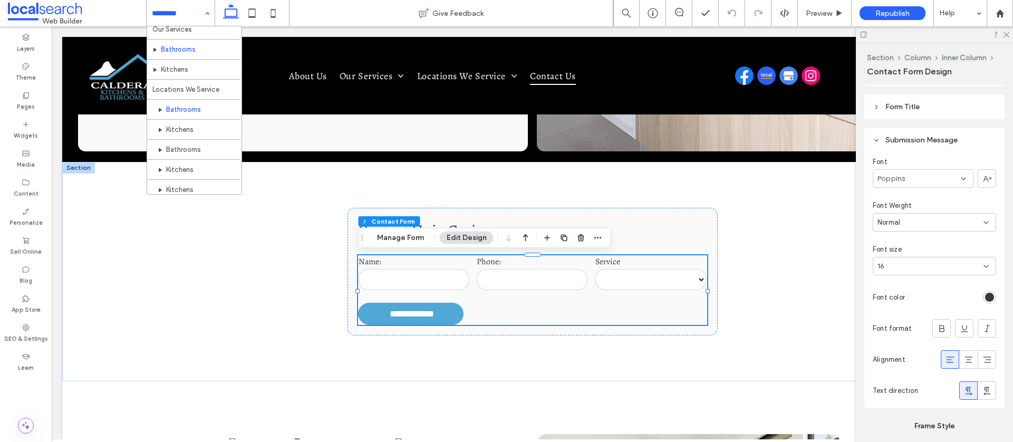
scroll to position [59, 0]
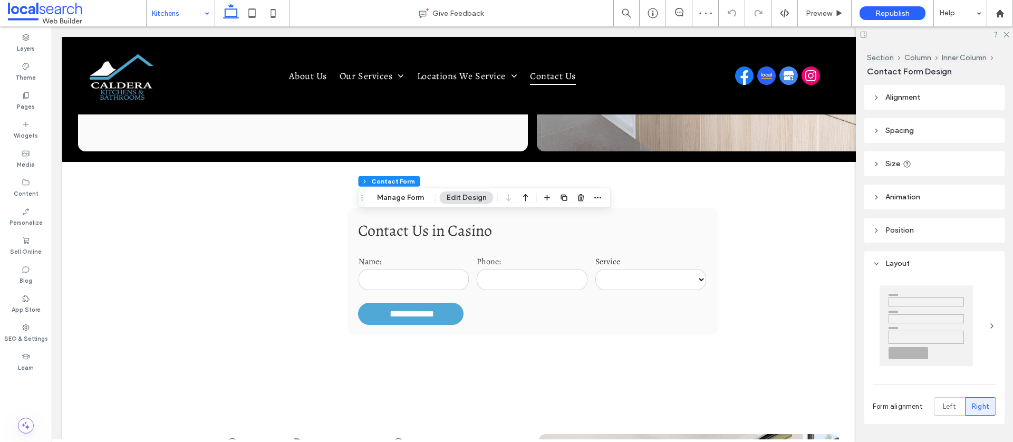
type input "*"
type input "***"
type input "**"
type input "*"
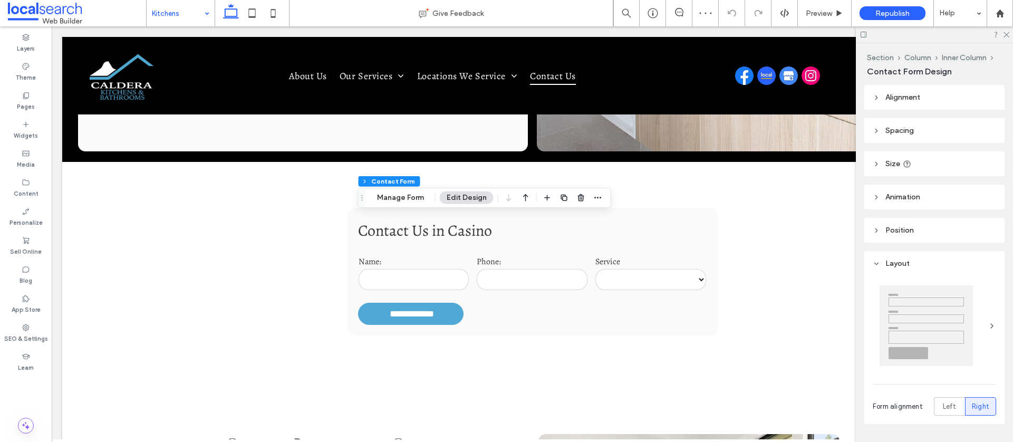
type input "***"
type input "**"
drag, startPoint x: 399, startPoint y: 200, endPoint x: 426, endPoint y: 198, distance: 26.9
click at [399, 200] on button "Manage Form" at bounding box center [400, 197] width 61 height 13
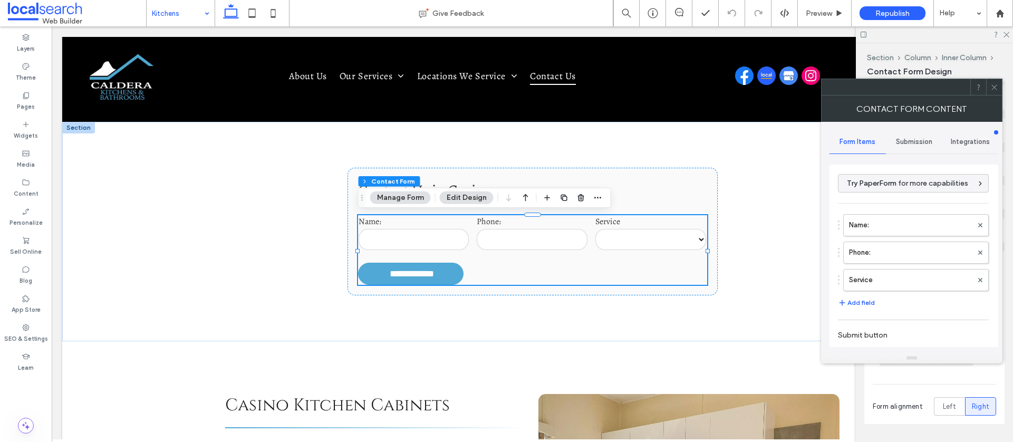
click at [897, 142] on span "Submission" at bounding box center [914, 142] width 36 height 8
click at [886, 190] on label "New submission notification" at bounding box center [914, 191] width 141 height 21
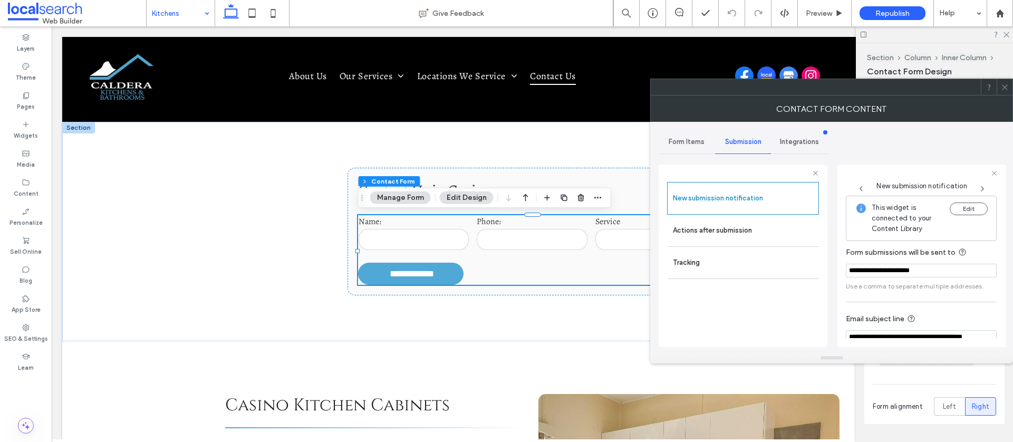
scroll to position [55, 0]
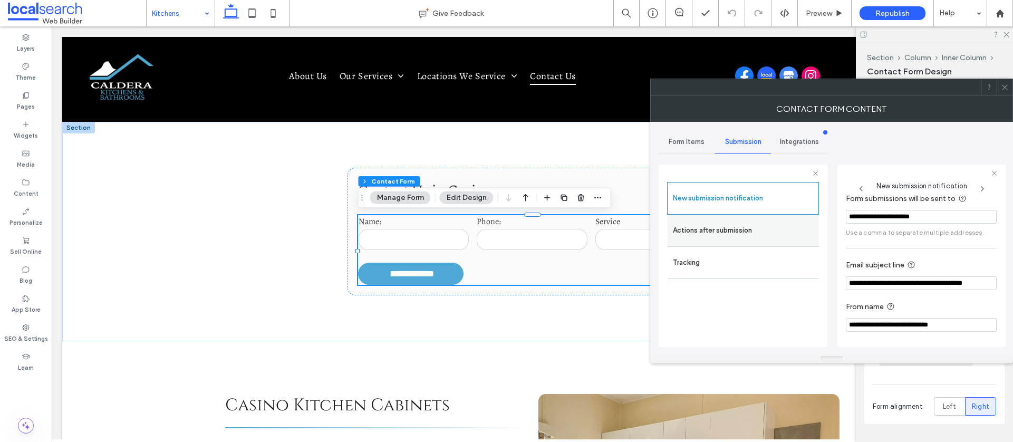
click at [709, 236] on label "Actions after submission" at bounding box center [743, 230] width 141 height 21
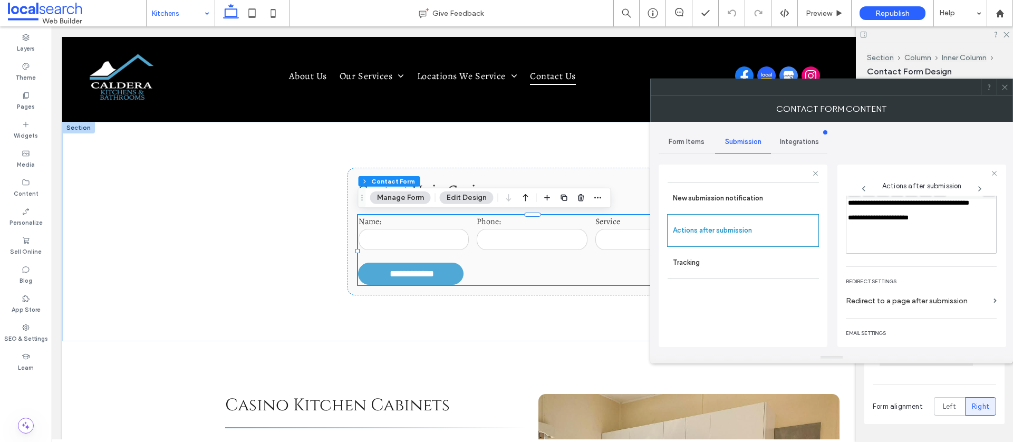
scroll to position [182, 0]
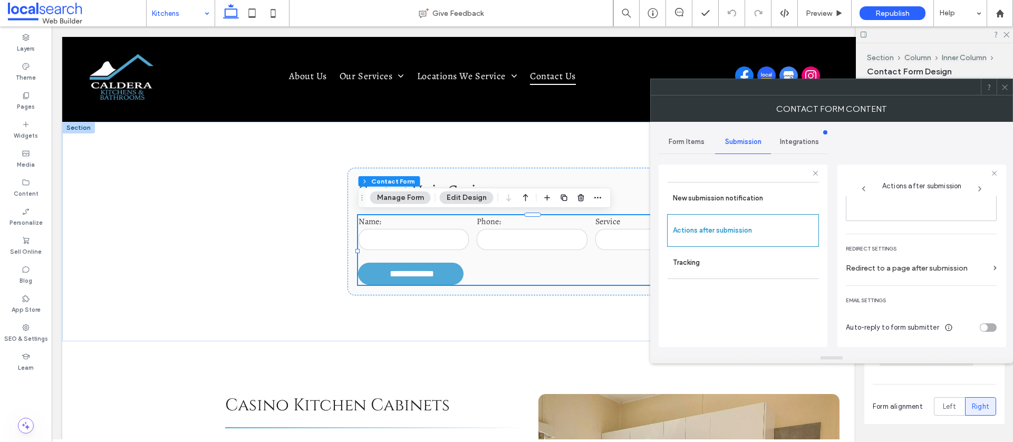
drag, startPoint x: 1001, startPoint y: 88, endPoint x: 991, endPoint y: 128, distance: 40.9
click at [1001, 88] on icon at bounding box center [1005, 87] width 8 height 8
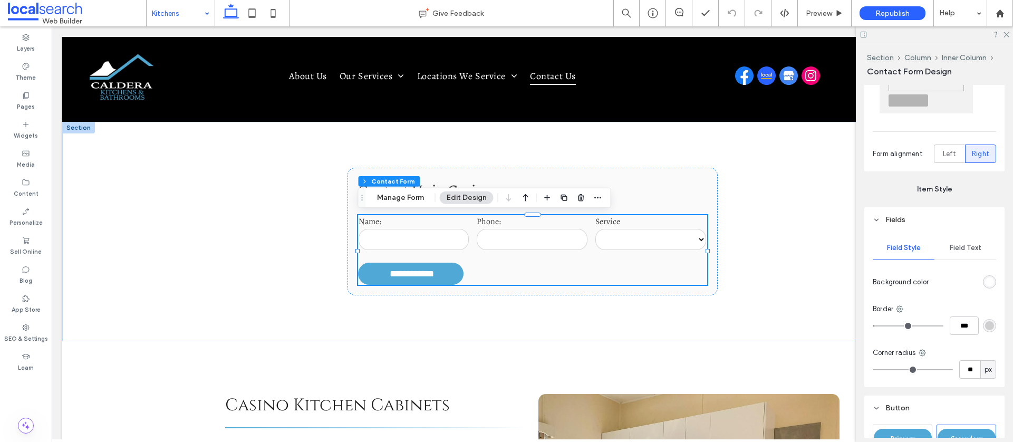
scroll to position [256, 0]
click at [949, 243] on div "Field Text" at bounding box center [965, 244] width 62 height 23
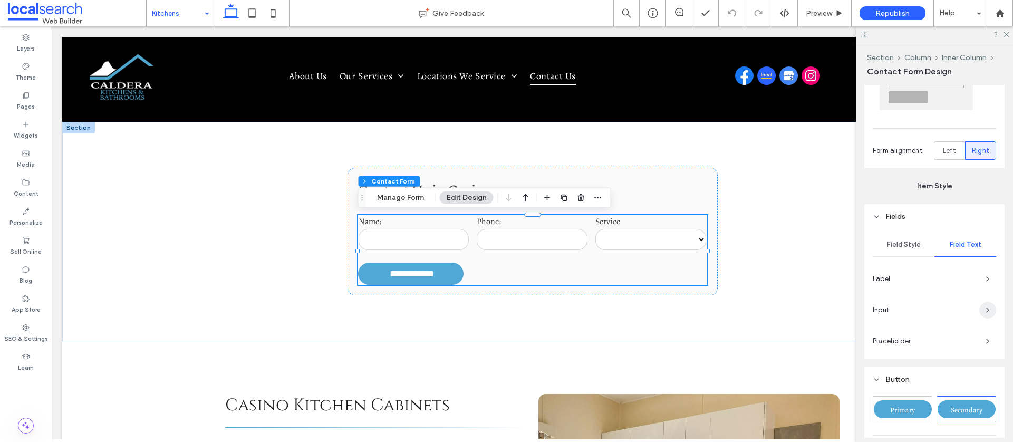
click at [980, 308] on span "button" at bounding box center [987, 310] width 17 height 17
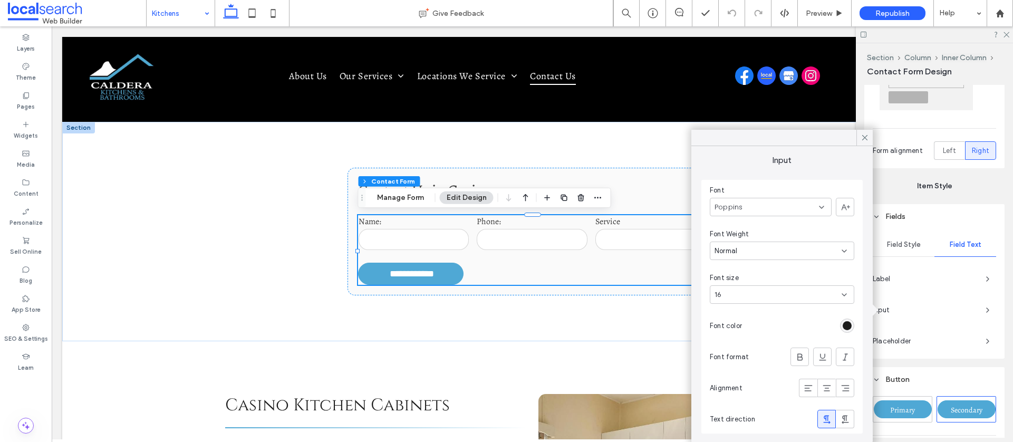
drag, startPoint x: 865, startPoint y: 139, endPoint x: 860, endPoint y: 138, distance: 5.4
click at [865, 139] on icon at bounding box center [864, 137] width 9 height 9
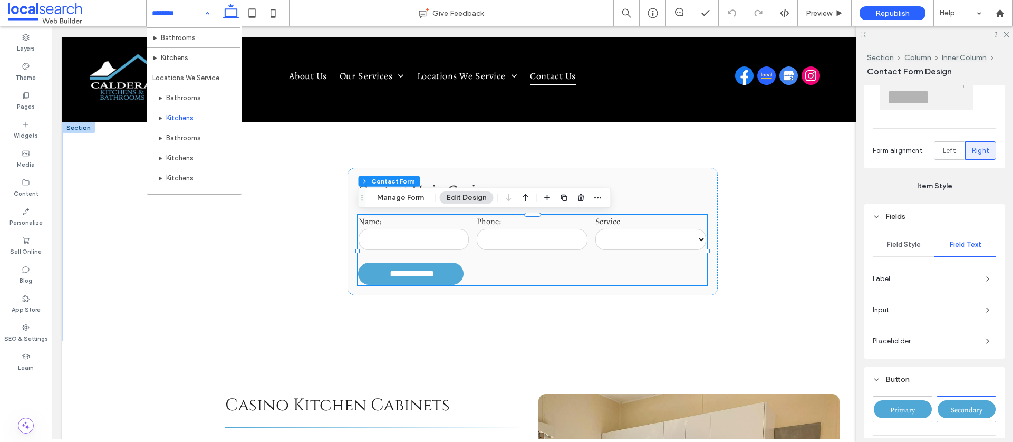
scroll to position [71, 0]
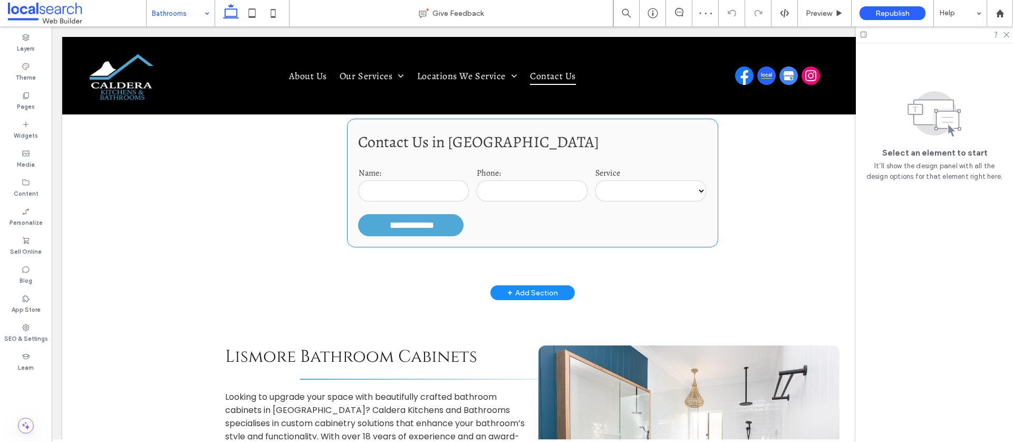
scroll to position [356, 0]
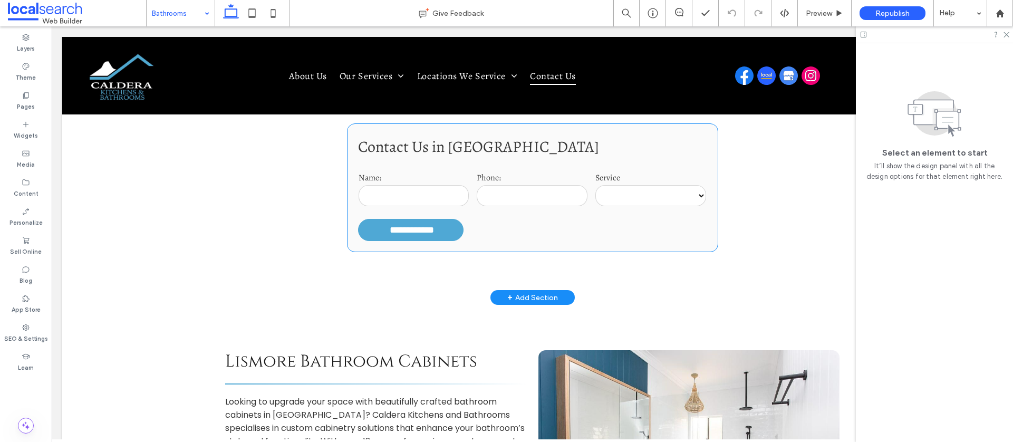
click at [507, 202] on input "tel" at bounding box center [532, 195] width 111 height 21
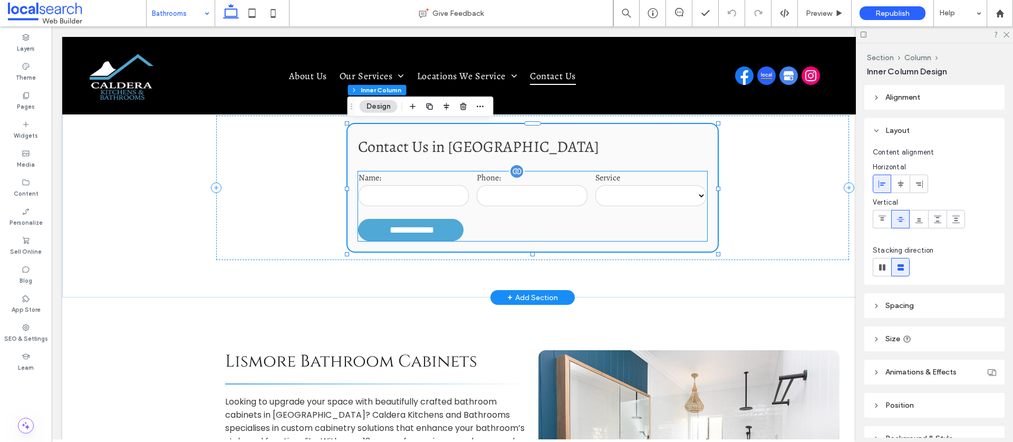
drag, startPoint x: 482, startPoint y: 196, endPoint x: 420, endPoint y: 176, distance: 65.2
click at [482, 196] on input "tel" at bounding box center [532, 195] width 111 height 21
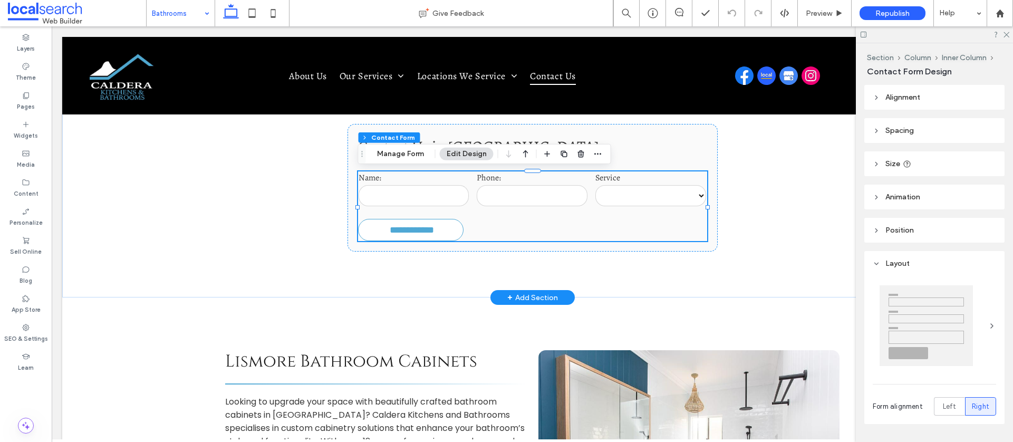
type input "*"
type input "***"
type input "*"
type input "***"
type input "**"
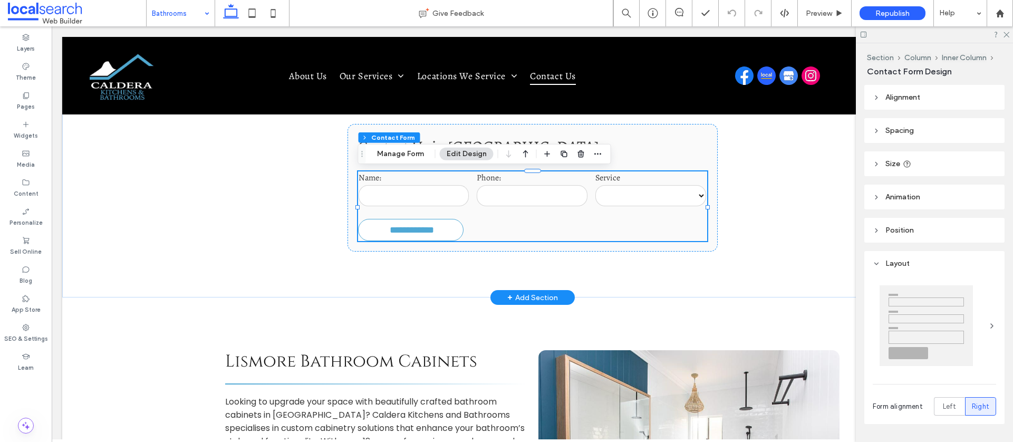
type input "**"
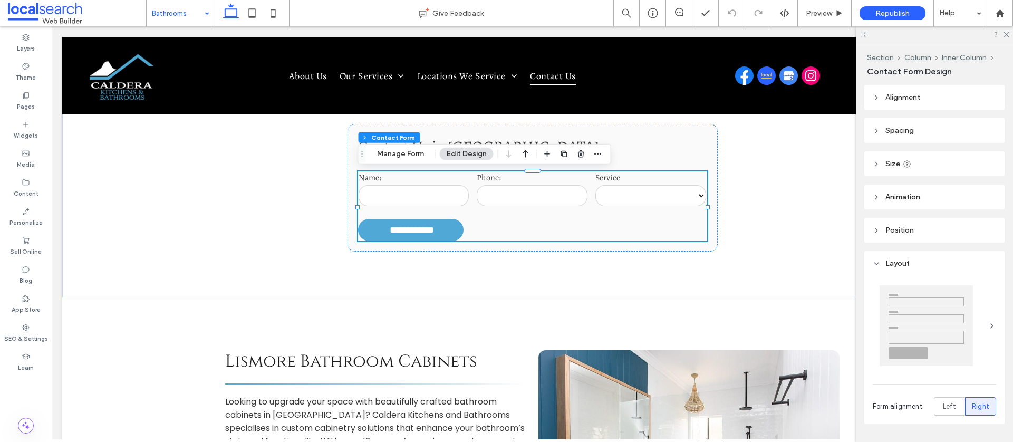
drag, startPoint x: 385, startPoint y: 155, endPoint x: 440, endPoint y: 150, distance: 55.0
click at [385, 155] on button "Manage Form" at bounding box center [400, 154] width 61 height 13
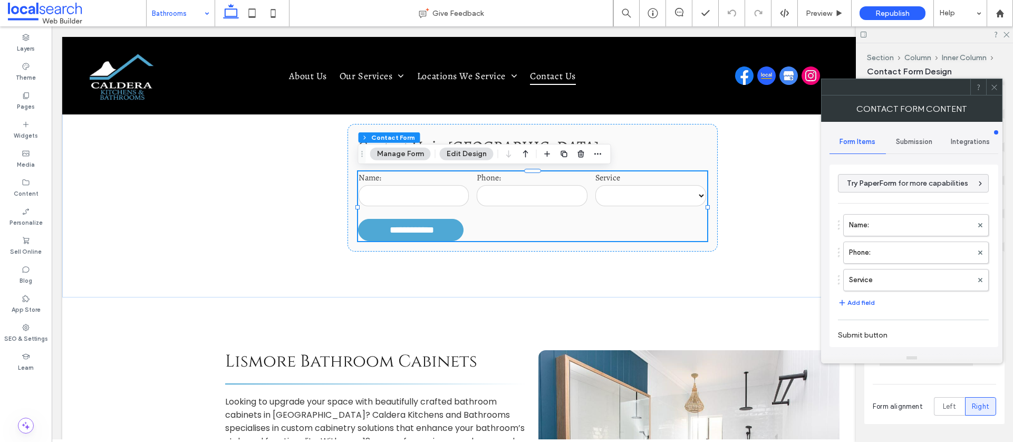
click at [898, 143] on span "Submission" at bounding box center [914, 142] width 36 height 8
click at [873, 188] on label "New submission notification" at bounding box center [914, 191] width 141 height 21
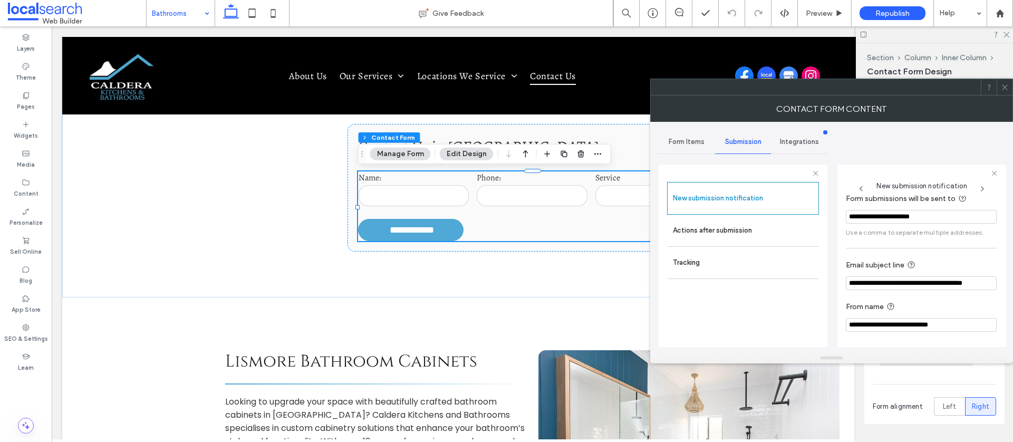
scroll to position [55, 0]
drag, startPoint x: 706, startPoint y: 233, endPoint x: 782, endPoint y: 234, distance: 75.9
click at [706, 233] on label "Actions after submission" at bounding box center [743, 230] width 141 height 21
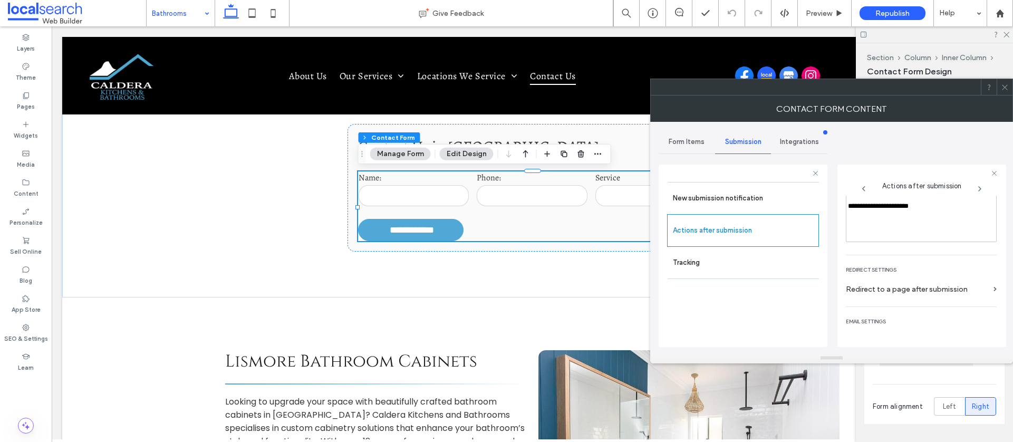
scroll to position [182, 0]
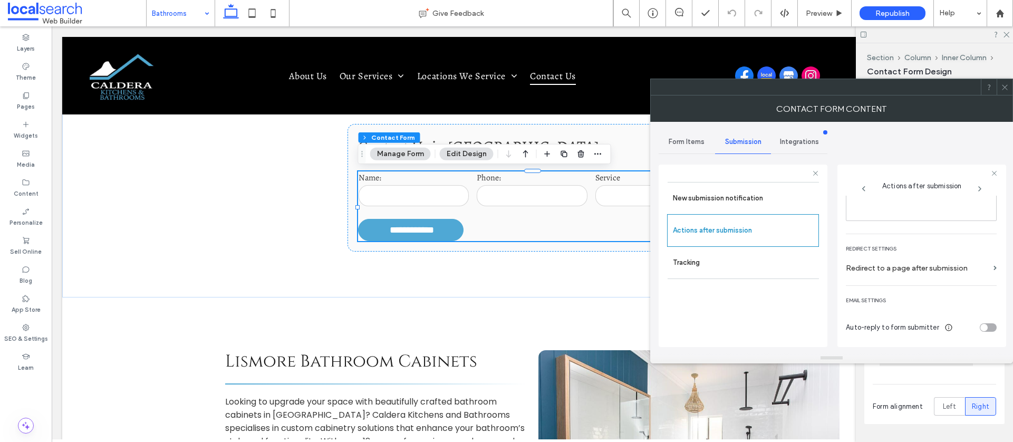
click at [1001, 86] on icon at bounding box center [1005, 87] width 8 height 8
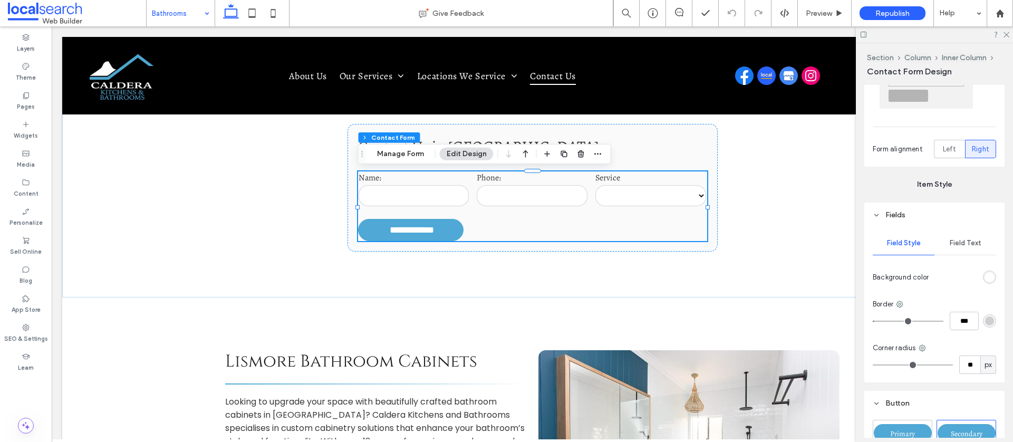
scroll to position [262, 0]
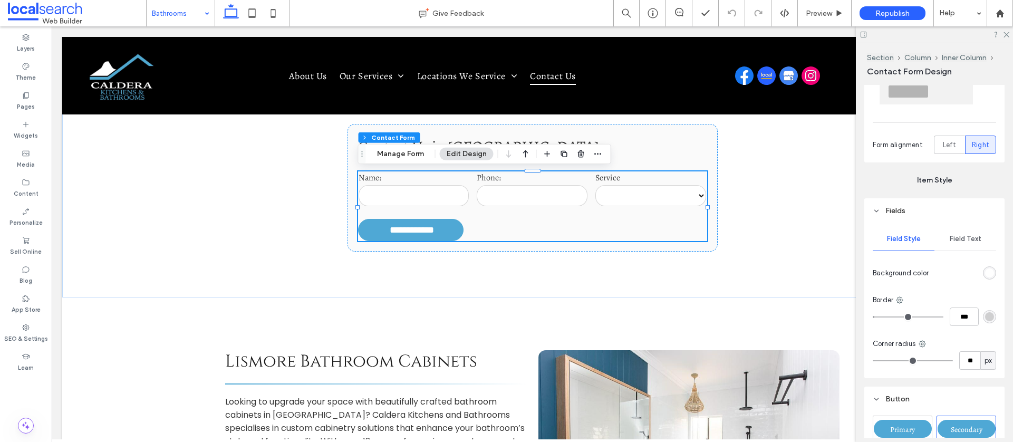
click at [974, 244] on div "Field Text" at bounding box center [965, 238] width 62 height 23
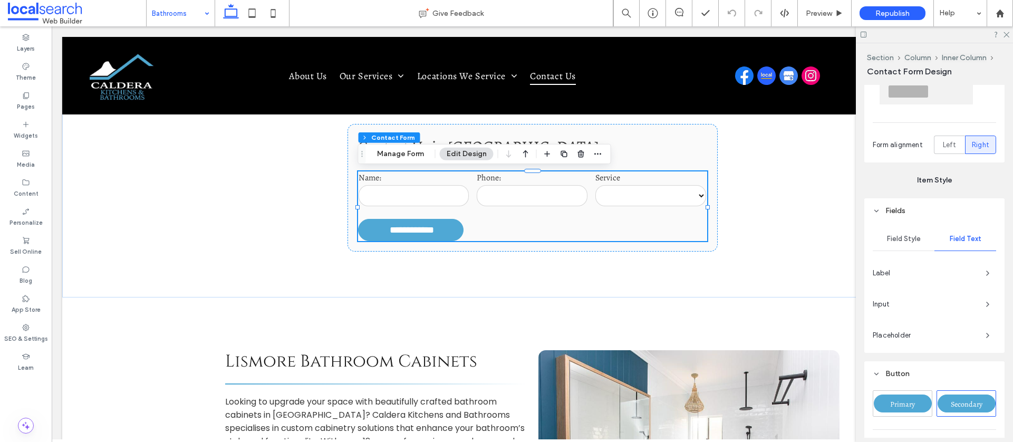
drag, startPoint x: 984, startPoint y: 298, endPoint x: 972, endPoint y: 291, distance: 13.9
click at [984, 298] on span "button" at bounding box center [987, 304] width 17 height 17
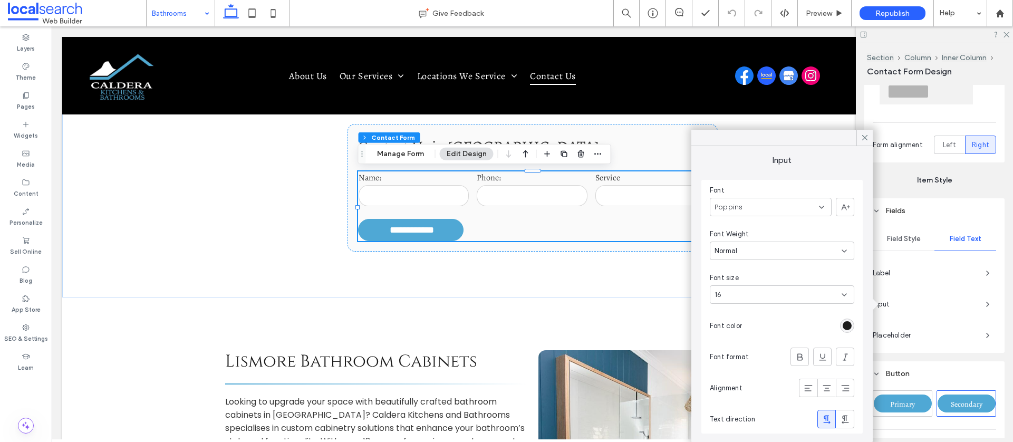
click at [865, 136] on icon at bounding box center [864, 137] width 9 height 9
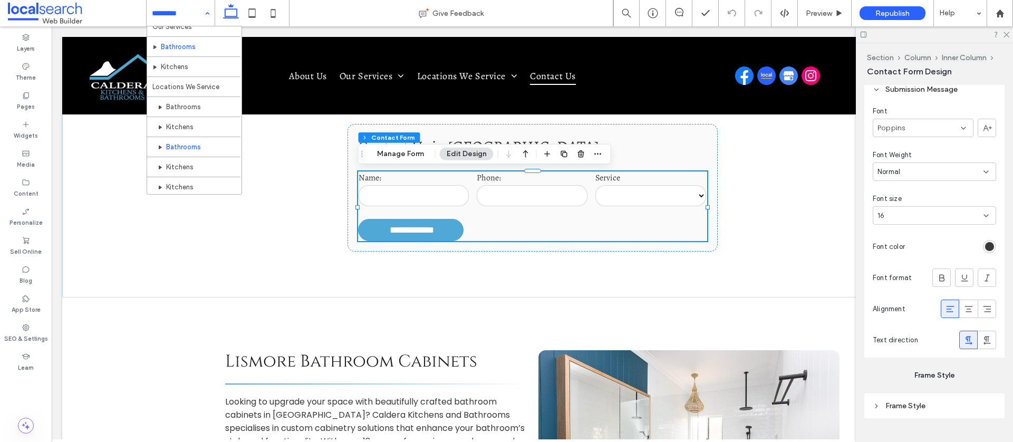
scroll to position [71, 0]
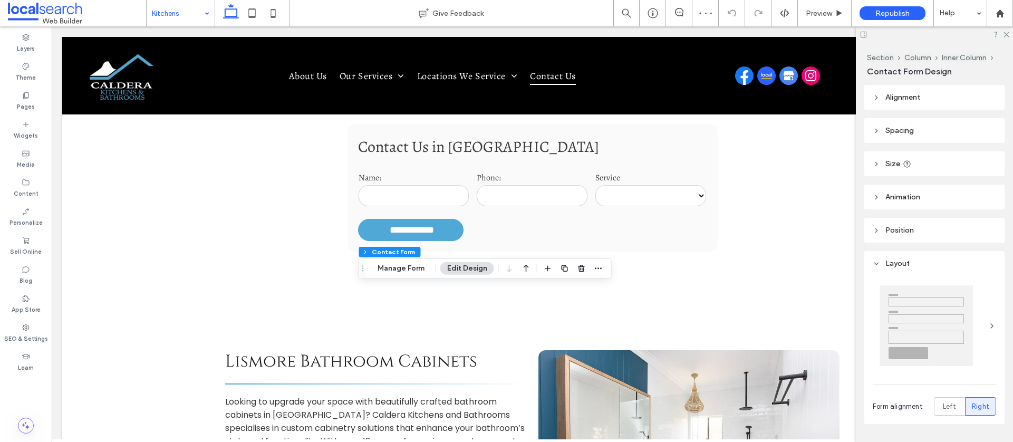
type input "*"
type input "***"
type input "**"
type input "*"
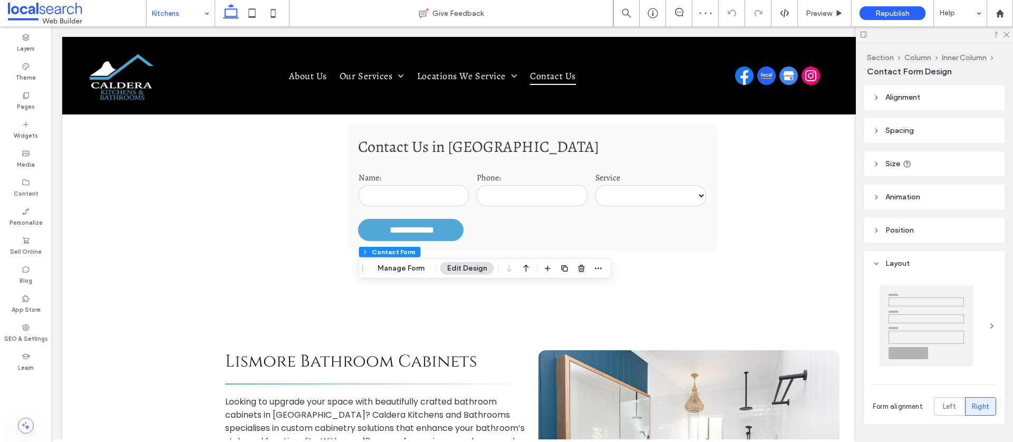
type input "***"
type input "**"
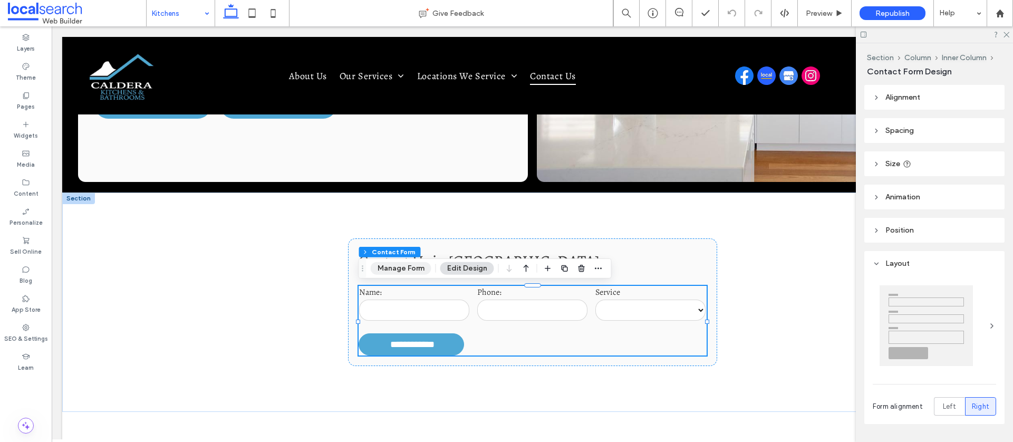
click at [395, 268] on button "Manage Form" at bounding box center [401, 268] width 61 height 13
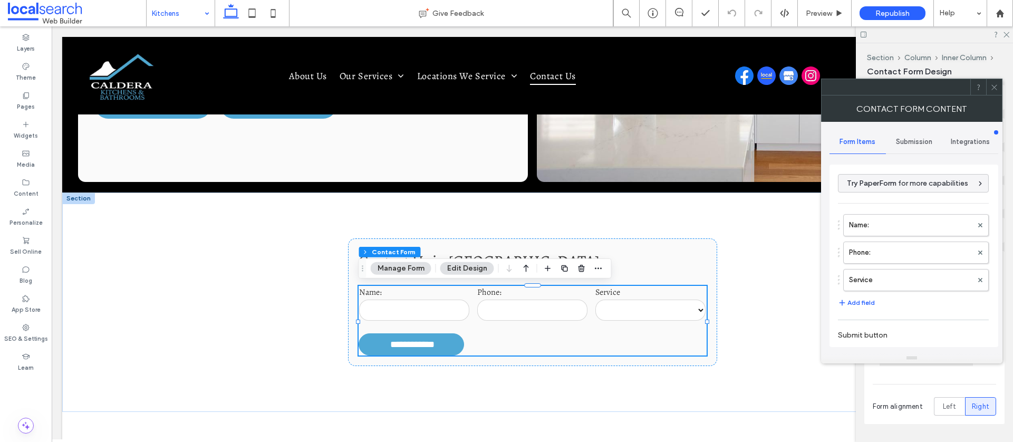
click at [919, 142] on span "Submission" at bounding box center [914, 142] width 36 height 8
drag, startPoint x: 882, startPoint y: 187, endPoint x: 862, endPoint y: 187, distance: 19.5
click at [881, 187] on label "New submission notification" at bounding box center [914, 191] width 141 height 21
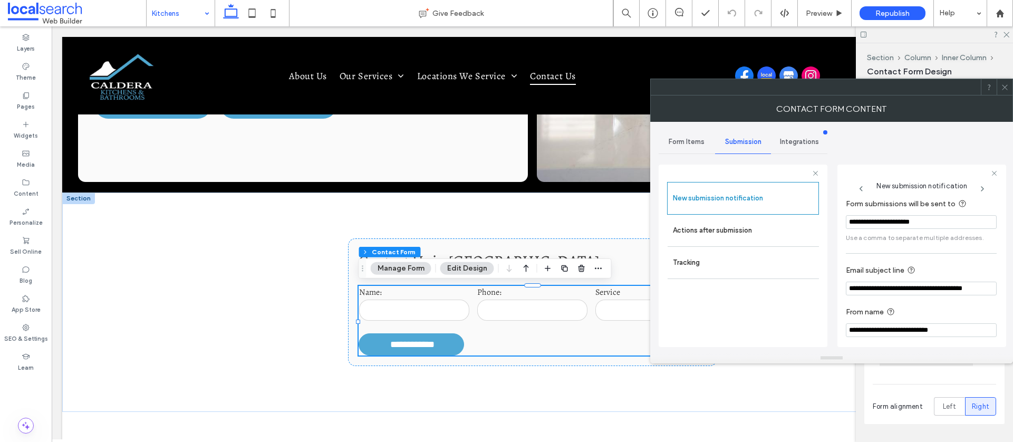
scroll to position [55, 0]
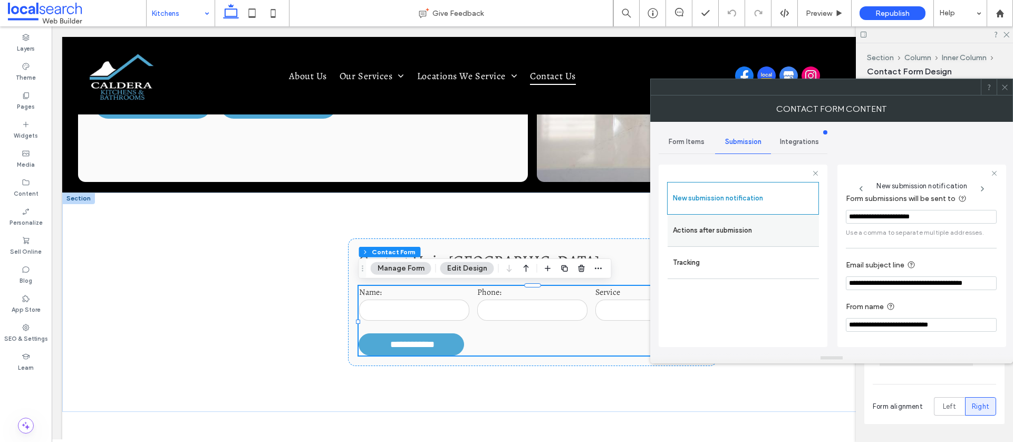
drag, startPoint x: 690, startPoint y: 236, endPoint x: 724, endPoint y: 236, distance: 33.8
click at [690, 236] on label "Actions after submission" at bounding box center [743, 230] width 141 height 21
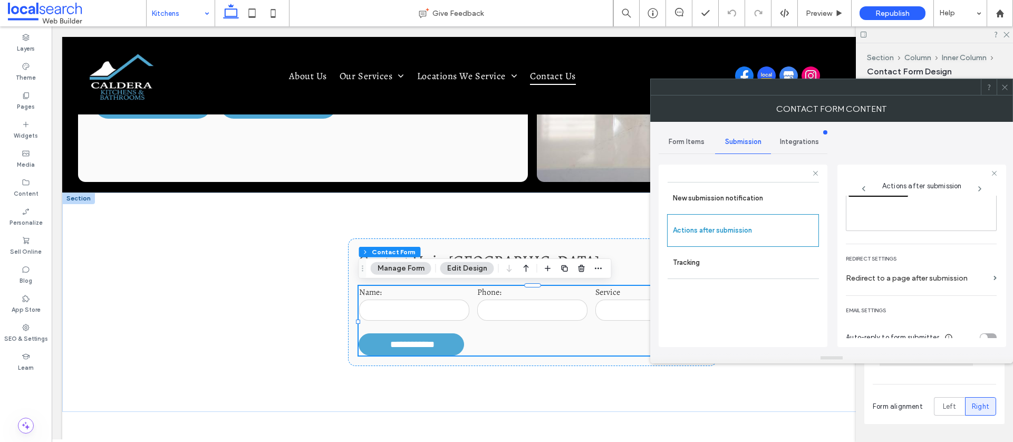
scroll to position [182, 0]
click at [1007, 84] on use at bounding box center [1004, 86] width 5 height 5
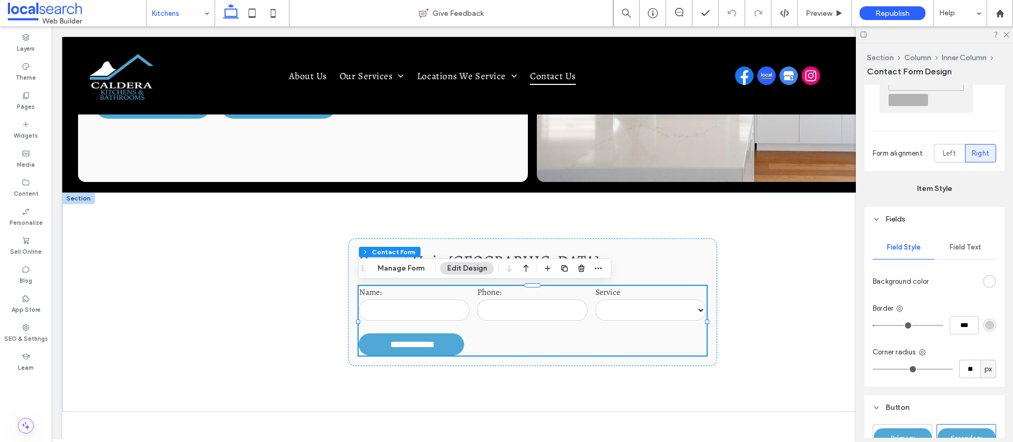
scroll to position [266, 0]
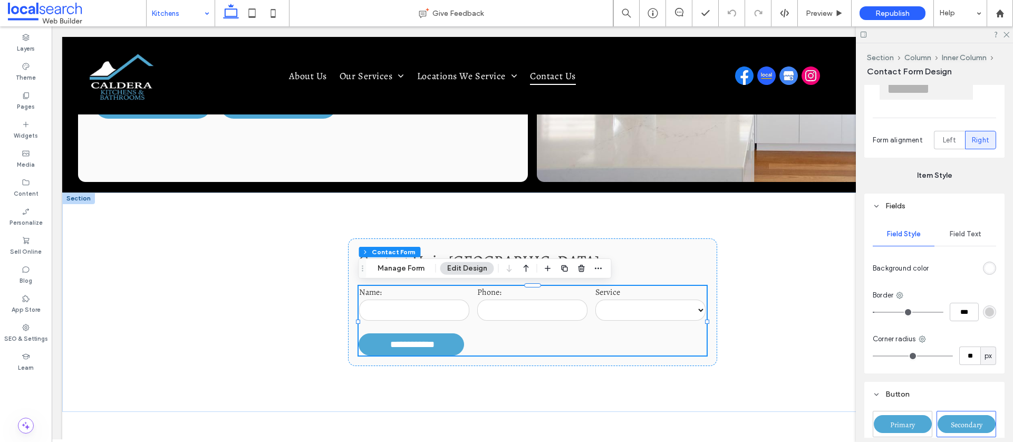
click at [951, 230] on span "Field Text" at bounding box center [966, 234] width 32 height 8
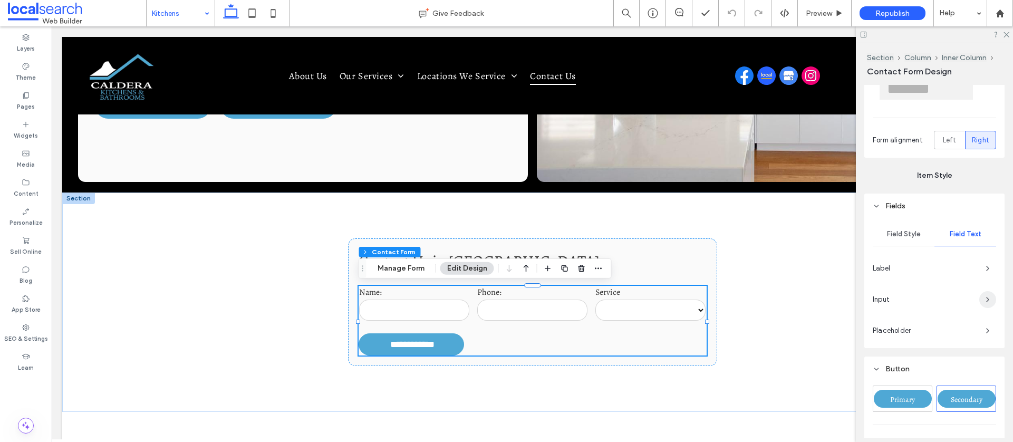
click at [987, 297] on use "button" at bounding box center [988, 299] width 2 height 4
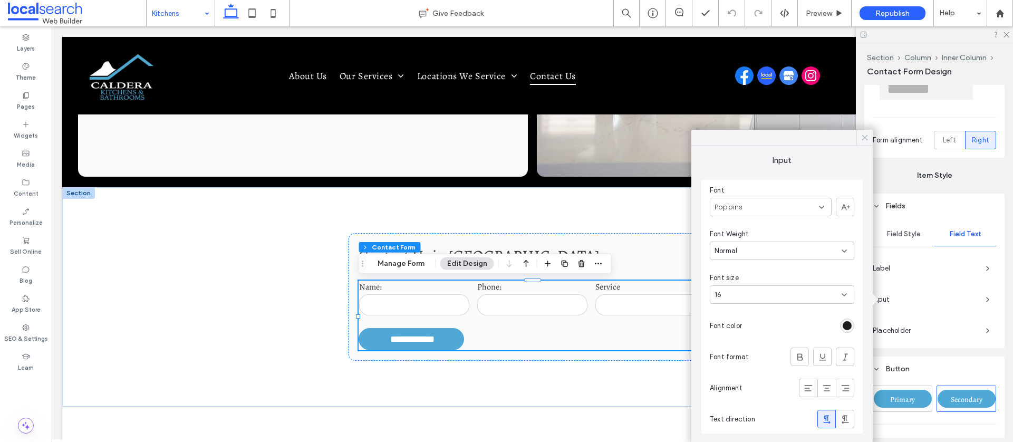
click at [862, 141] on icon at bounding box center [864, 137] width 9 height 9
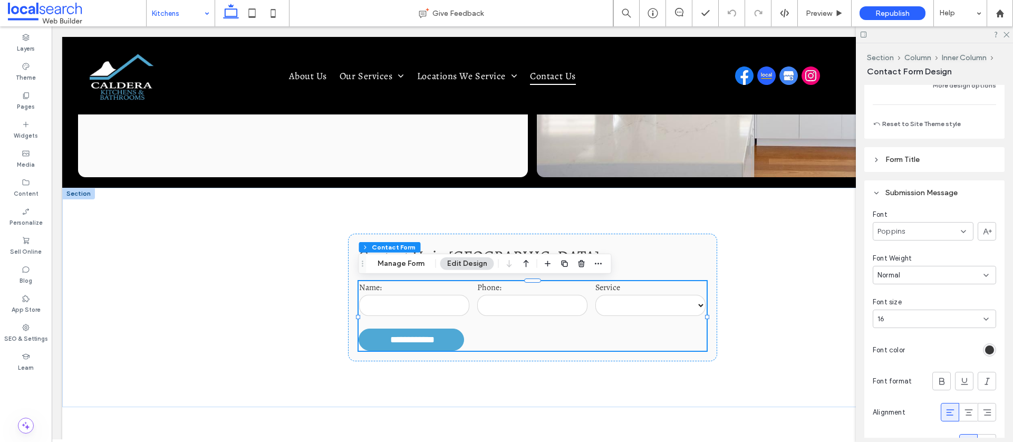
scroll to position [957, 0]
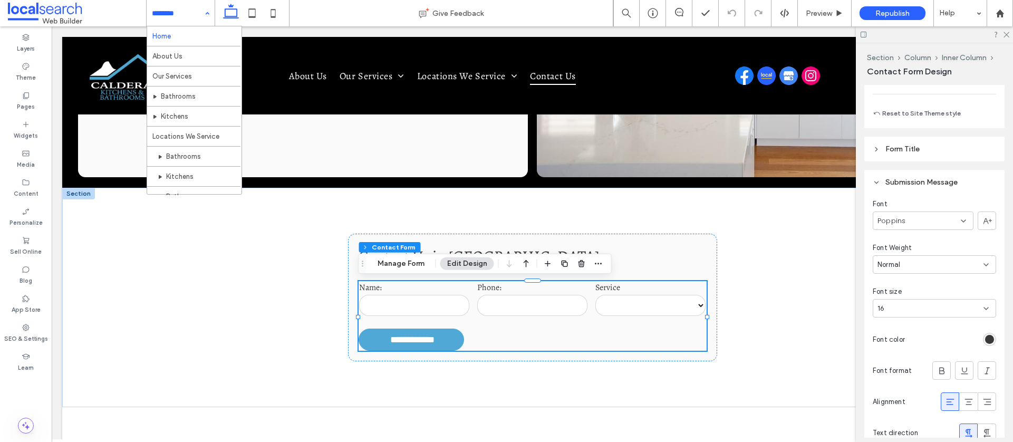
drag, startPoint x: 170, startPoint y: 17, endPoint x: 173, endPoint y: 35, distance: 18.1
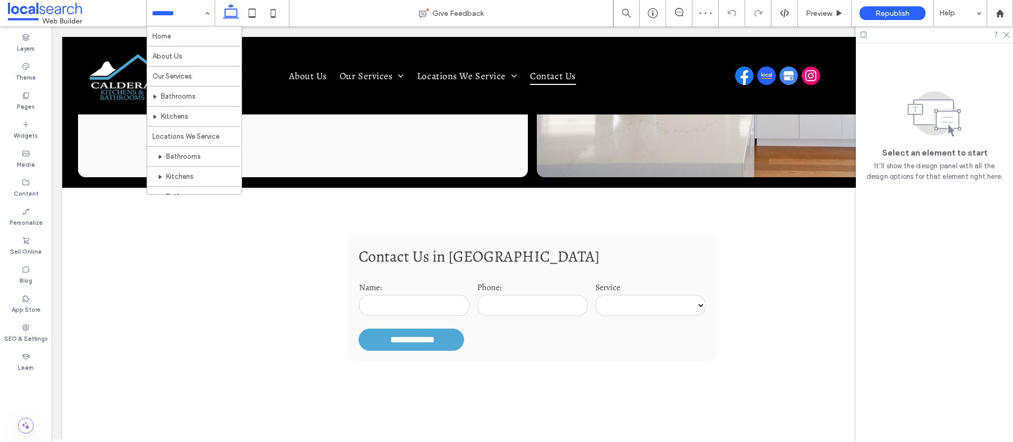
click at [175, 18] on input at bounding box center [178, 13] width 52 height 26
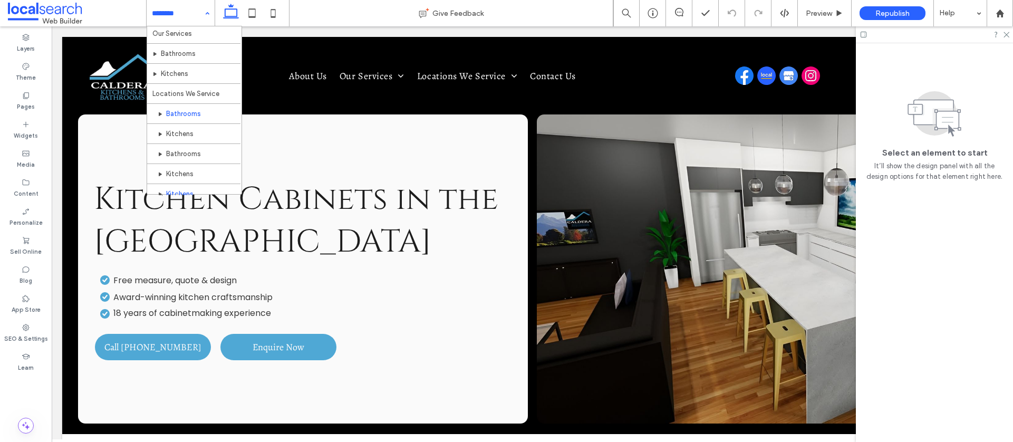
scroll to position [71, 0]
click at [25, 100] on label "Pages" at bounding box center [26, 106] width 18 height 12
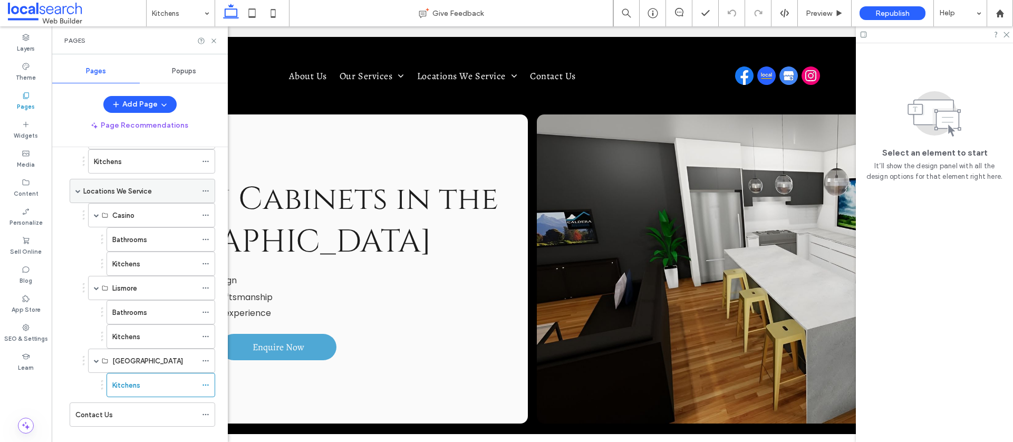
scroll to position [140, 0]
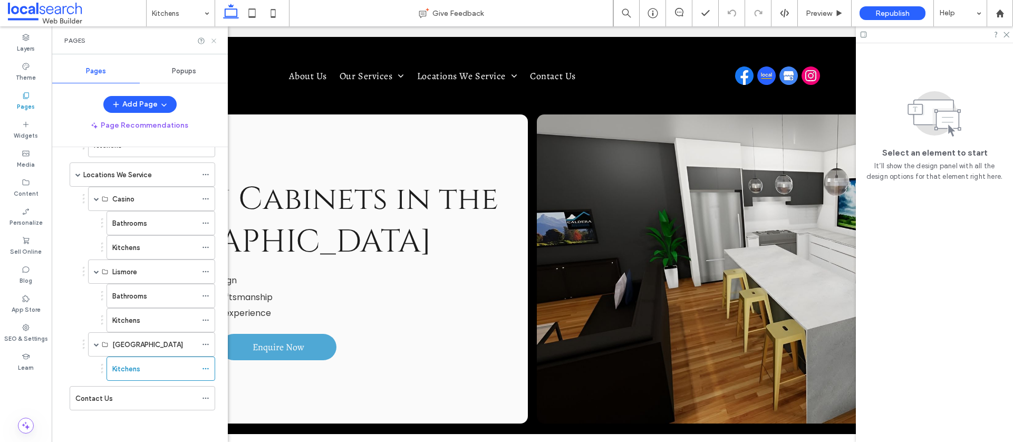
click at [215, 40] on icon at bounding box center [214, 41] width 8 height 8
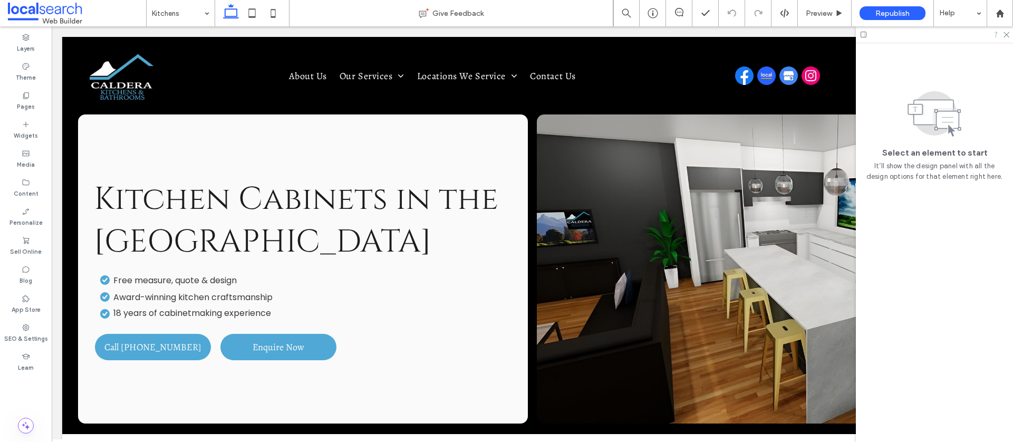
drag, startPoint x: 1007, startPoint y: 35, endPoint x: 996, endPoint y: 34, distance: 11.1
click at [1007, 35] on use at bounding box center [1006, 35] width 6 height 6
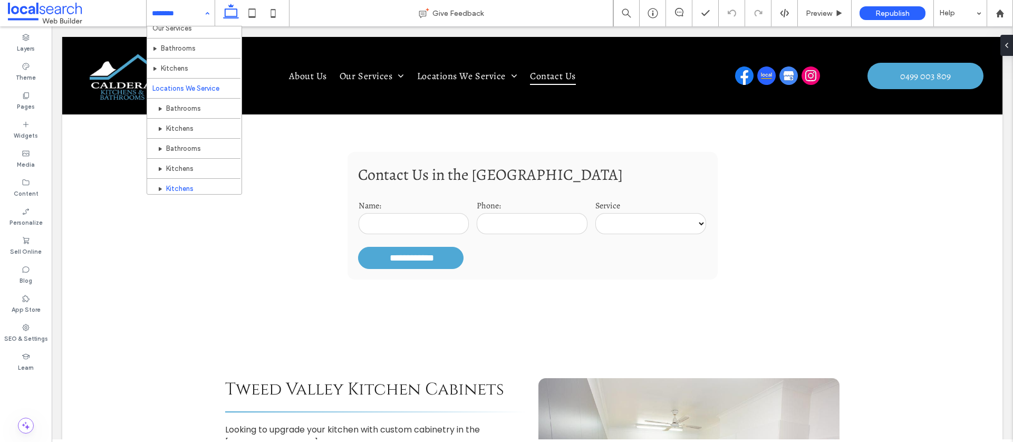
scroll to position [71, 0]
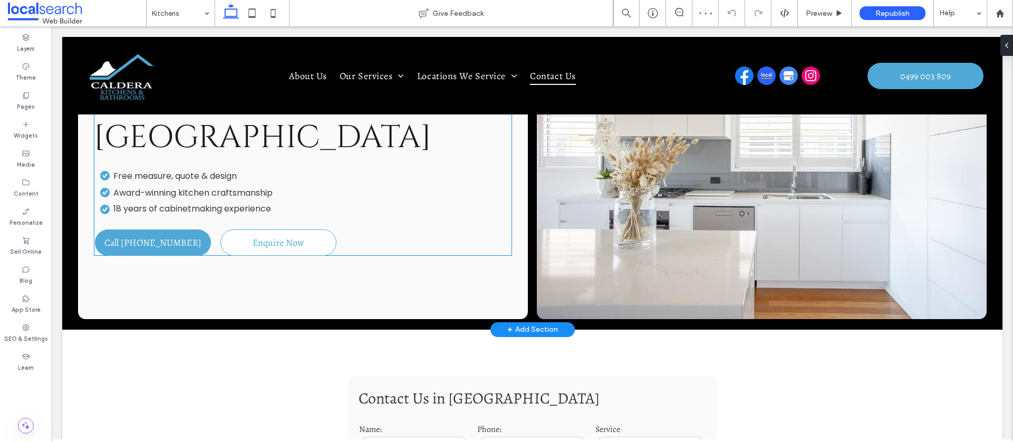
scroll to position [123, 0]
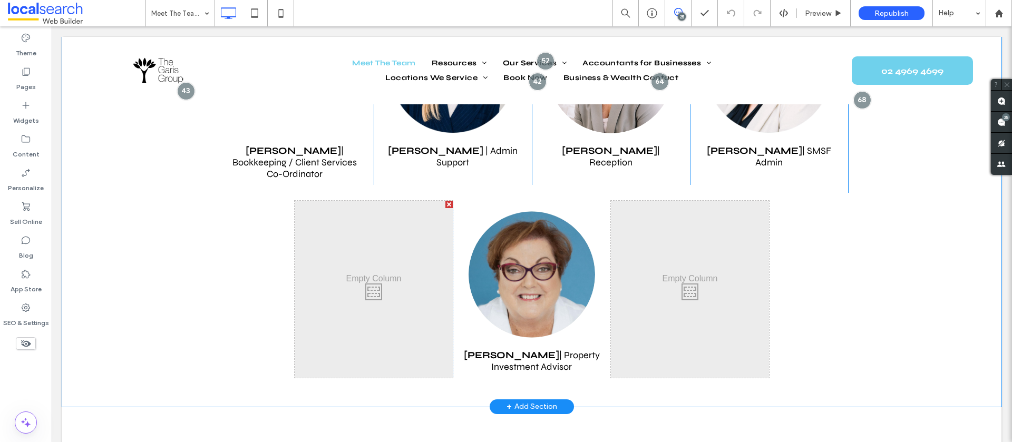
scroll to position [1223, 0]
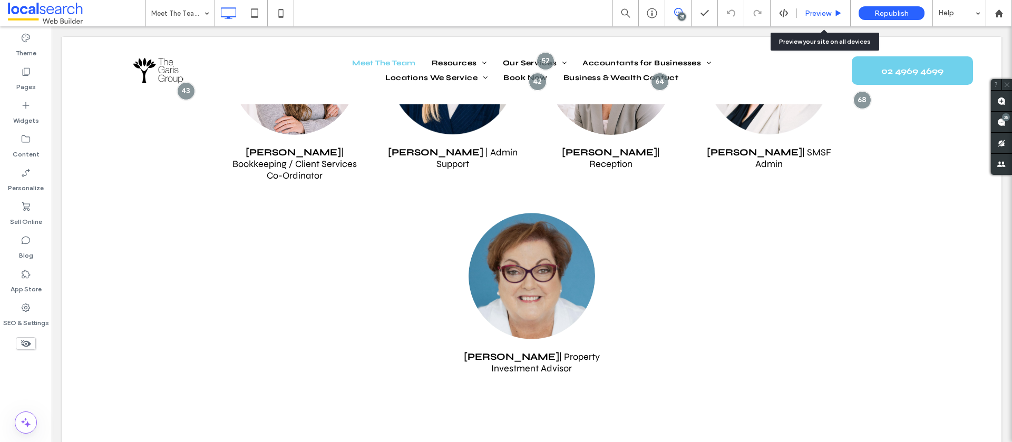
click at [824, 11] on span "Preview" at bounding box center [818, 13] width 26 height 9
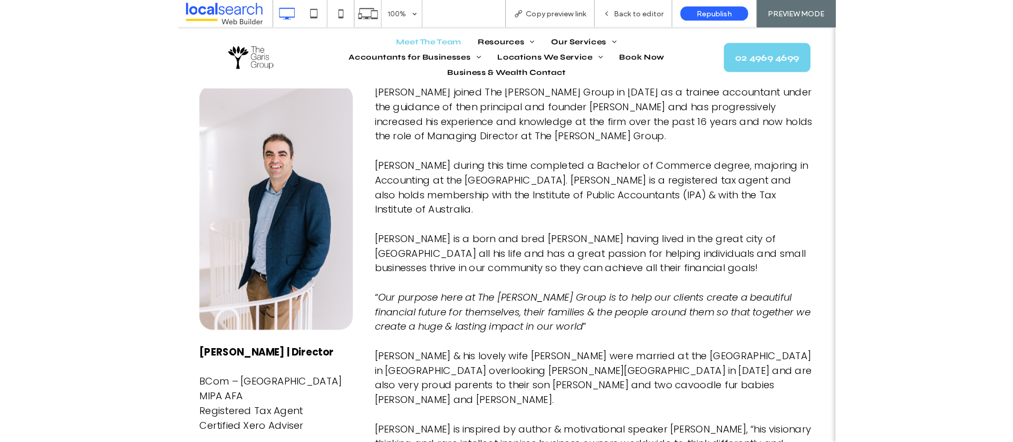
scroll to position [1544, 0]
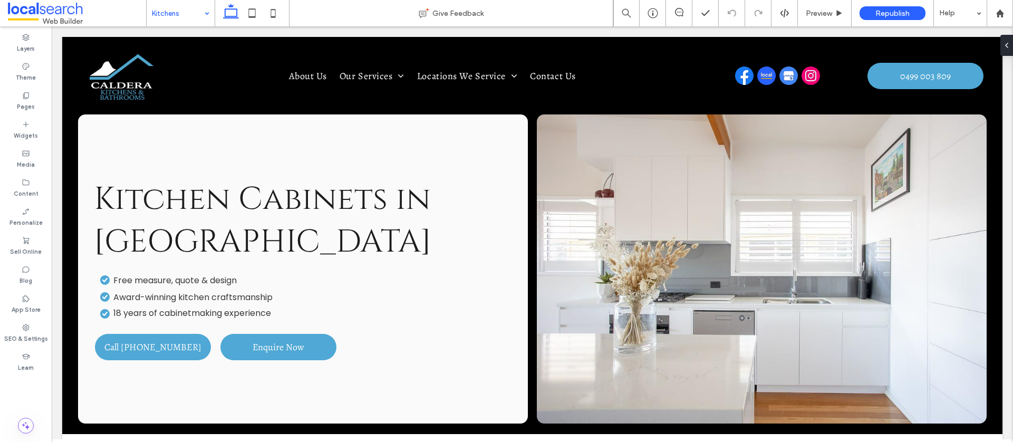
click at [166, 24] on input at bounding box center [178, 13] width 52 height 26
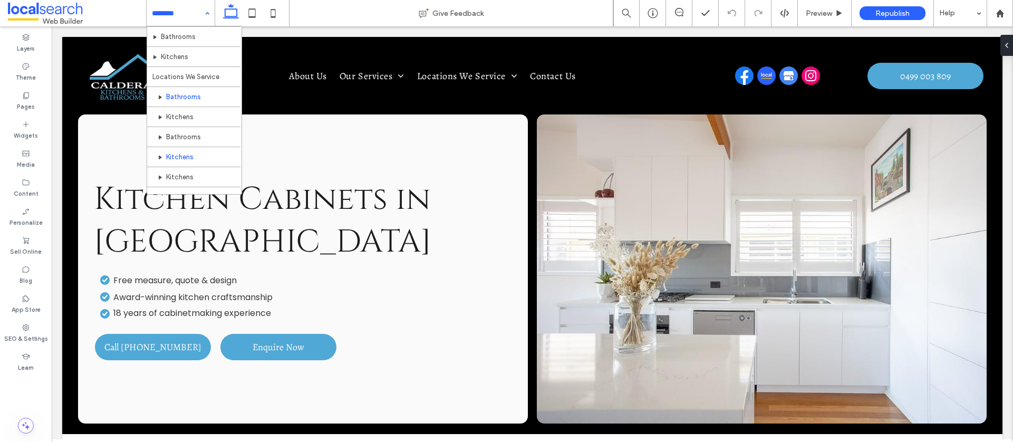
scroll to position [71, 0]
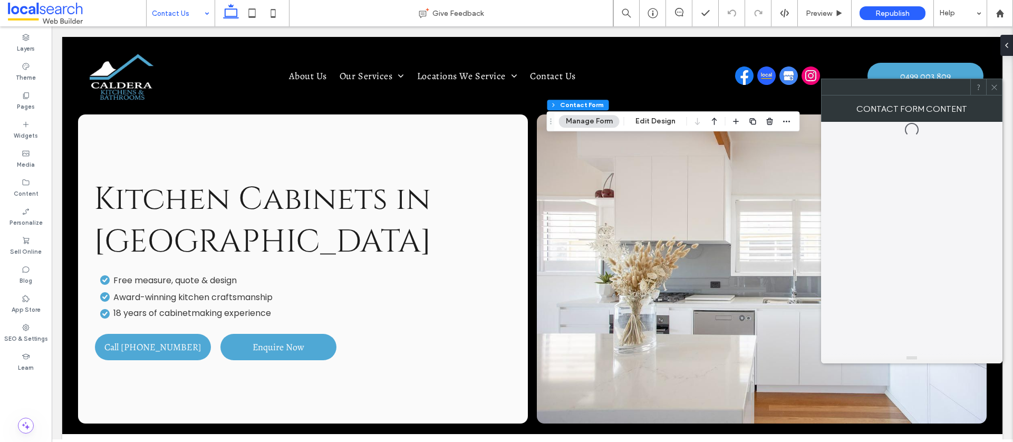
type input "*"
type input "***"
type input "**"
type input "*"
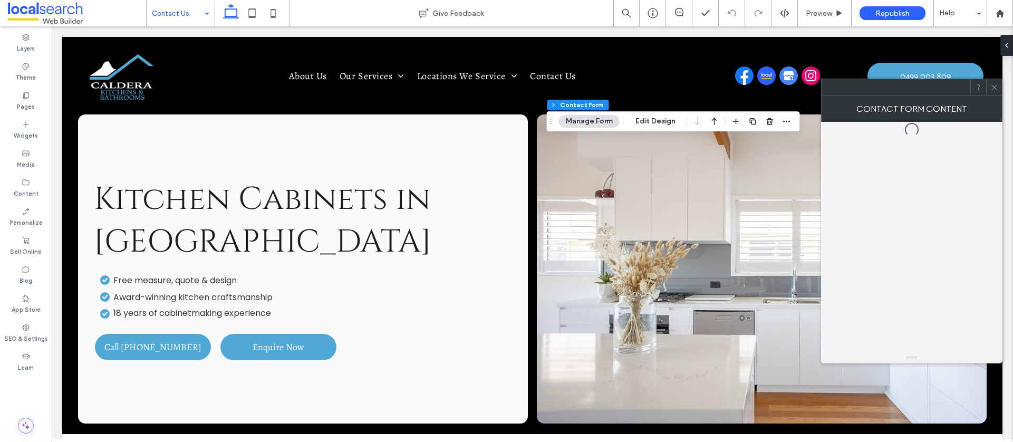
type input "***"
type input "**"
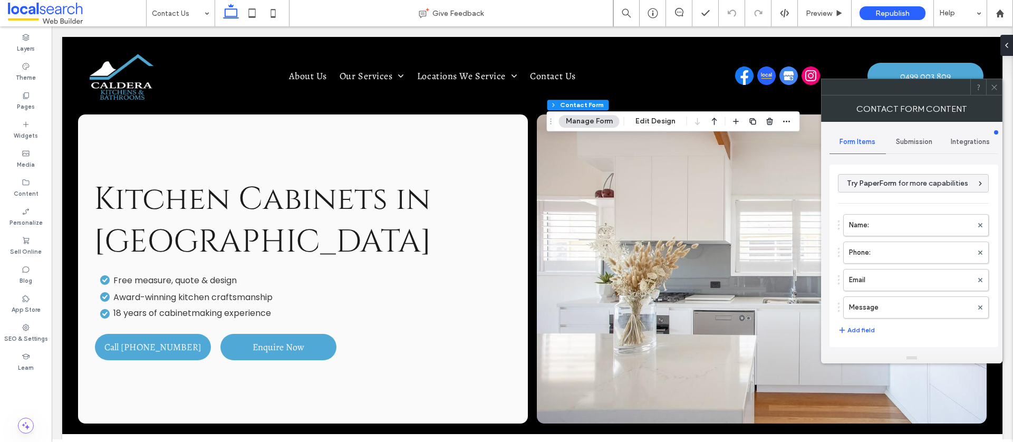
click at [902, 140] on span "Submission" at bounding box center [914, 142] width 36 height 8
click at [875, 181] on label "New submission notification" at bounding box center [914, 191] width 141 height 21
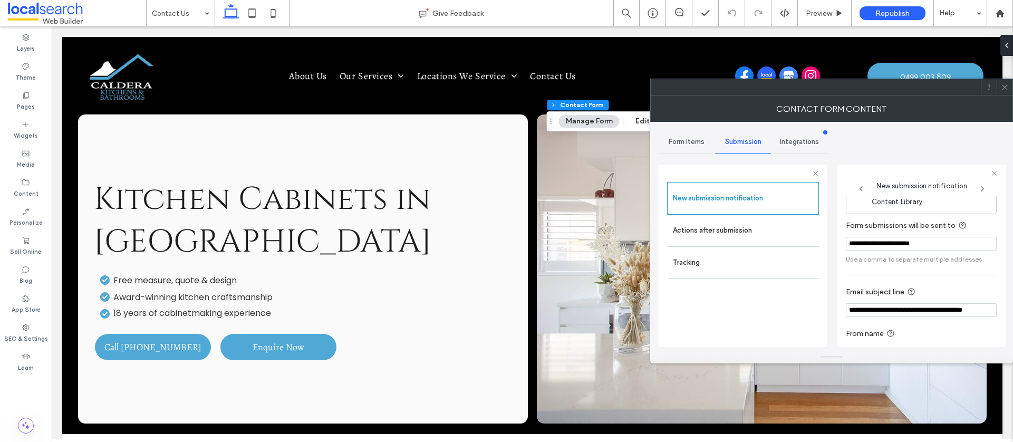
scroll to position [55, 0]
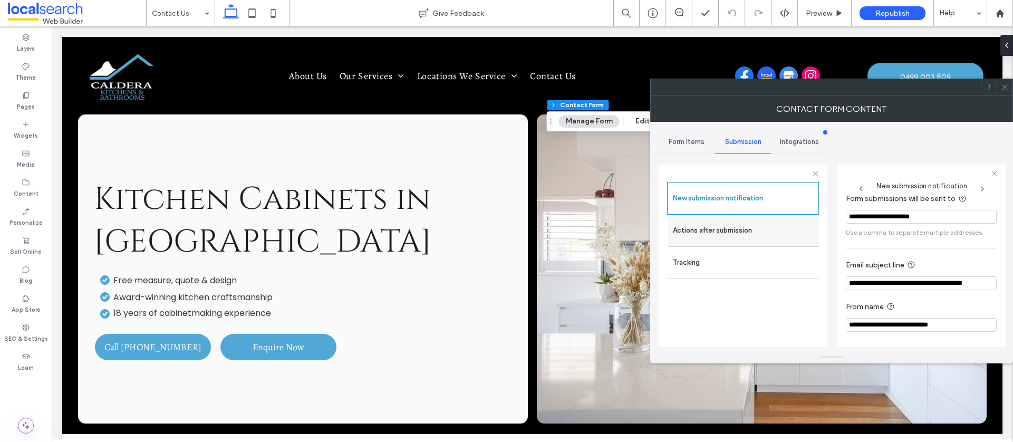
drag, startPoint x: 701, startPoint y: 228, endPoint x: 790, endPoint y: 226, distance: 89.1
click at [701, 228] on label "Actions after submission" at bounding box center [743, 230] width 141 height 21
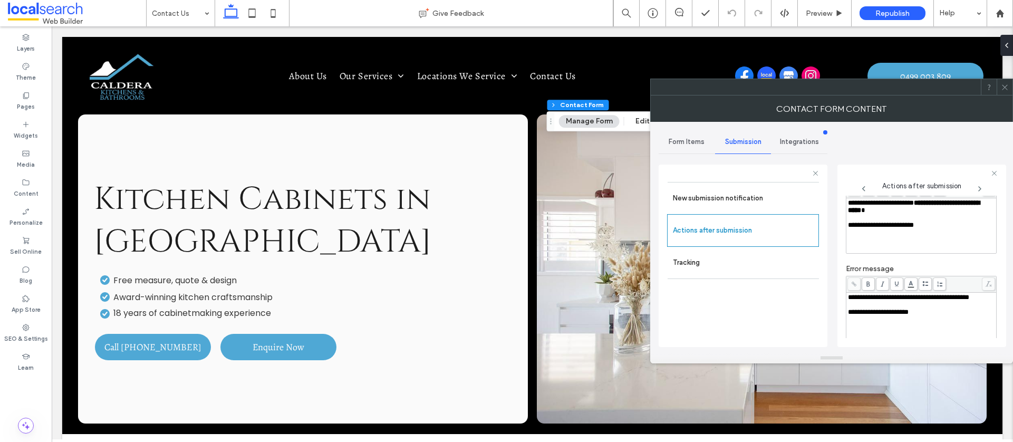
scroll to position [182, 0]
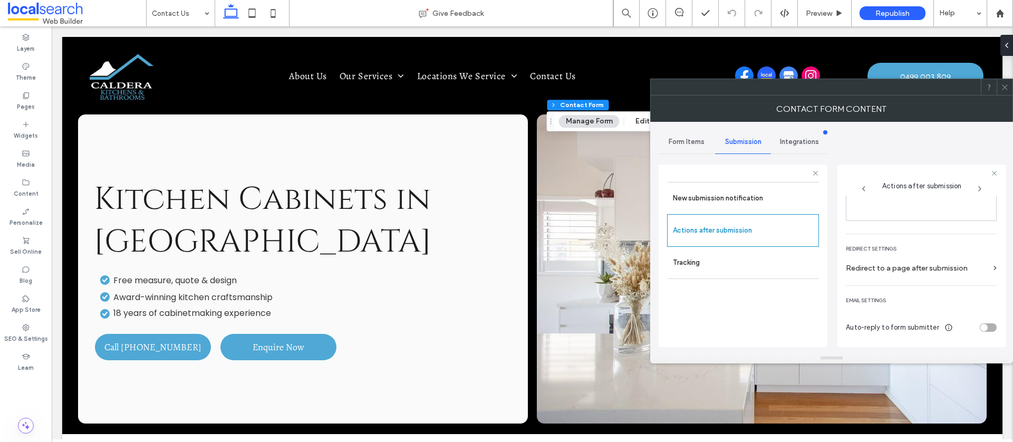
click at [1007, 88] on icon at bounding box center [1005, 87] width 8 height 8
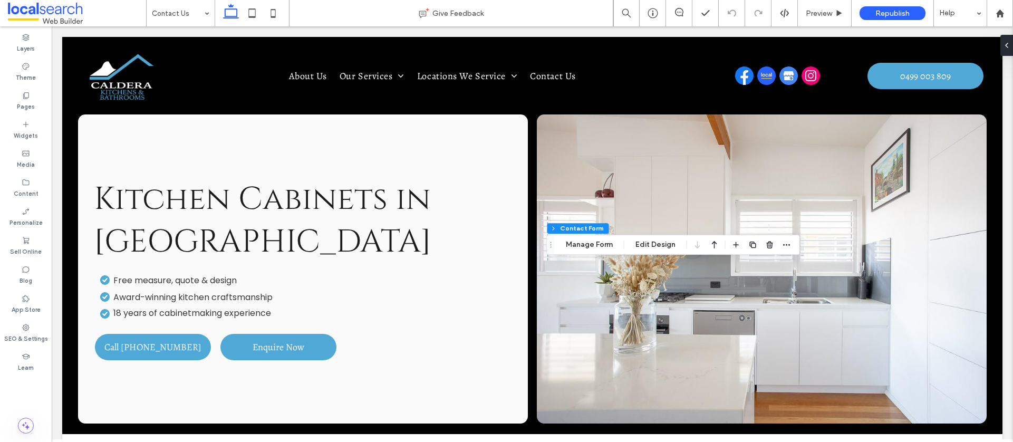
type input "*"
type input "***"
type input "*"
type input "***"
type input "**"
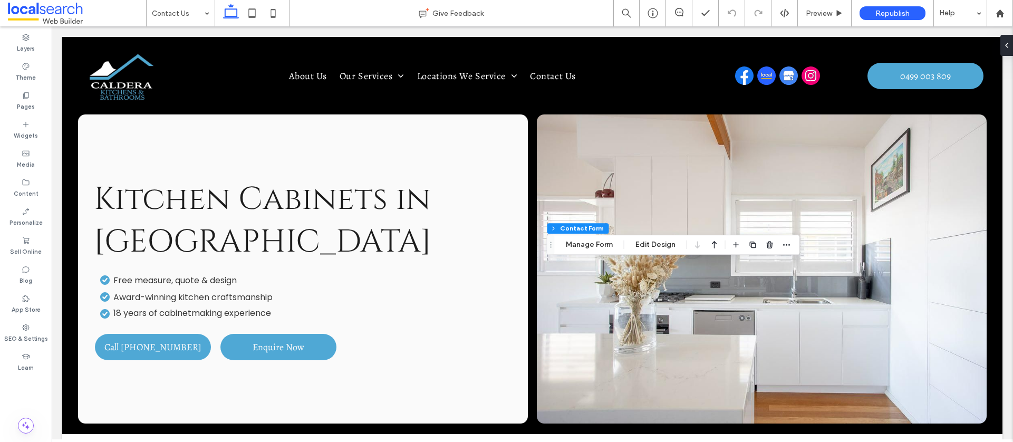
type input "**"
click at [584, 240] on button "Manage Form" at bounding box center [589, 244] width 61 height 13
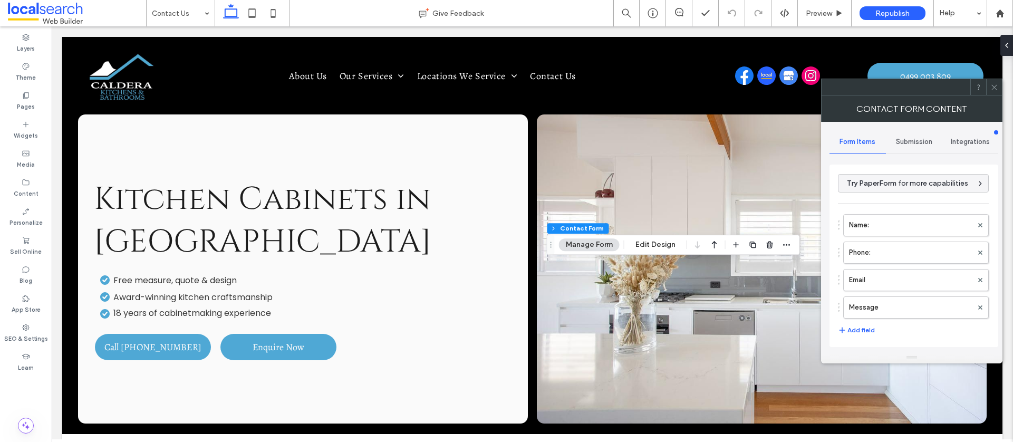
click at [914, 138] on span "Submission" at bounding box center [914, 142] width 36 height 8
click at [859, 182] on label "New submission notification" at bounding box center [914, 191] width 141 height 21
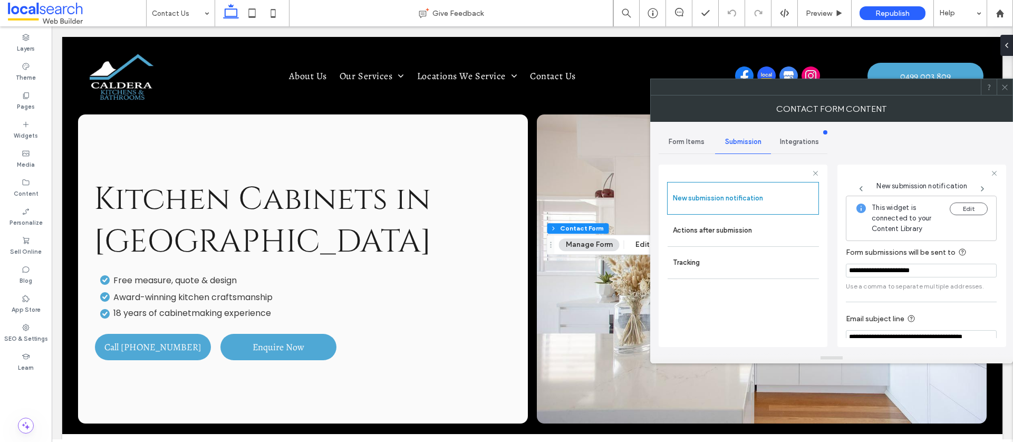
scroll to position [55, 0]
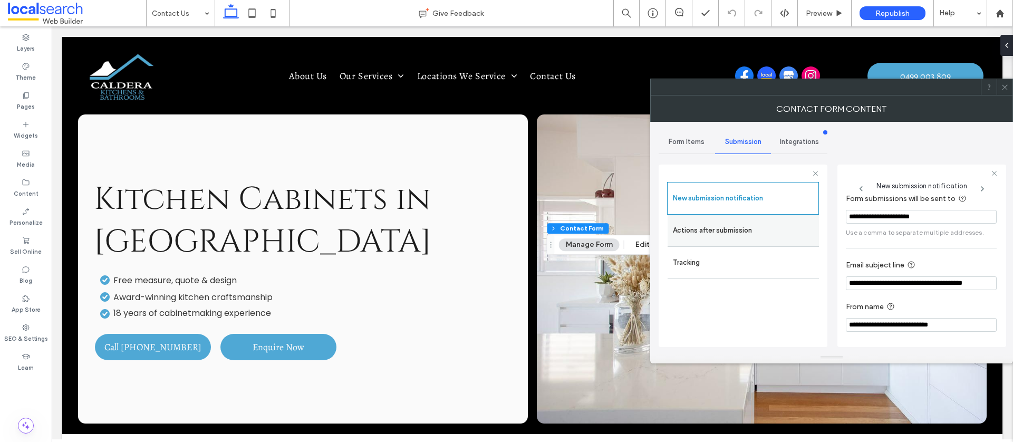
click at [695, 230] on label "Actions after submission" at bounding box center [743, 230] width 141 height 21
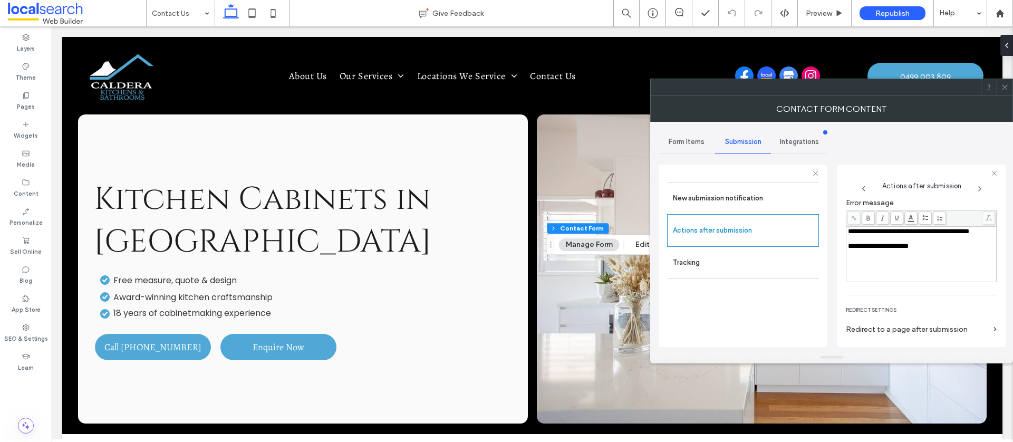
scroll to position [182, 0]
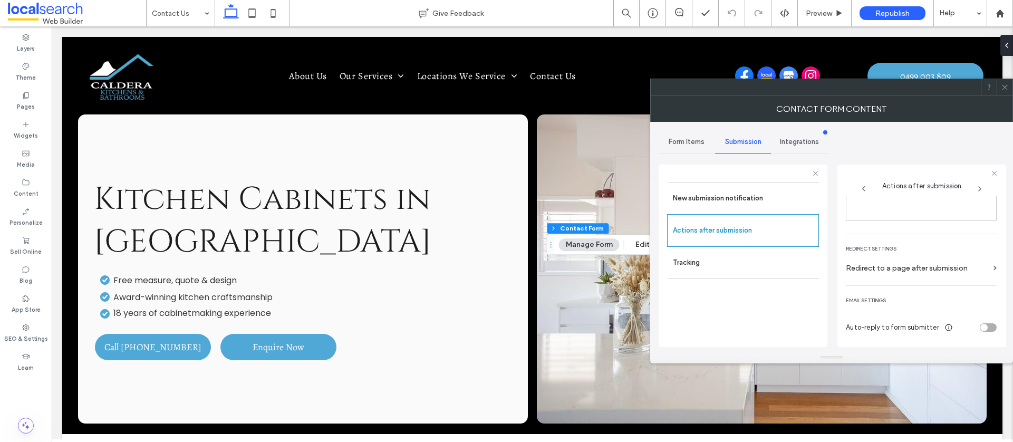
click at [1007, 90] on icon at bounding box center [1005, 87] width 8 height 8
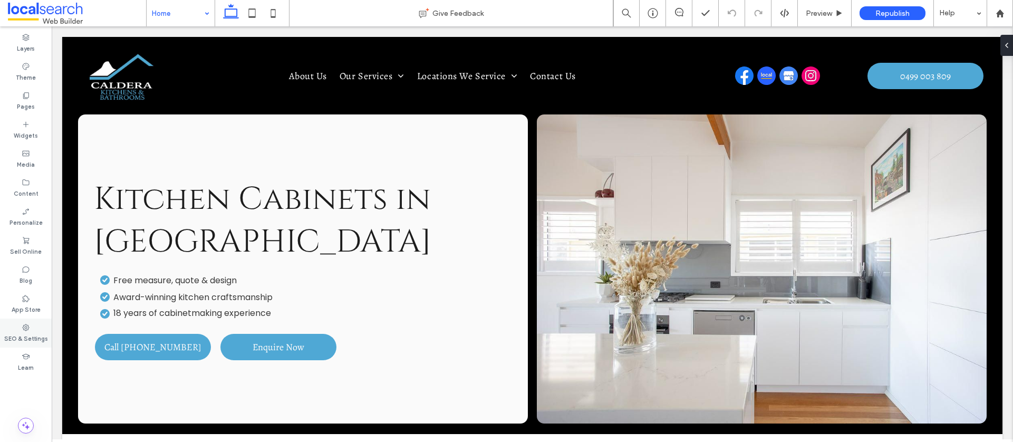
click at [18, 328] on div "SEO & Settings" at bounding box center [26, 332] width 52 height 29
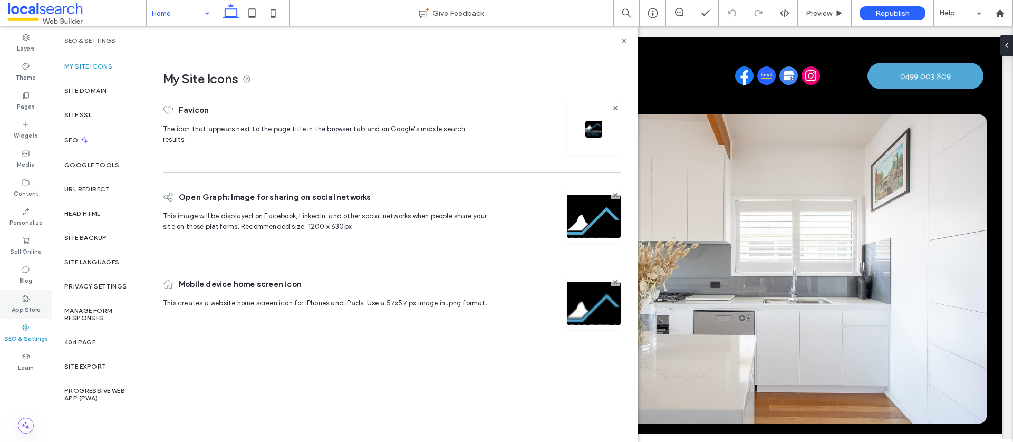
click at [20, 295] on div "App Store" at bounding box center [26, 303] width 52 height 29
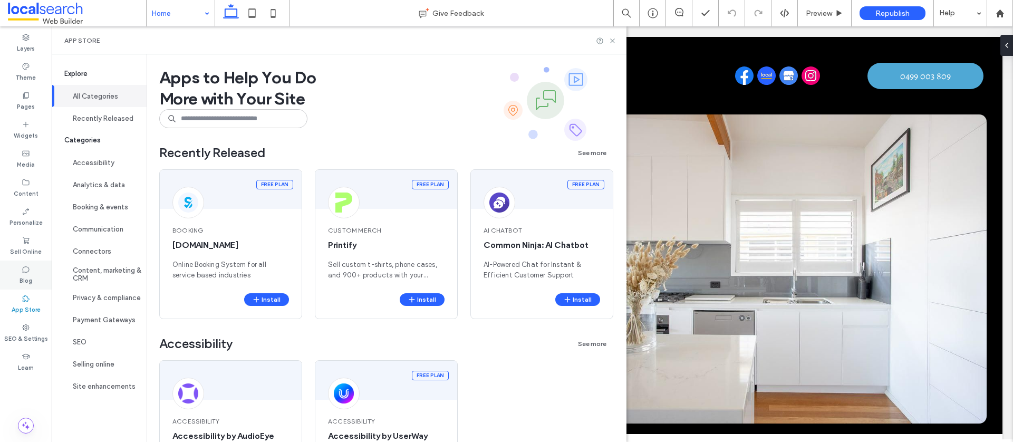
click at [22, 274] on label "Blog" at bounding box center [26, 280] width 13 height 12
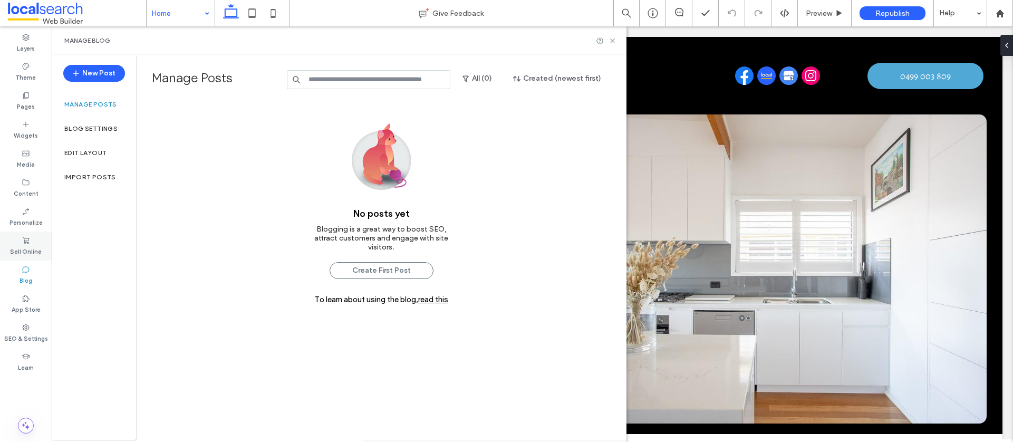
click at [24, 247] on label "Sell Online" at bounding box center [26, 251] width 32 height 12
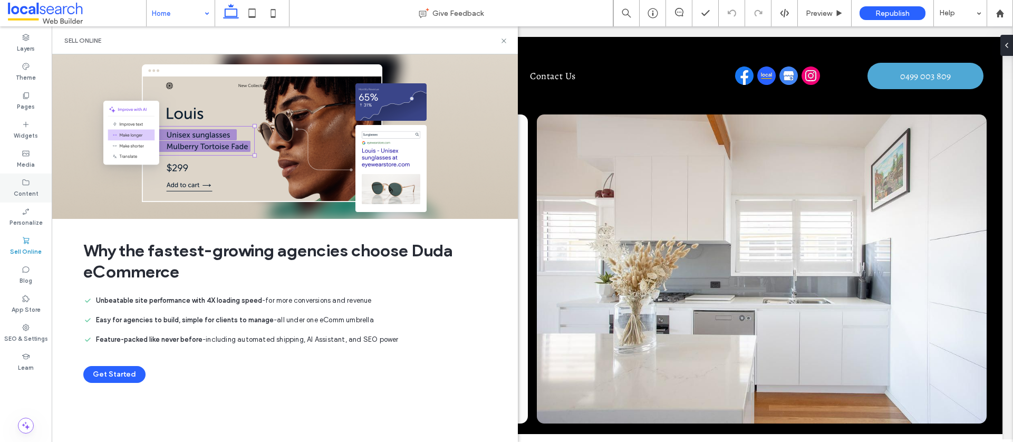
click at [32, 182] on div "Content" at bounding box center [26, 187] width 52 height 29
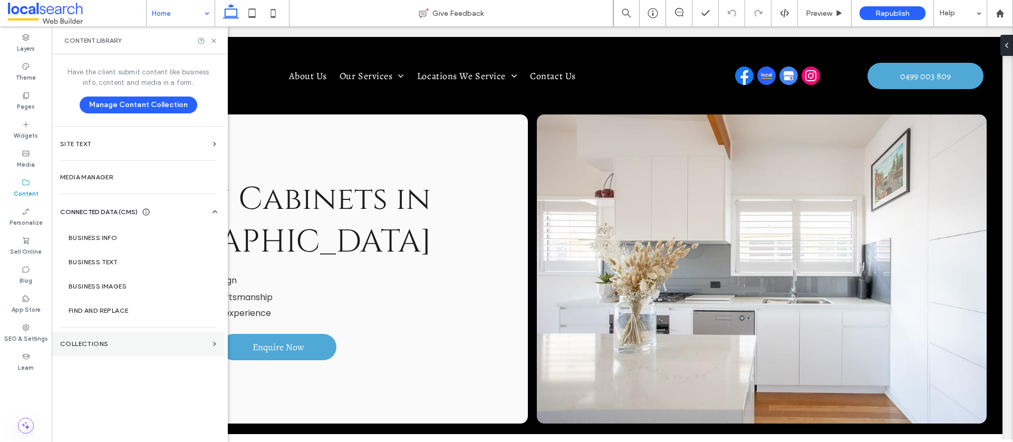
click at [92, 345] on label "Collections" at bounding box center [134, 343] width 149 height 7
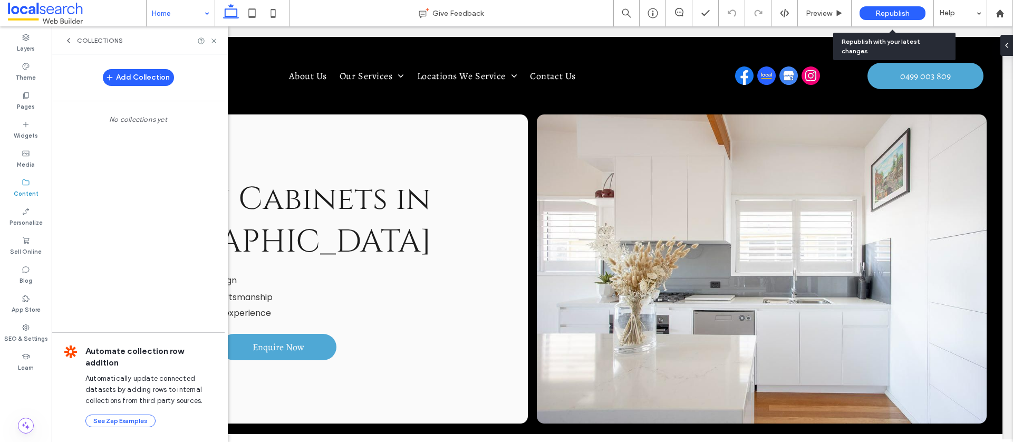
click at [884, 16] on span "Republish" at bounding box center [892, 13] width 34 height 9
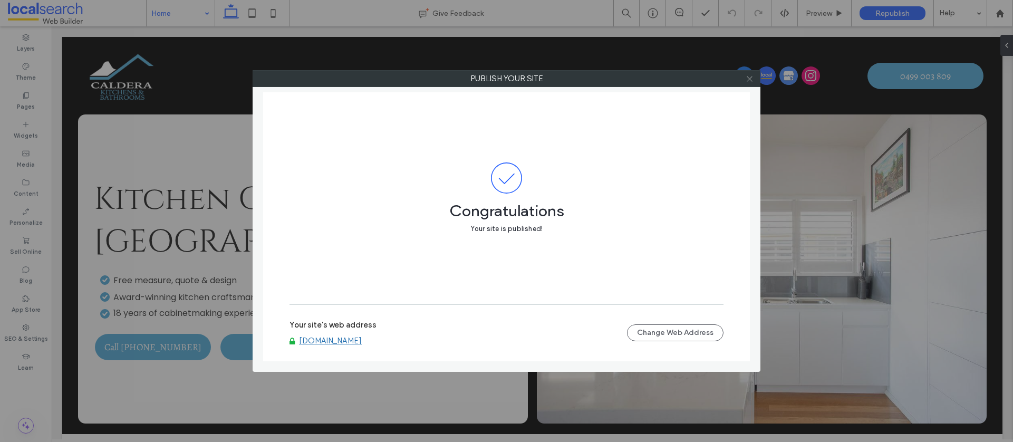
click at [750, 79] on icon at bounding box center [750, 79] width 8 height 8
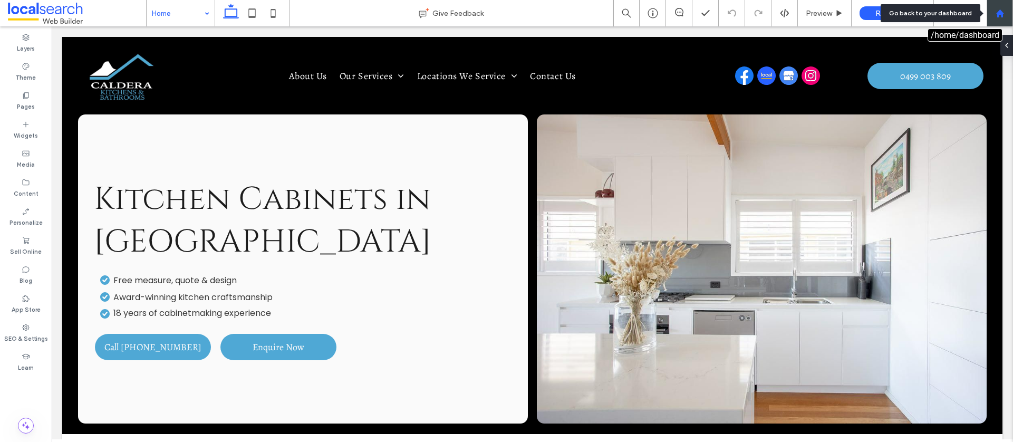
click at [999, 14] on use at bounding box center [1000, 13] width 8 height 8
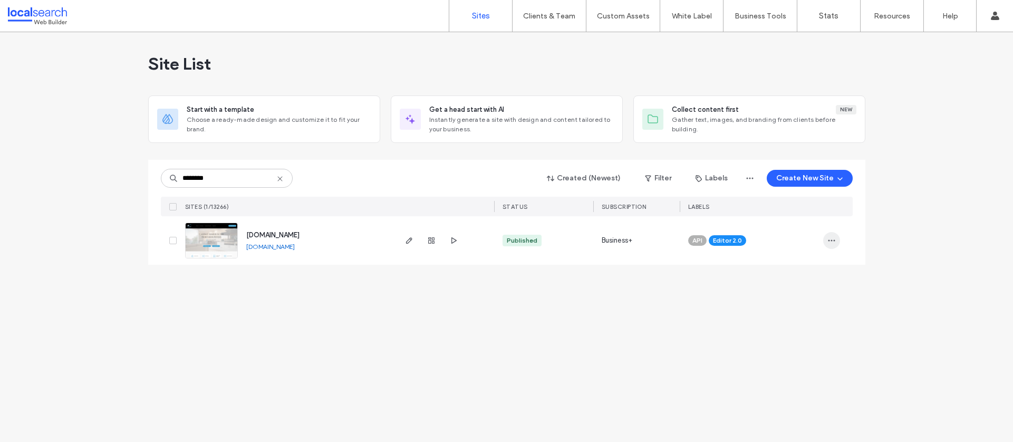
type input "********"
click at [832, 241] on icon "button" at bounding box center [831, 240] width 8 height 8
click at [784, 311] on span "Assign Label" at bounding box center [786, 308] width 40 height 11
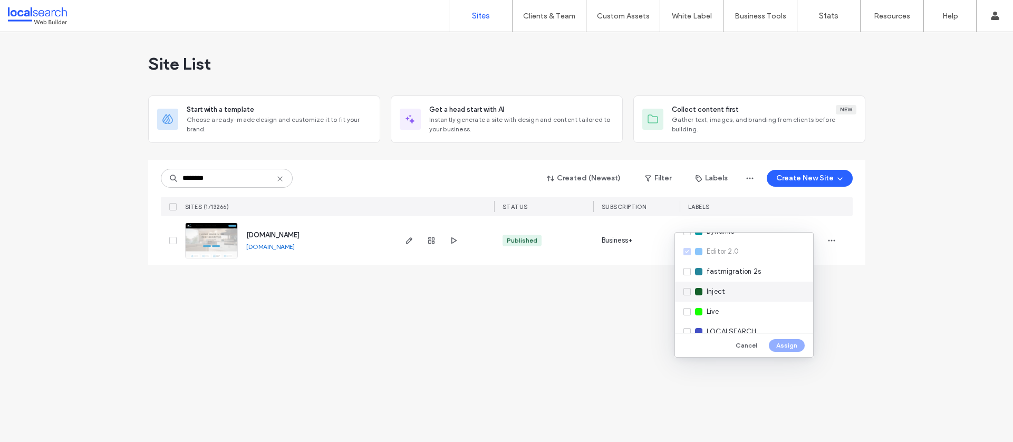
scroll to position [137, 0]
drag, startPoint x: 728, startPoint y: 306, endPoint x: 719, endPoint y: 303, distance: 9.5
click at [728, 306] on div "Live" at bounding box center [744, 311] width 138 height 20
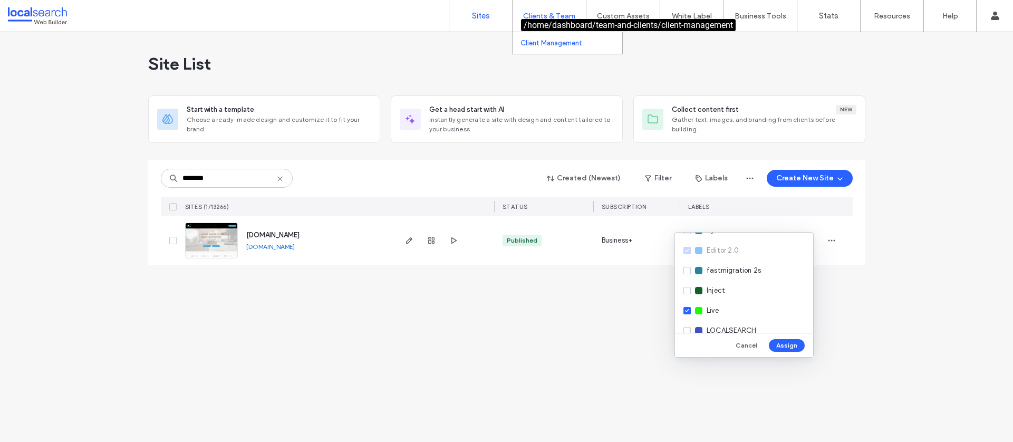
click at [541, 43] on label "Client Management" at bounding box center [551, 43] width 62 height 8
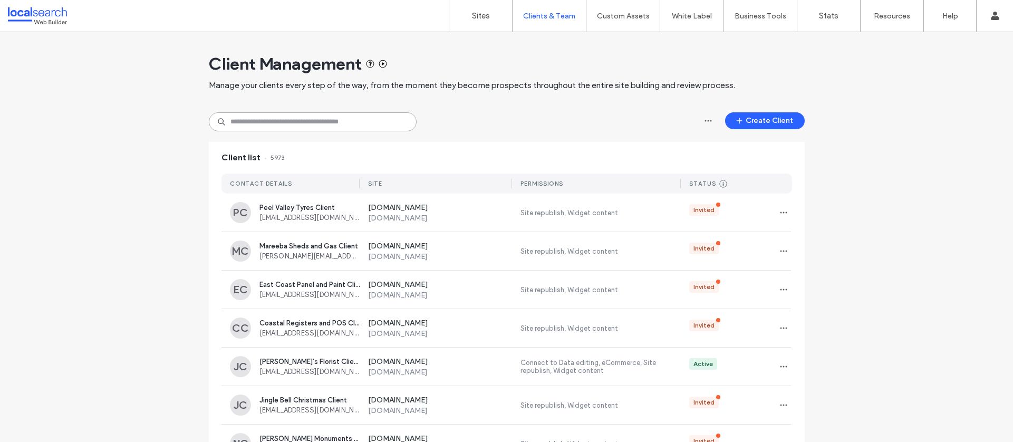
click at [253, 118] on input at bounding box center [313, 121] width 208 height 19
paste input "**********"
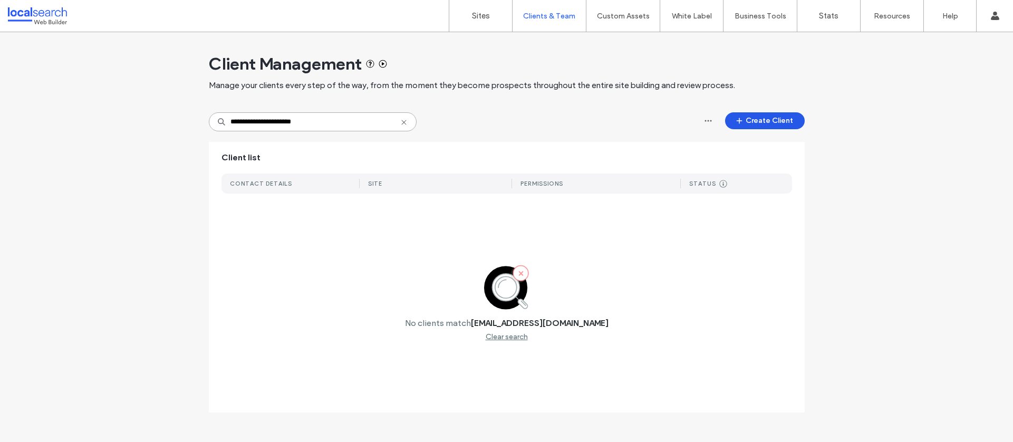
type input "**********"
click at [751, 121] on button "Create Client" at bounding box center [765, 120] width 80 height 17
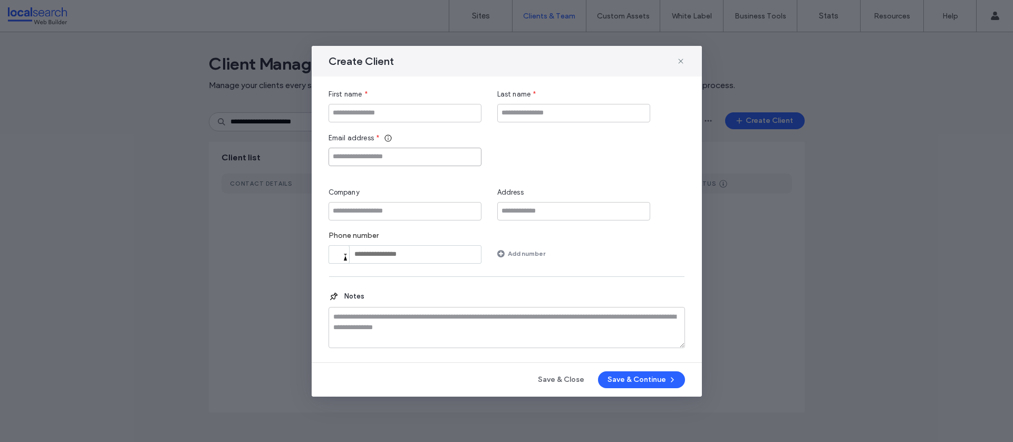
click at [390, 155] on input "Email address" at bounding box center [405, 157] width 153 height 18
paste input "**********"
type input "**********"
click at [359, 113] on input "First name" at bounding box center [405, 113] width 153 height 18
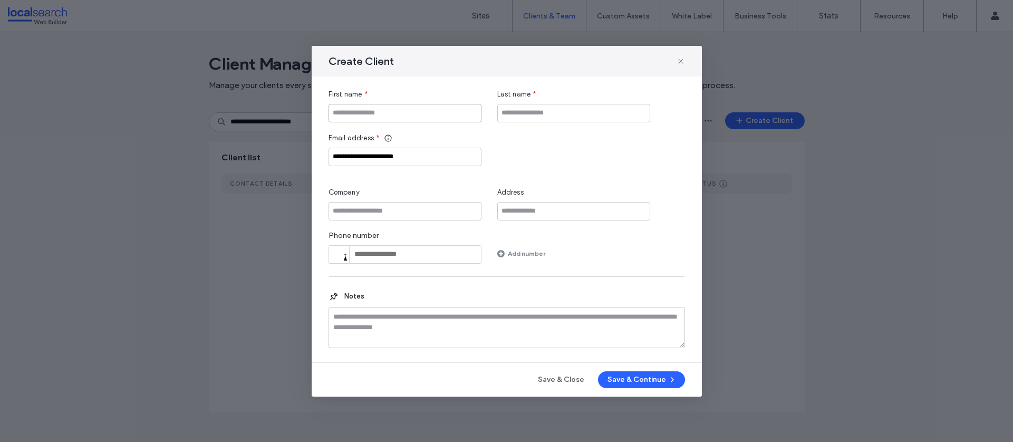
paste input "**********"
type input "**********"
click at [383, 210] on input "Company" at bounding box center [405, 211] width 153 height 18
paste input "**********"
type input "**********"
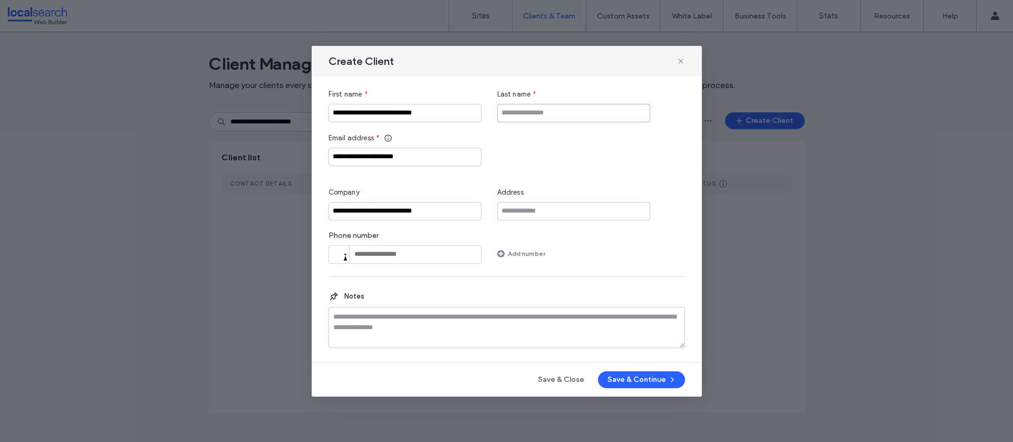
click at [543, 113] on input "Last name" at bounding box center [573, 113] width 153 height 18
type input "******"
click at [628, 383] on button "Save & Continue" at bounding box center [641, 379] width 87 height 17
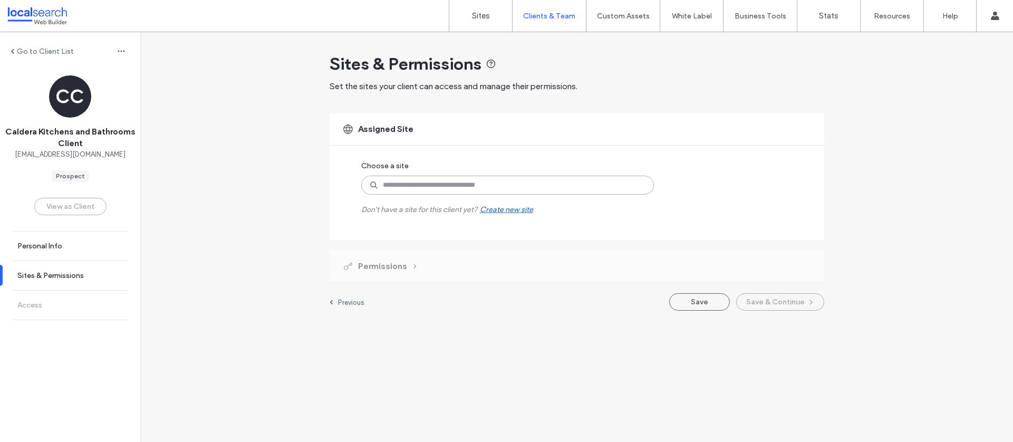
click at [437, 182] on input at bounding box center [507, 185] width 293 height 19
paste input "********"
type input "********"
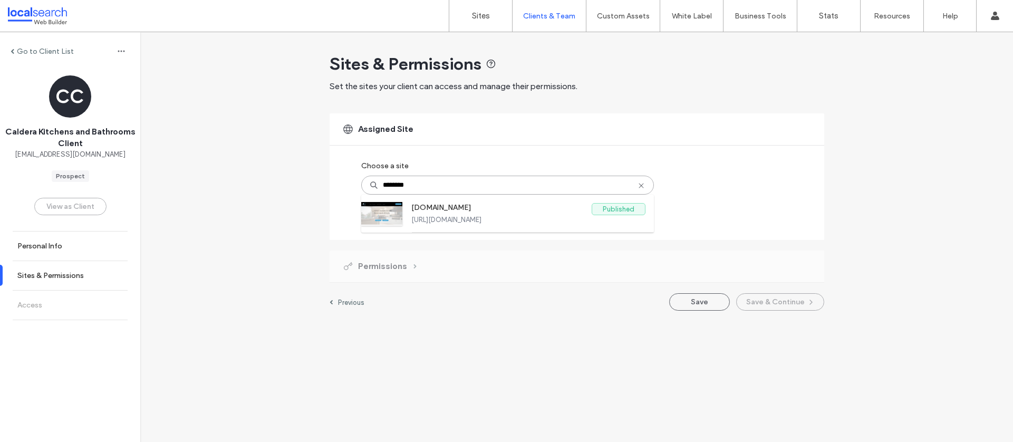
drag, startPoint x: 509, startPoint y: 209, endPoint x: 539, endPoint y: 375, distance: 168.8
click at [509, 209] on label "[DOMAIN_NAME]" at bounding box center [501, 209] width 180 height 13
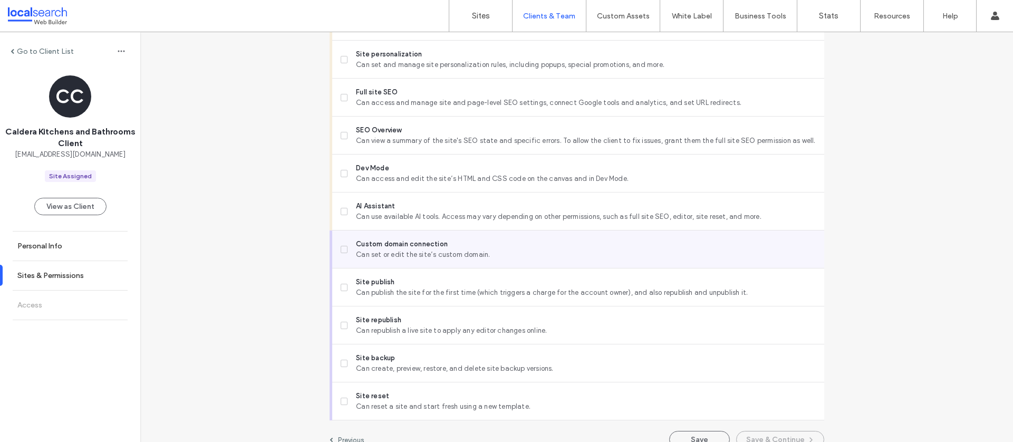
scroll to position [847, 0]
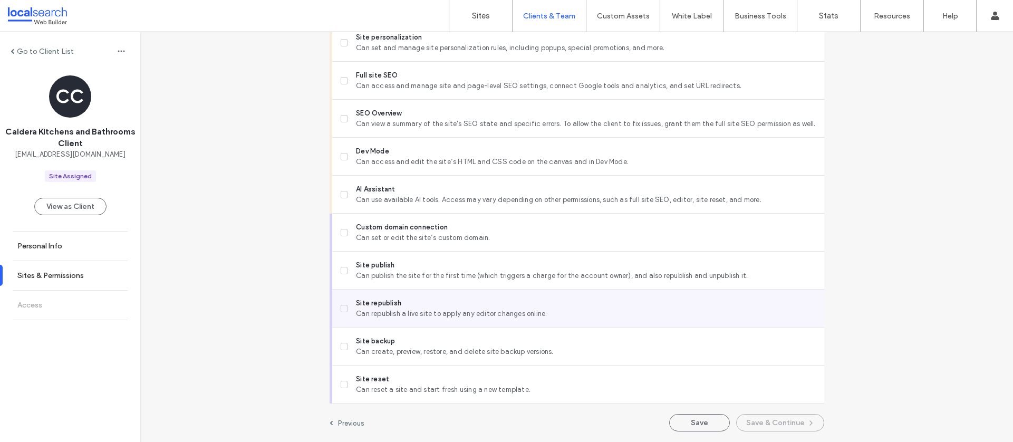
click at [400, 304] on span "Site republish" at bounding box center [585, 303] width 459 height 11
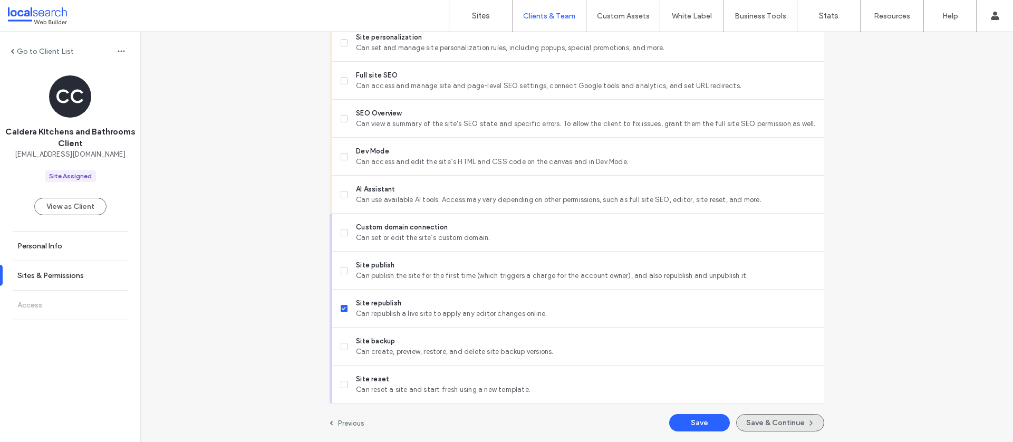
click at [756, 424] on button "Save & Continue" at bounding box center [780, 422] width 88 height 17
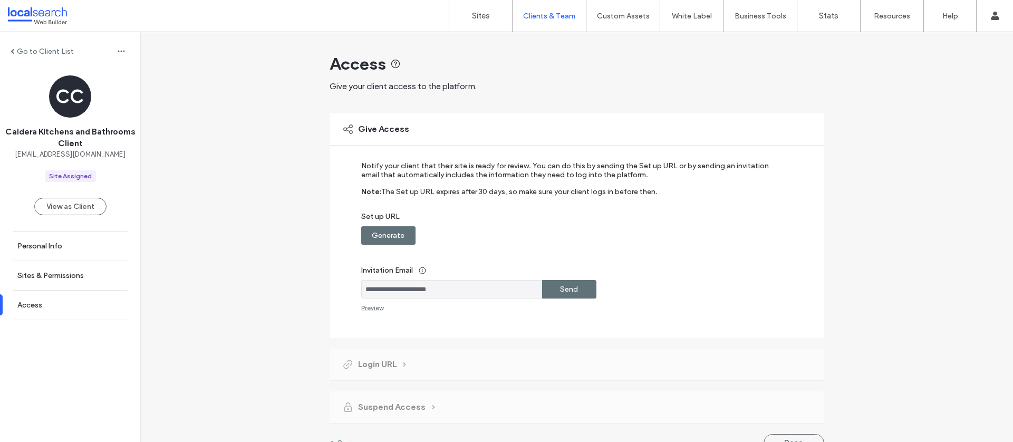
click at [397, 235] on label "Generate" at bounding box center [388, 236] width 33 height 20
click at [559, 233] on label "Copy" at bounding box center [568, 236] width 19 height 20
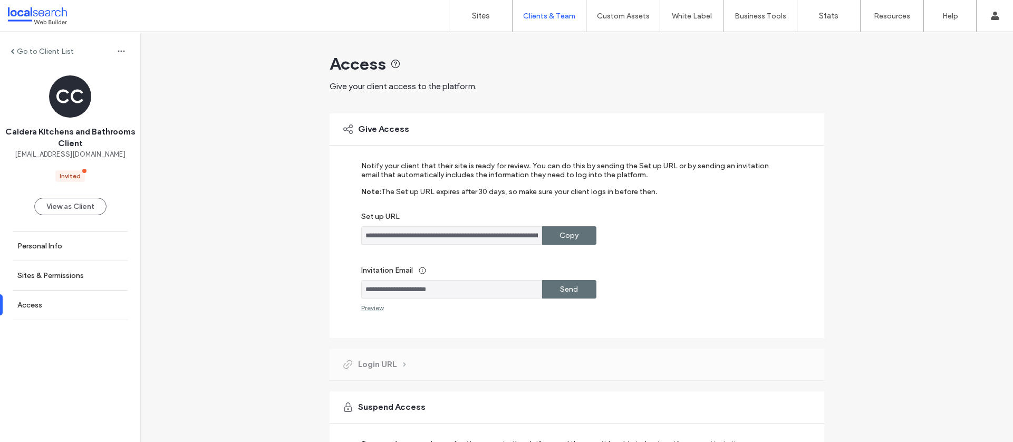
drag, startPoint x: 448, startPoint y: 289, endPoint x: 361, endPoint y: 288, distance: 87.0
click at [361, 288] on input "**********" at bounding box center [451, 289] width 181 height 18
